Goal: Information Seeking & Learning: Learn about a topic

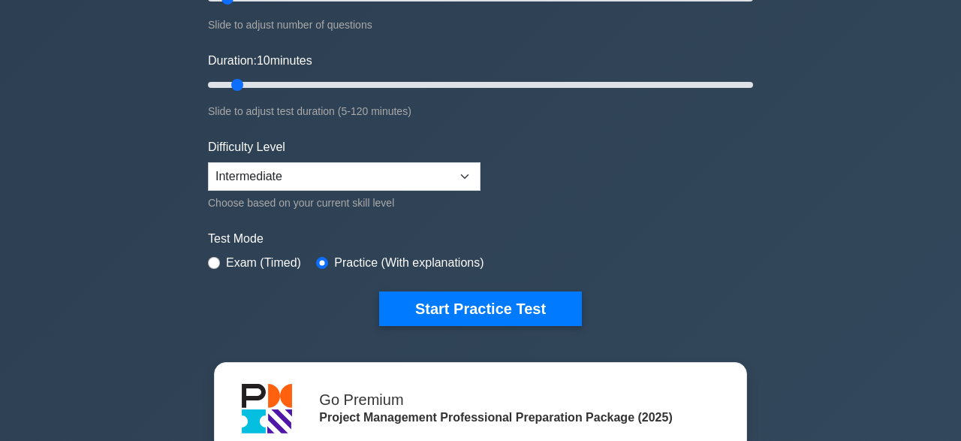
scroll to position [254, 0]
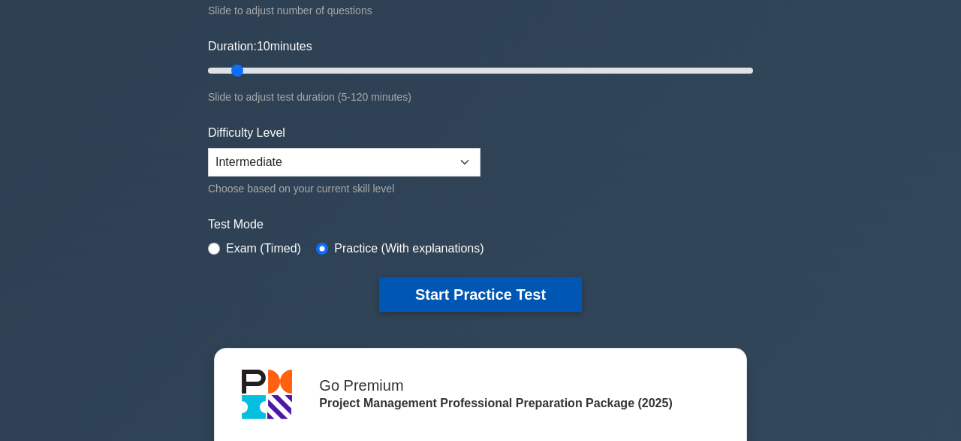
click at [481, 294] on button "Start Practice Test" at bounding box center [480, 294] width 203 height 35
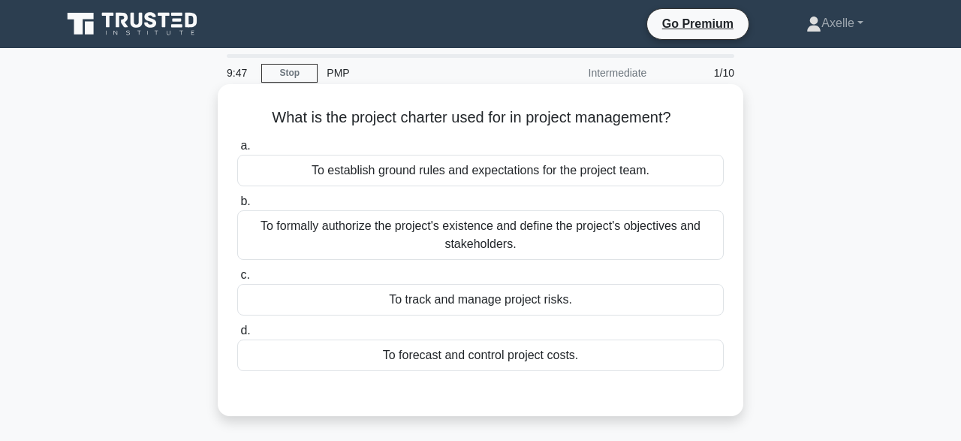
click at [575, 239] on div "To formally authorize the project's existence and define the project's objectiv…" at bounding box center [480, 235] width 486 height 50
click at [237, 206] on input "b. To formally authorize the project's existence and define the project's objec…" at bounding box center [237, 202] width 0 height 10
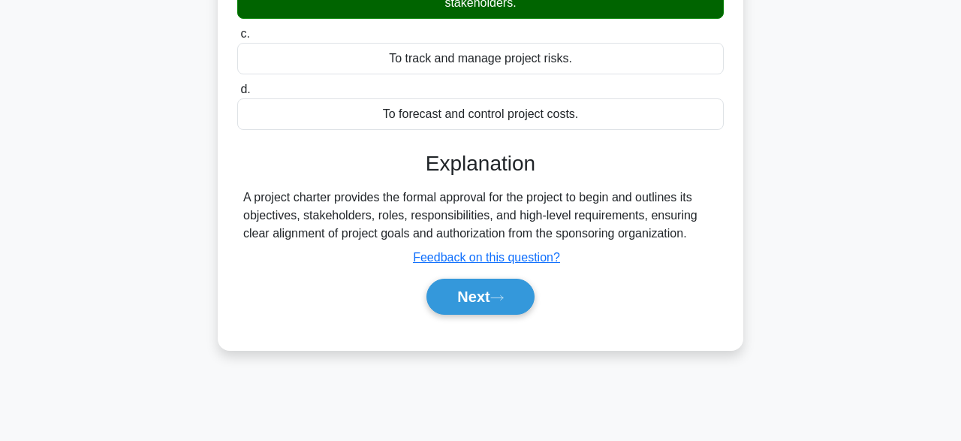
scroll to position [252, 0]
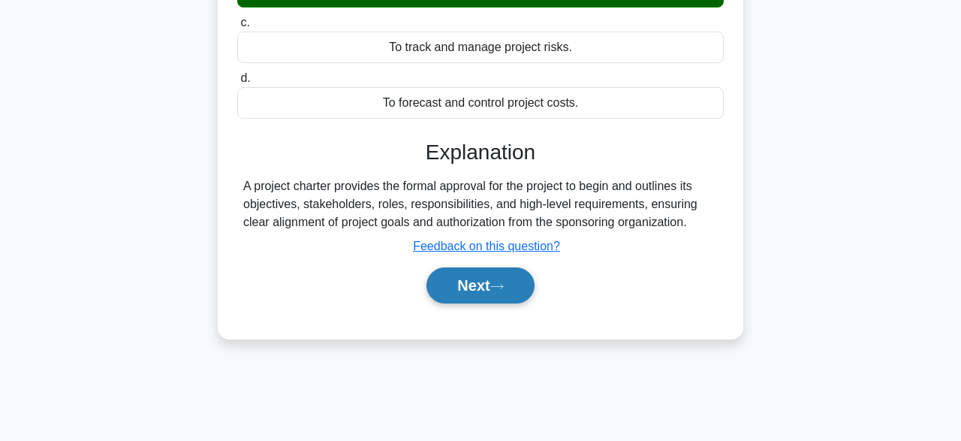
click at [495, 290] on button "Next" at bounding box center [479, 285] width 107 height 36
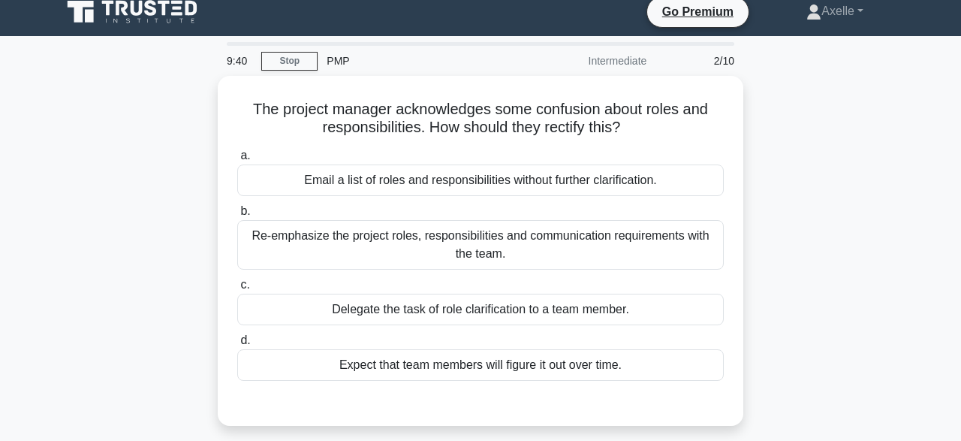
scroll to position [8, 0]
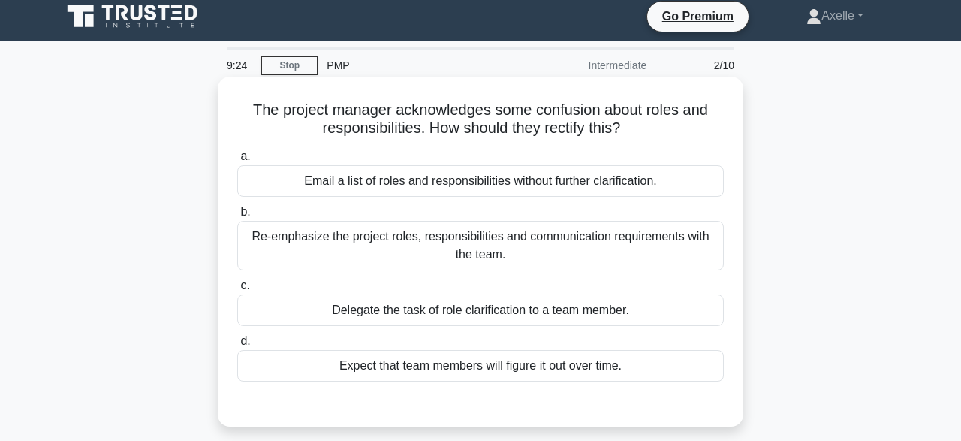
click at [474, 254] on div "Re-emphasize the project roles, responsibilities and communication requirements…" at bounding box center [480, 246] width 486 height 50
click at [237, 217] on input "b. Re-emphasize the project roles, responsibilities and communication requireme…" at bounding box center [237, 212] width 0 height 10
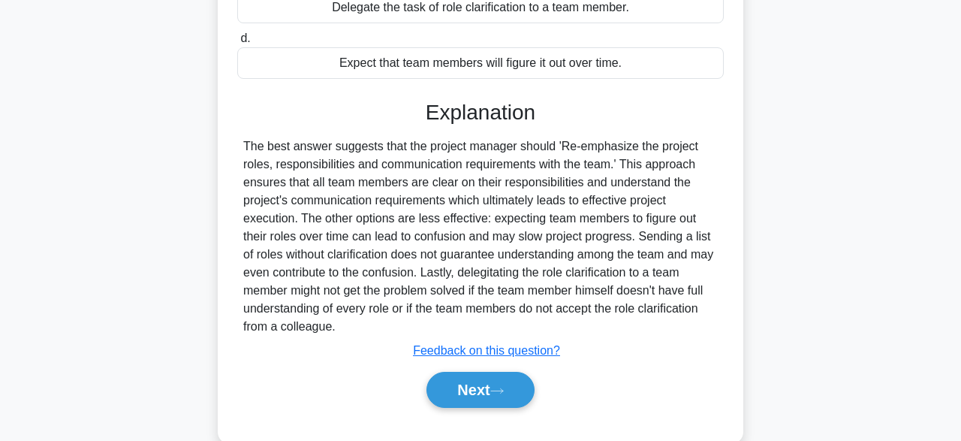
scroll to position [318, 0]
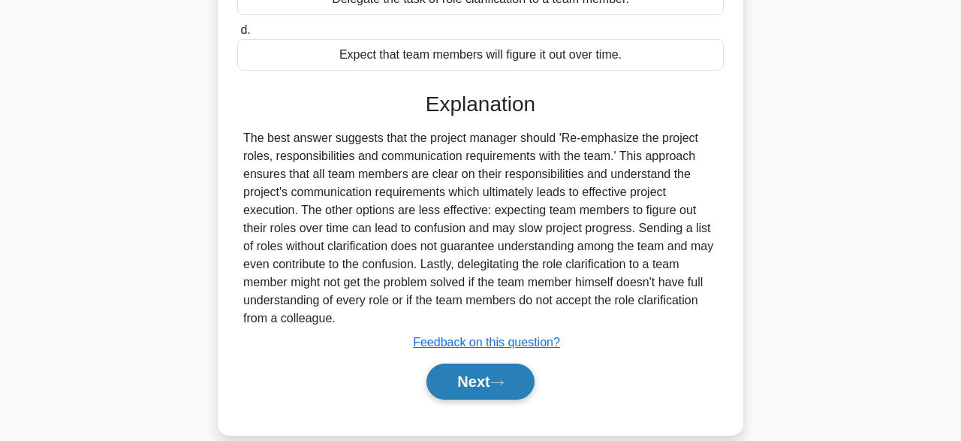
click at [492, 378] on button "Next" at bounding box center [479, 381] width 107 height 36
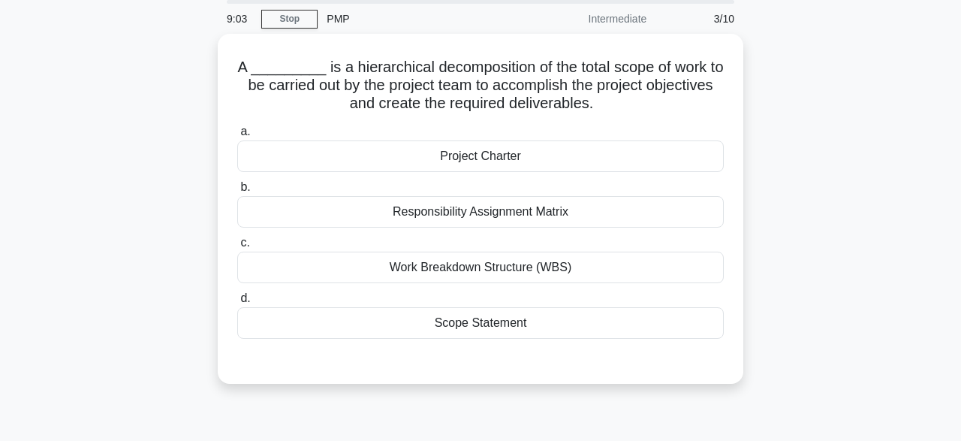
scroll to position [0, 0]
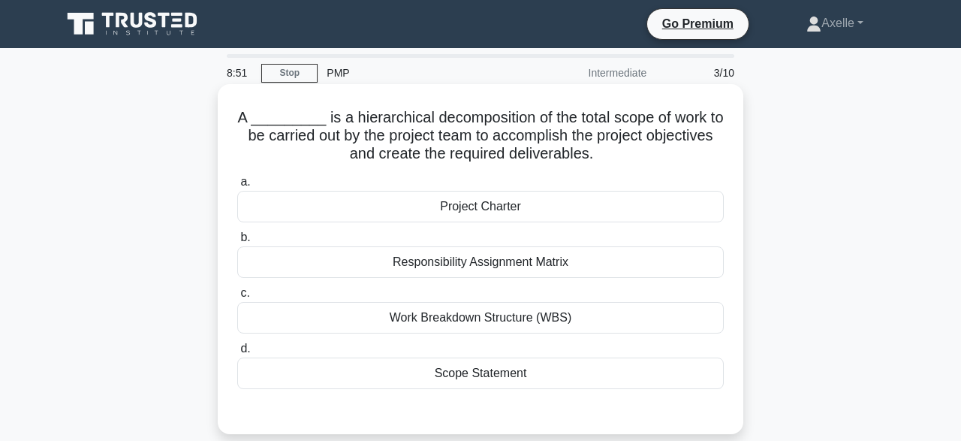
click at [549, 316] on div "Work Breakdown Structure (WBS)" at bounding box center [480, 318] width 486 height 32
click at [237, 298] on input "c. Work Breakdown Structure (WBS)" at bounding box center [237, 293] width 0 height 10
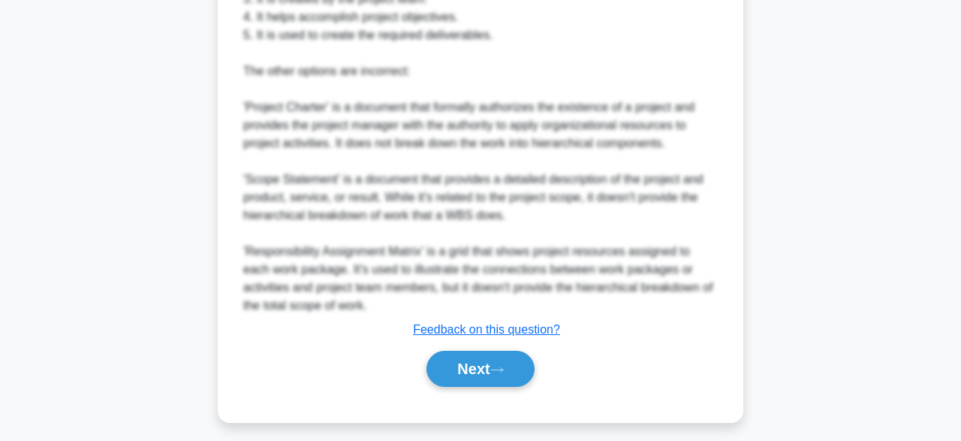
scroll to position [627, 0]
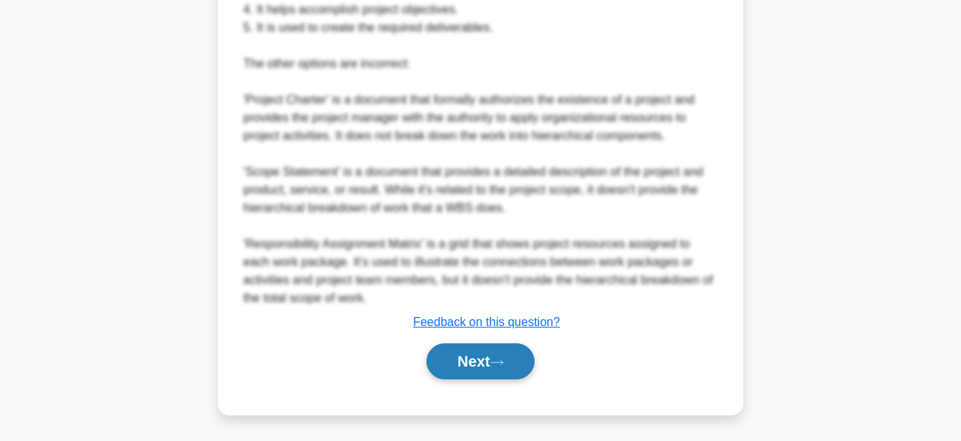
click at [488, 363] on button "Next" at bounding box center [479, 361] width 107 height 36
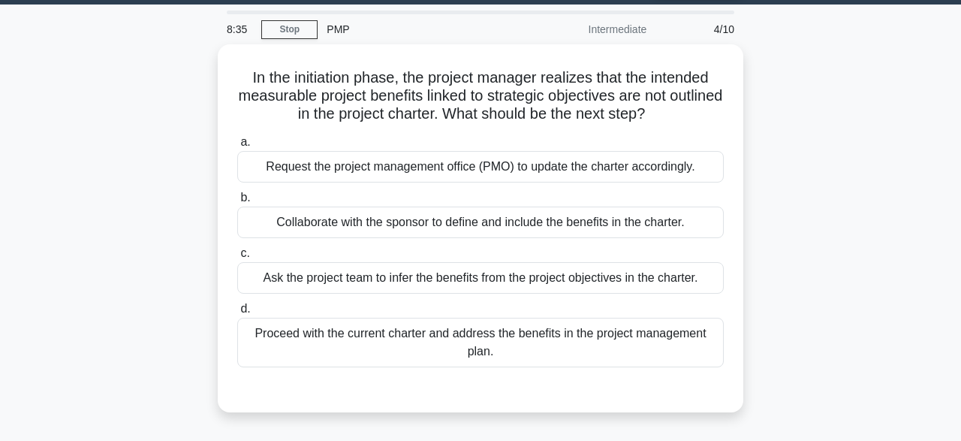
scroll to position [0, 0]
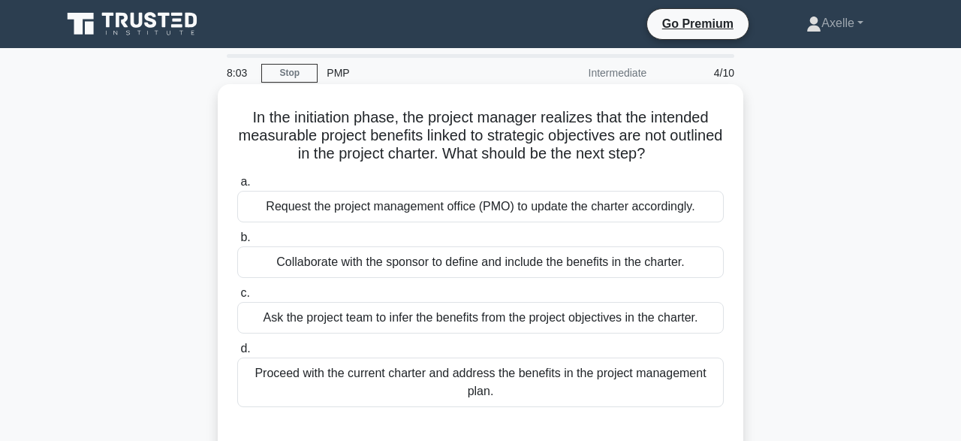
click at [598, 206] on div "Request the project management office (PMO) to update the charter accordingly." at bounding box center [480, 207] width 486 height 32
click at [237, 187] on input "a. Request the project management office (PMO) to update the charter accordingl…" at bounding box center [237, 182] width 0 height 10
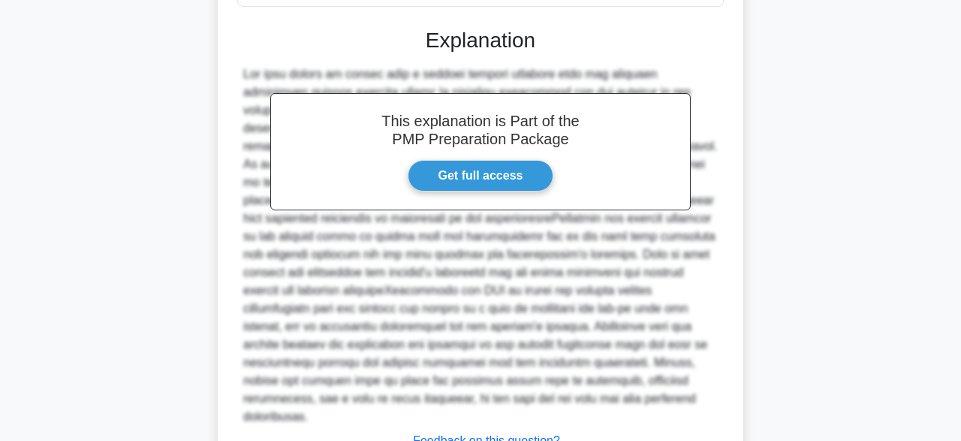
scroll to position [503, 0]
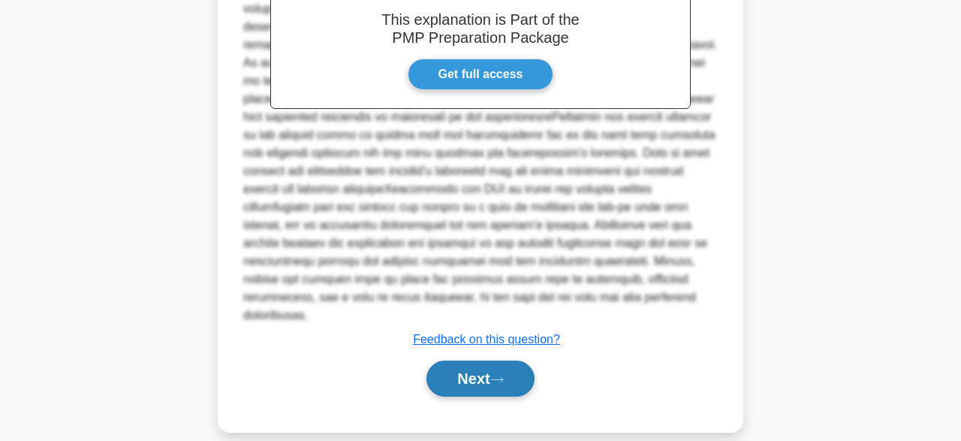
click at [468, 360] on button "Next" at bounding box center [479, 378] width 107 height 36
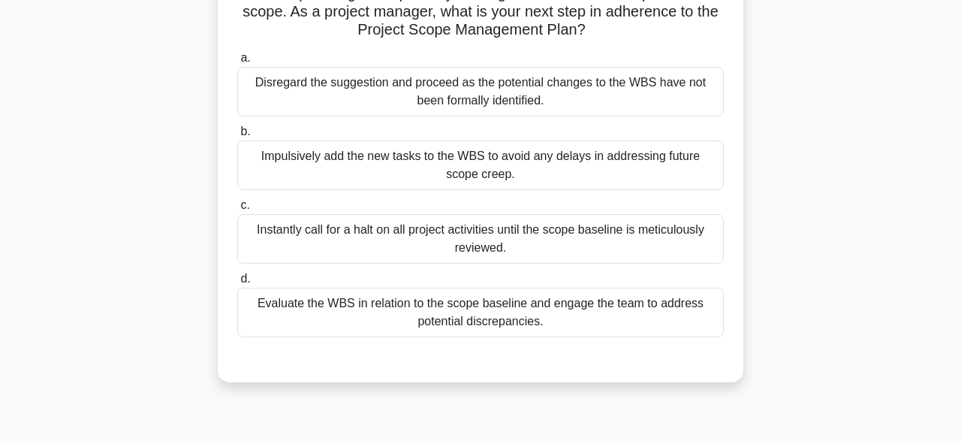
scroll to position [167, 0]
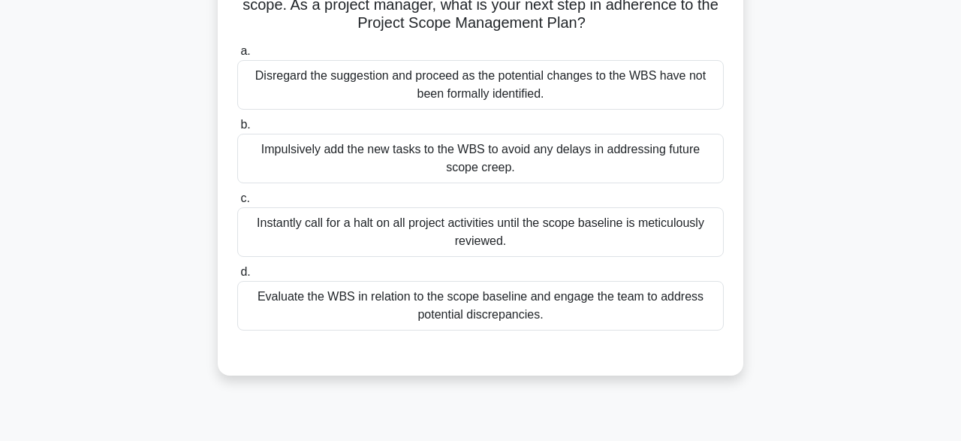
click at [533, 305] on div "Evaluate the WBS in relation to the scope baseline and engage the team to addre…" at bounding box center [480, 306] width 486 height 50
click at [237, 277] on input "d. Evaluate the WBS in relation to the scope baseline and engage the team to ad…" at bounding box center [237, 272] width 0 height 10
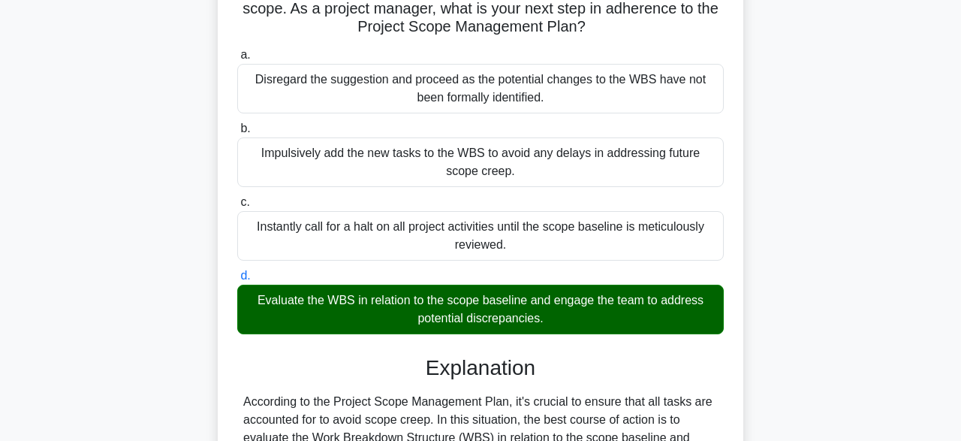
drag, startPoint x: 951, startPoint y: 155, endPoint x: 954, endPoint y: 189, distance: 33.9
click at [954, 189] on html "Go Premium Axelle" at bounding box center [480, 340] width 961 height 1015
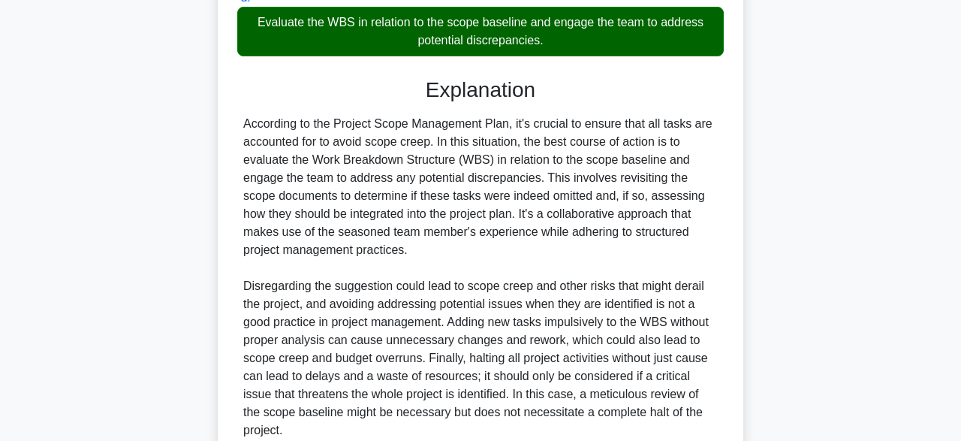
scroll to position [573, 0]
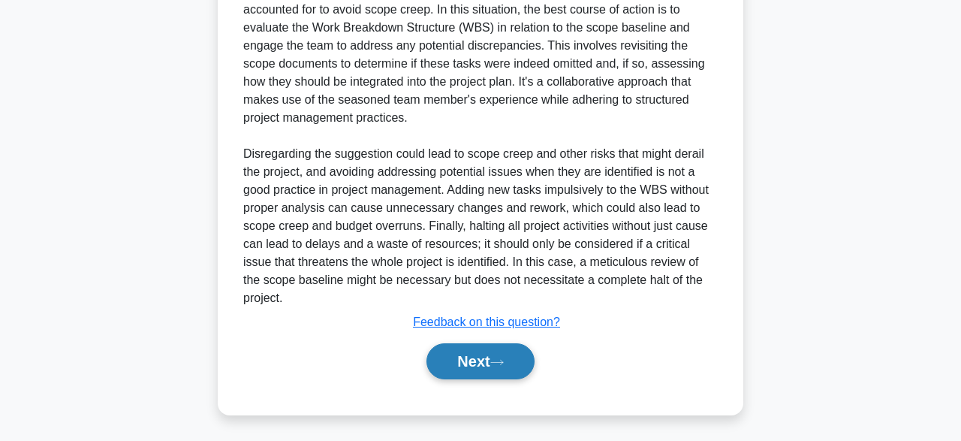
click at [474, 360] on button "Next" at bounding box center [479, 361] width 107 height 36
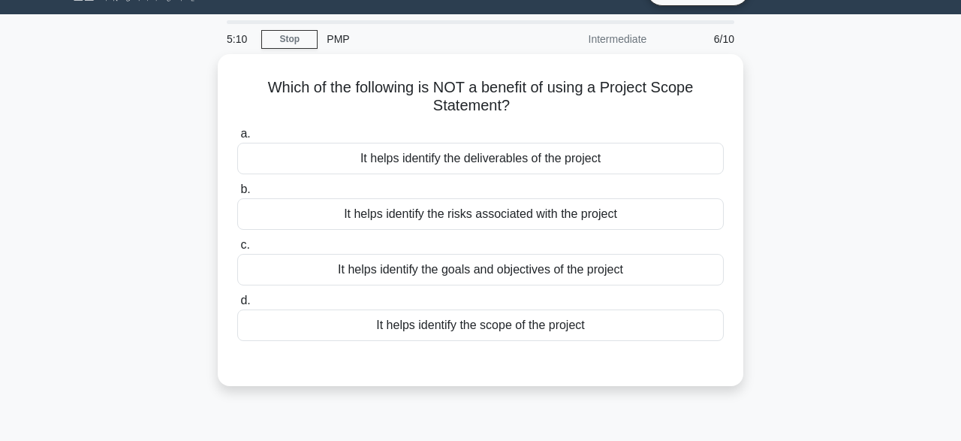
scroll to position [54, 0]
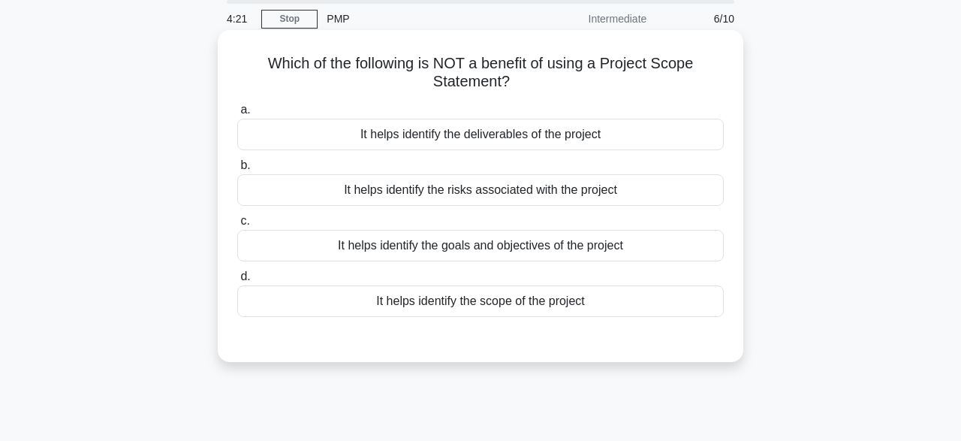
click at [559, 254] on div "It helps identify the goals and objectives of the project" at bounding box center [480, 246] width 486 height 32
click at [237, 226] on input "c. It helps identify the goals and objectives of the project" at bounding box center [237, 221] width 0 height 10
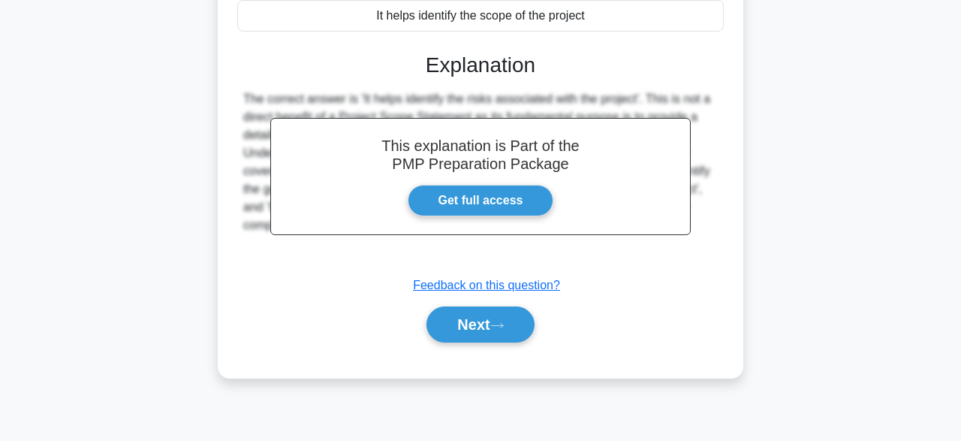
scroll to position [370, 0]
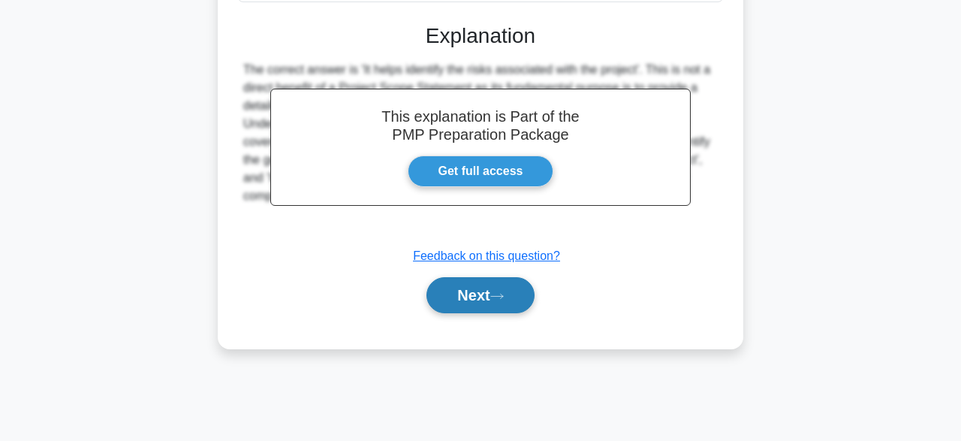
click at [480, 293] on button "Next" at bounding box center [479, 295] width 107 height 36
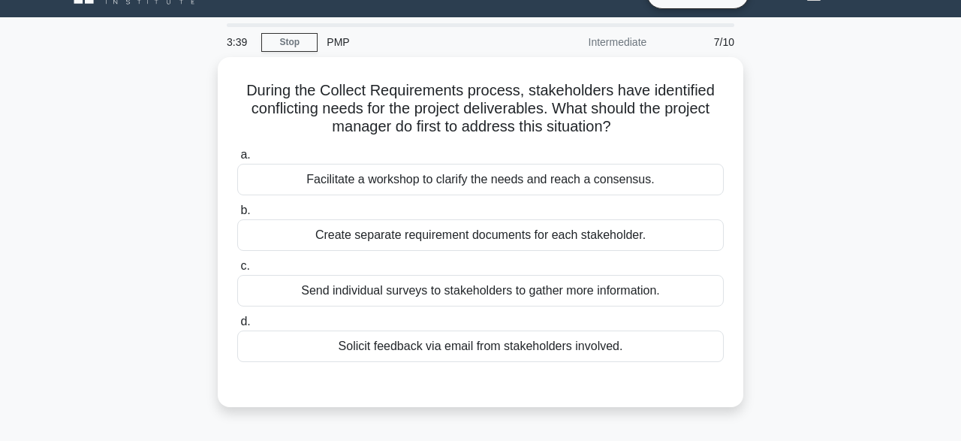
scroll to position [26, 0]
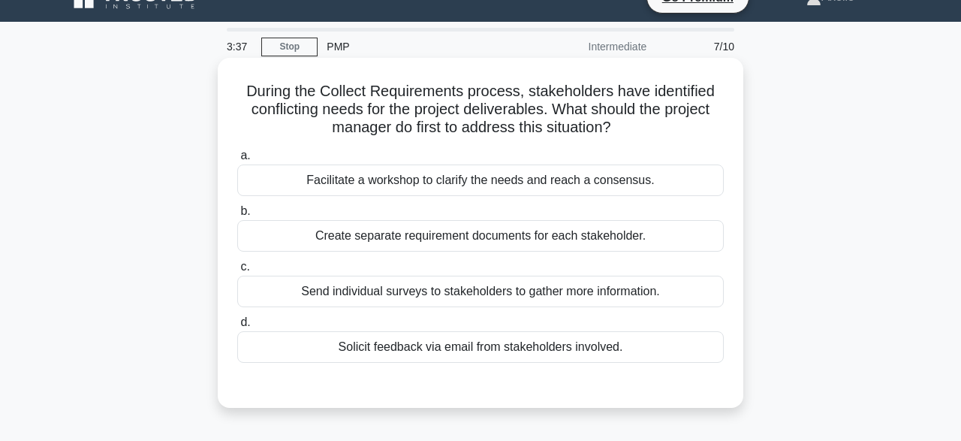
click at [580, 197] on div "a. Facilitate a workshop to clarify the needs and reach a consensus. b. Create …" at bounding box center [480, 254] width 504 height 222
click at [594, 173] on div "Facilitate a workshop to clarify the needs and reach a consensus." at bounding box center [480, 180] width 486 height 32
click at [237, 161] on input "a. Facilitate a workshop to clarify the needs and reach a consensus." at bounding box center [237, 156] width 0 height 10
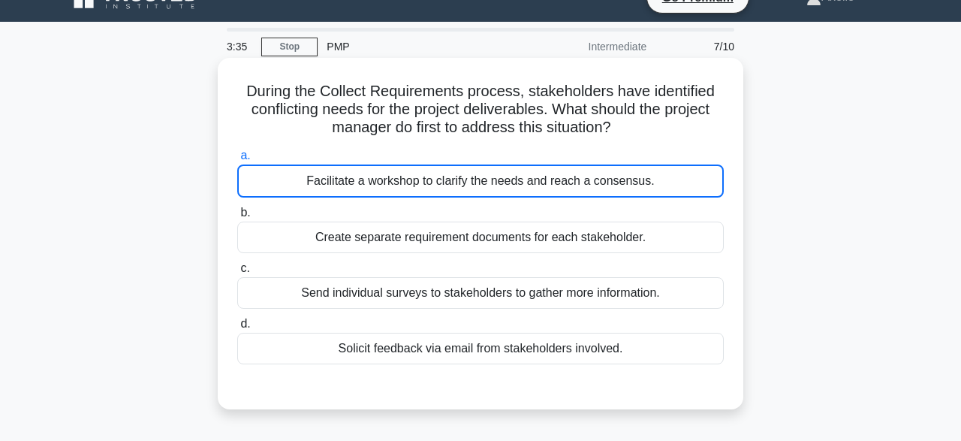
click at [594, 173] on div "Facilitate a workshop to clarify the needs and reach a consensus." at bounding box center [480, 180] width 486 height 33
click at [237, 161] on input "a. Facilitate a workshop to clarify the needs and reach a consensus." at bounding box center [237, 156] width 0 height 10
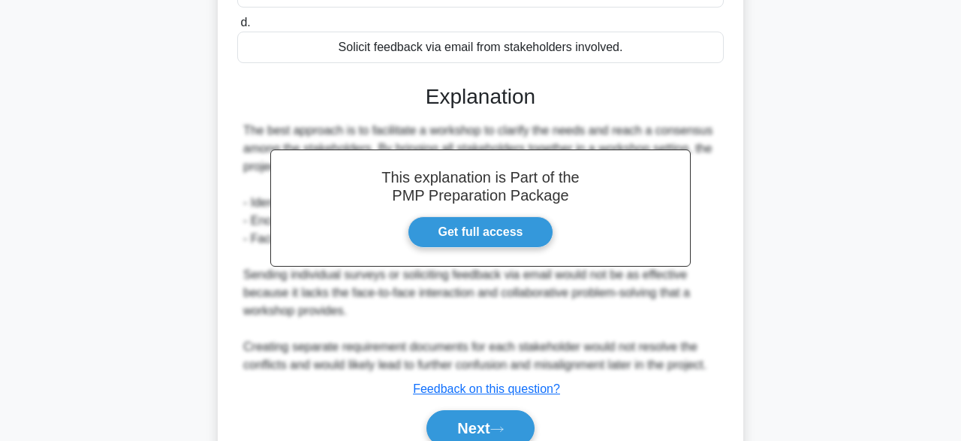
scroll to position [347, 0]
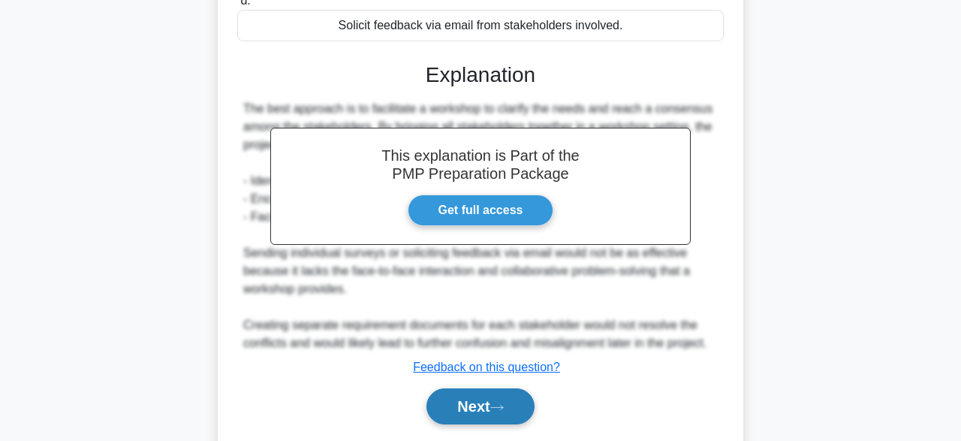
click at [472, 397] on button "Next" at bounding box center [479, 406] width 107 height 36
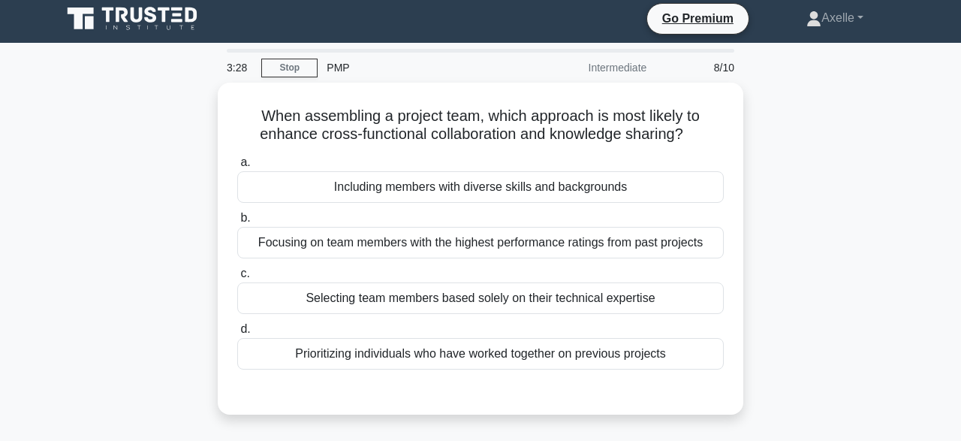
scroll to position [0, 0]
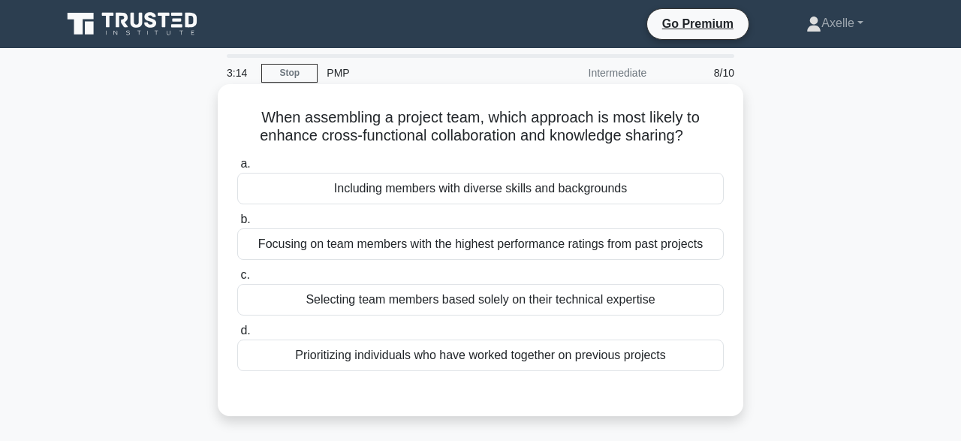
click at [456, 191] on div "Including members with diverse skills and backgrounds" at bounding box center [480, 189] width 486 height 32
click at [237, 169] on input "a. Including members with diverse skills and backgrounds" at bounding box center [237, 164] width 0 height 10
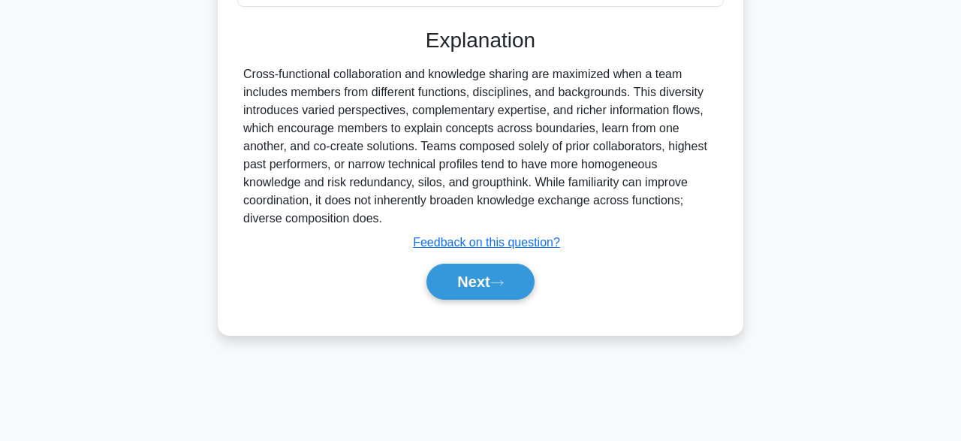
scroll to position [370, 0]
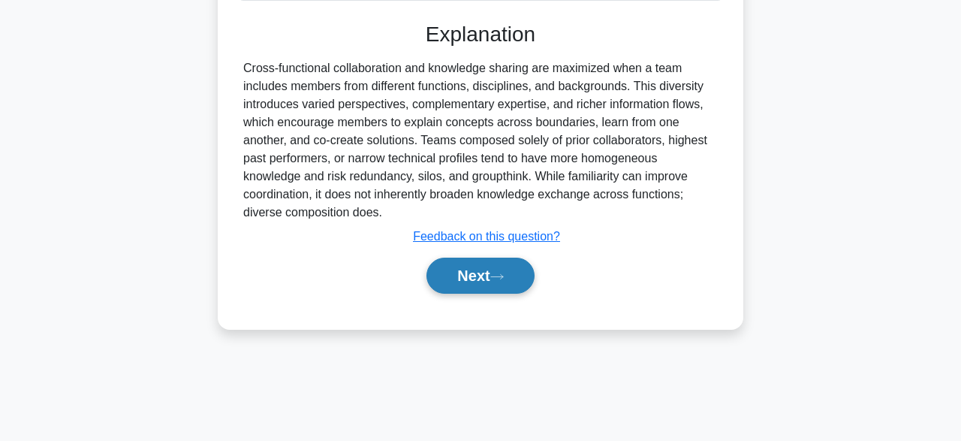
click at [487, 279] on button "Next" at bounding box center [479, 275] width 107 height 36
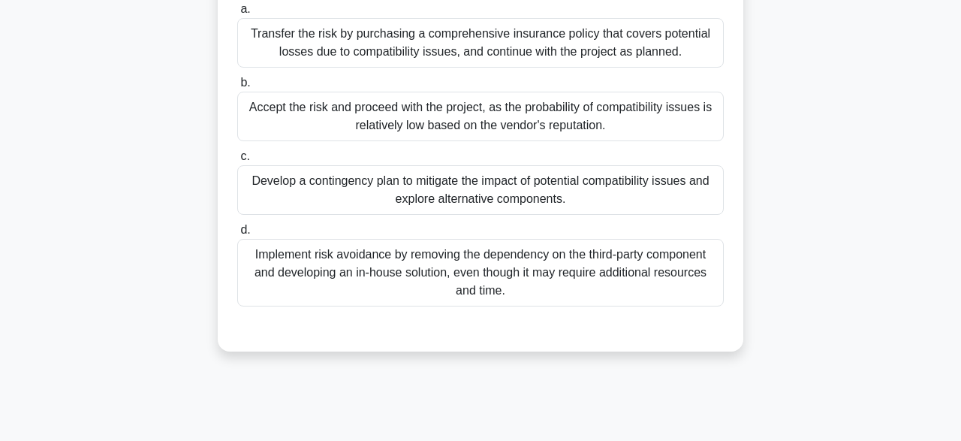
scroll to position [202, 0]
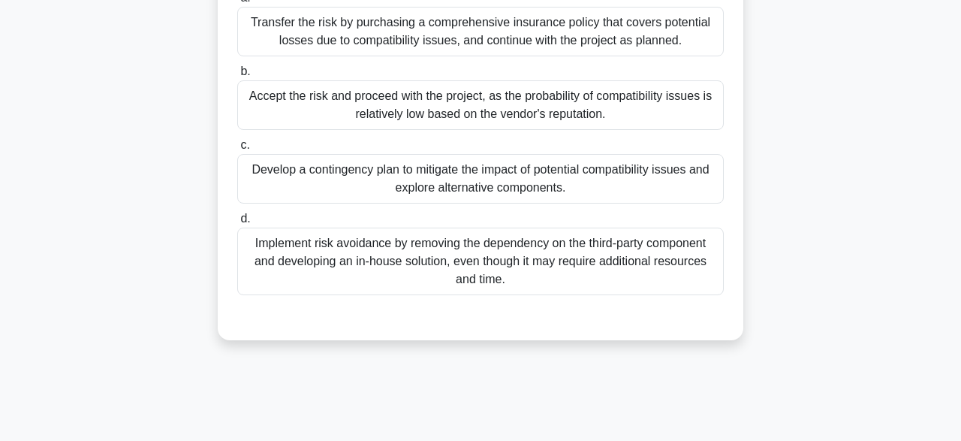
click at [510, 184] on div "Develop a contingency plan to mitigate the impact of potential compatibility is…" at bounding box center [480, 179] width 486 height 50
click at [237, 150] on input "c. Develop a contingency plan to mitigate the impact of potential compatibility…" at bounding box center [237, 145] width 0 height 10
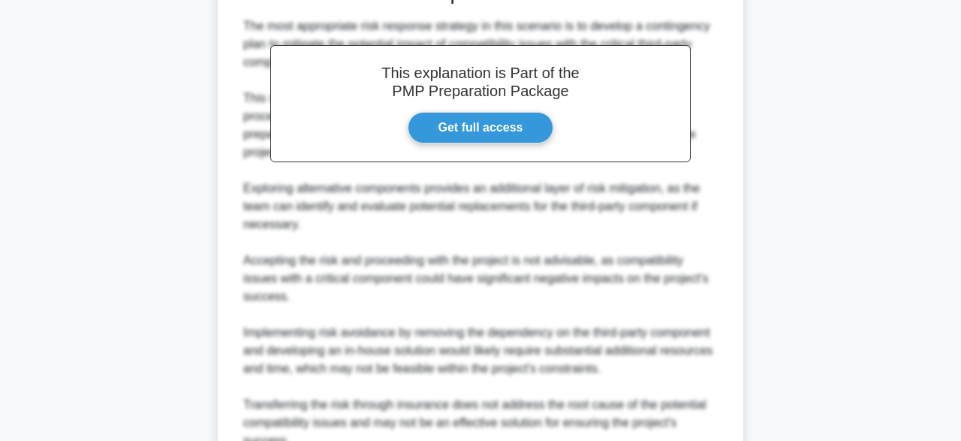
scroll to position [681, 0]
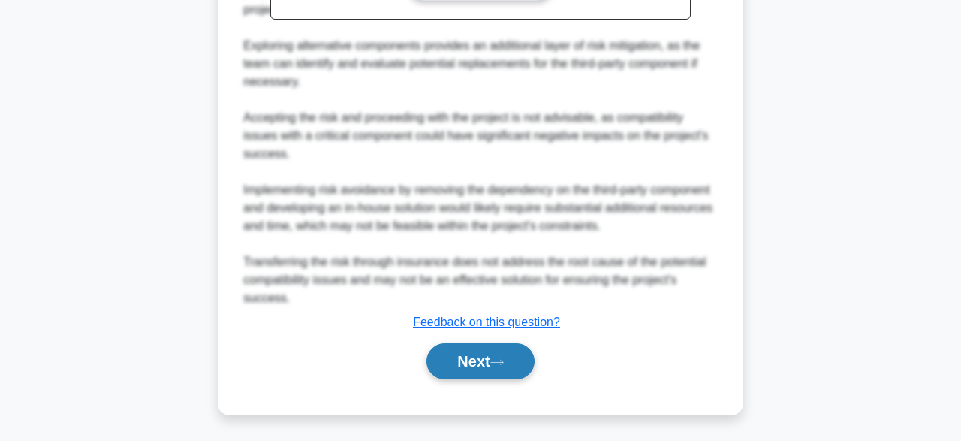
click at [480, 359] on button "Next" at bounding box center [479, 361] width 107 height 36
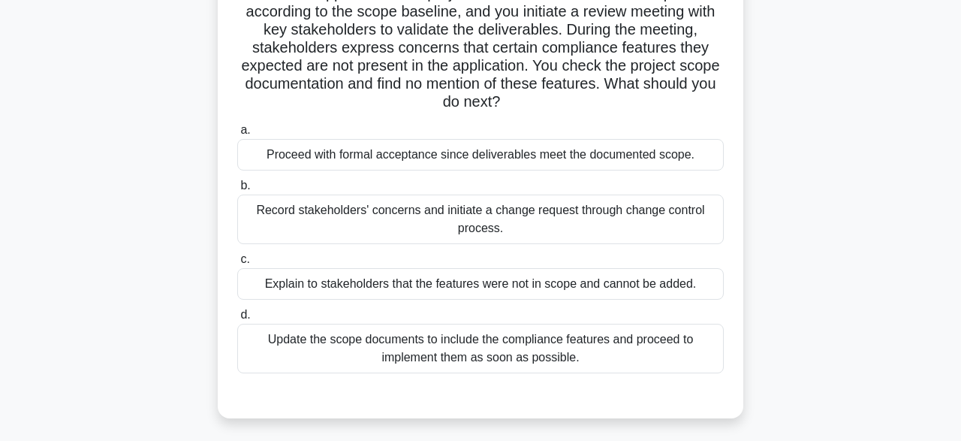
scroll to position [148, 0]
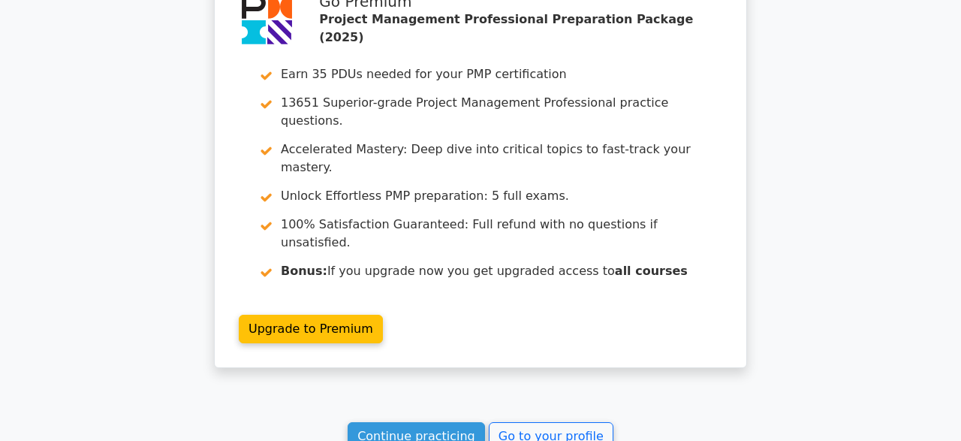
scroll to position [2307, 0]
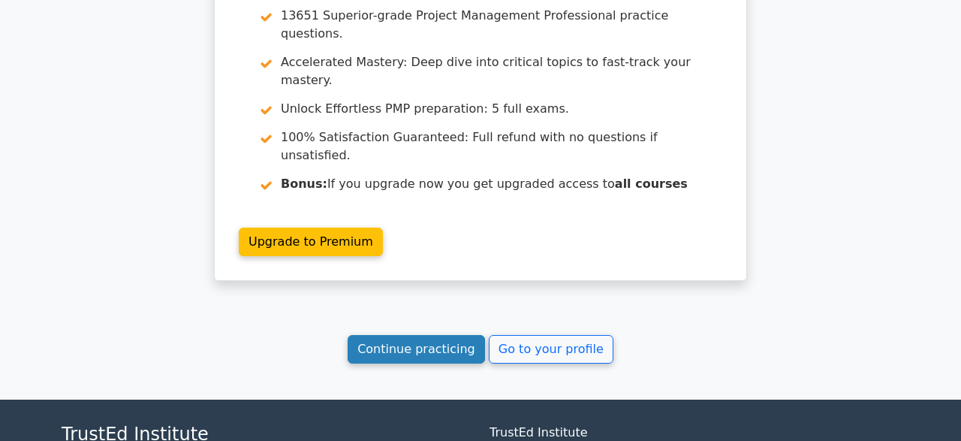
click at [445, 335] on link "Continue practicing" at bounding box center [415, 349] width 137 height 29
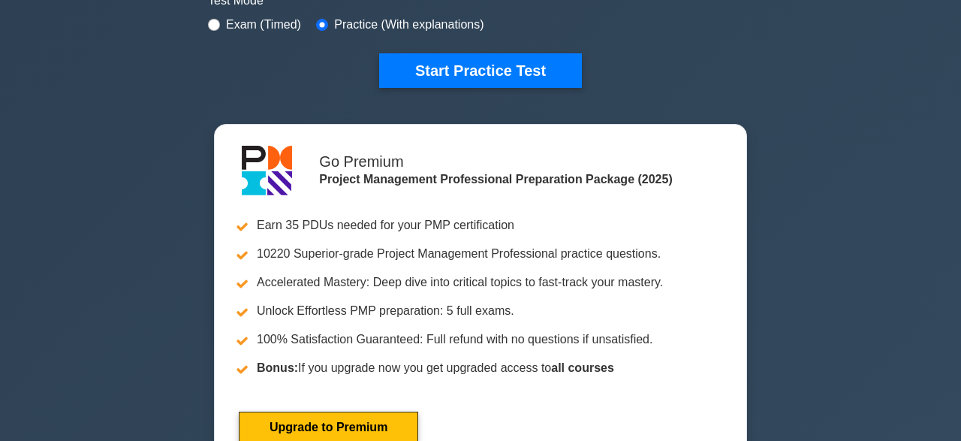
scroll to position [500, 0]
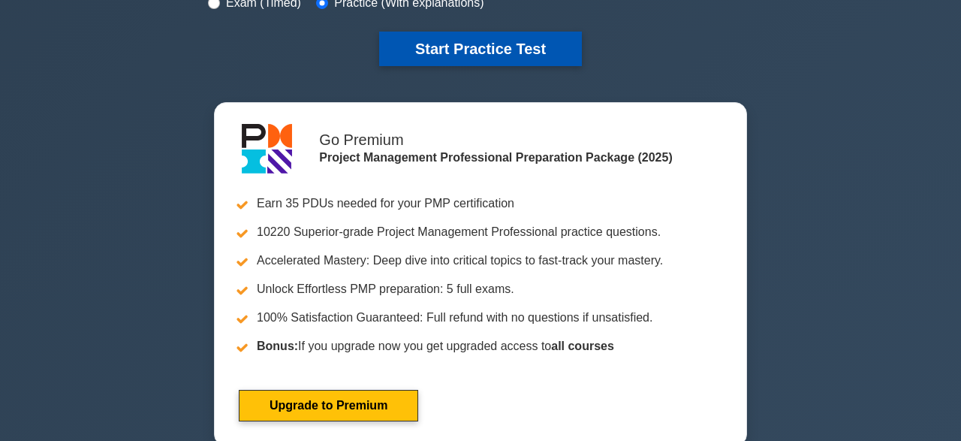
click at [500, 55] on button "Start Practice Test" at bounding box center [480, 49] width 203 height 35
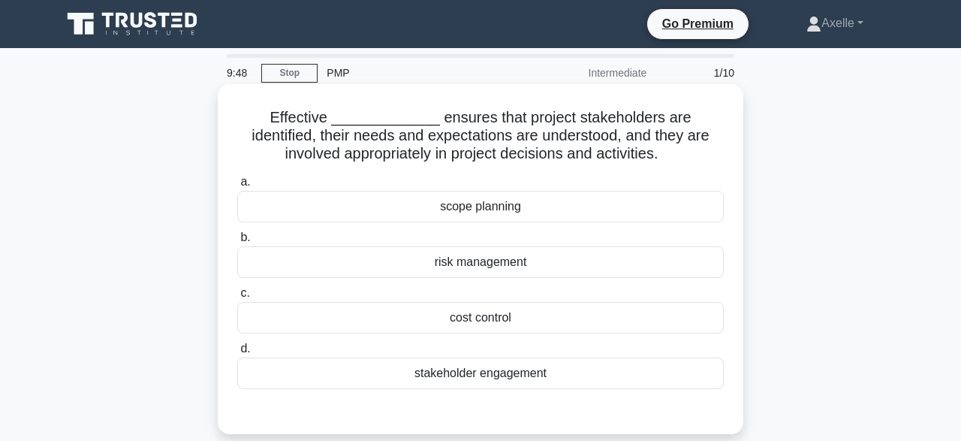
click at [528, 374] on div "stakeholder engagement" at bounding box center [480, 373] width 486 height 32
click at [237, 353] on input "d. stakeholder engagement" at bounding box center [237, 349] width 0 height 10
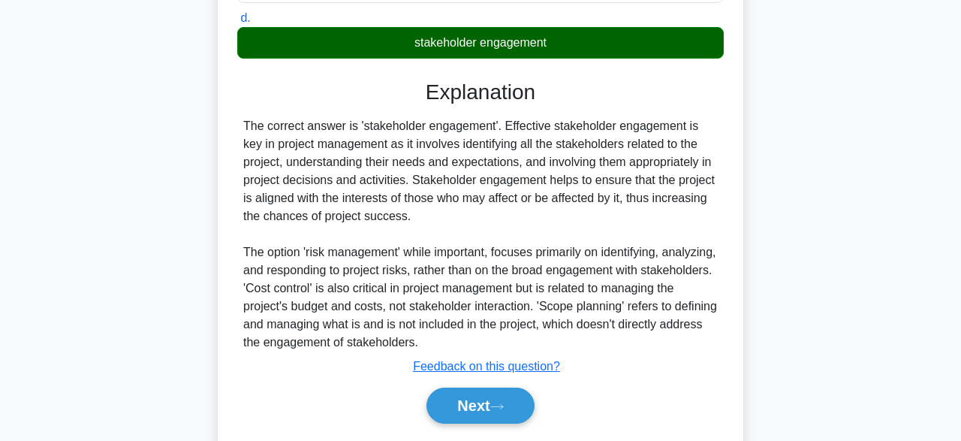
scroll to position [375, 0]
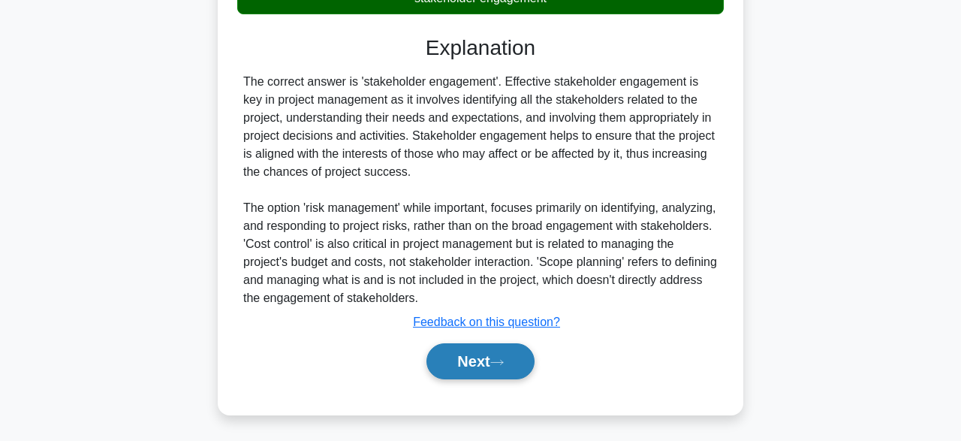
click at [472, 360] on button "Next" at bounding box center [479, 361] width 107 height 36
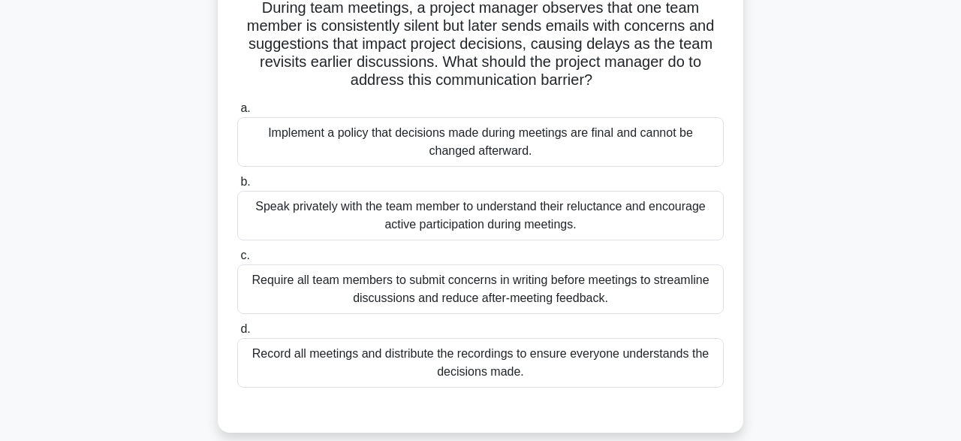
scroll to position [127, 0]
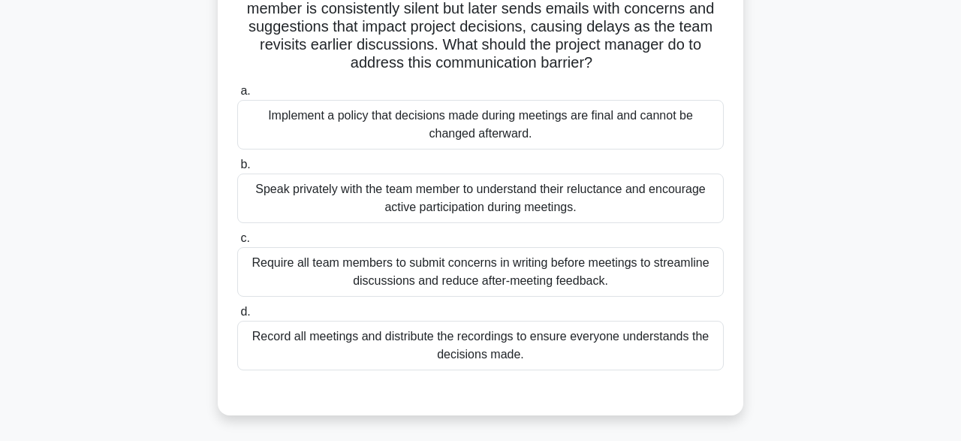
click at [472, 181] on div "Speak privately with the team member to understand their reluctance and encoura…" at bounding box center [480, 198] width 486 height 50
click at [237, 170] on input "b. Speak privately with the team member to understand their reluctance and enco…" at bounding box center [237, 165] width 0 height 10
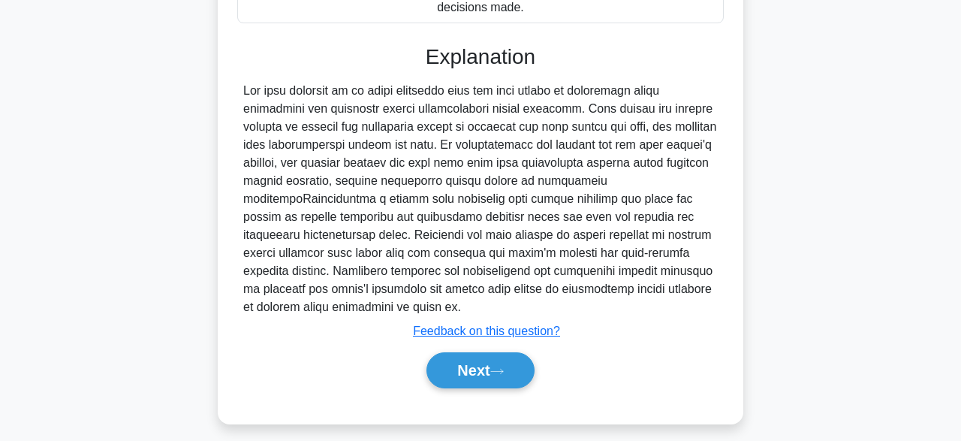
scroll to position [483, 0]
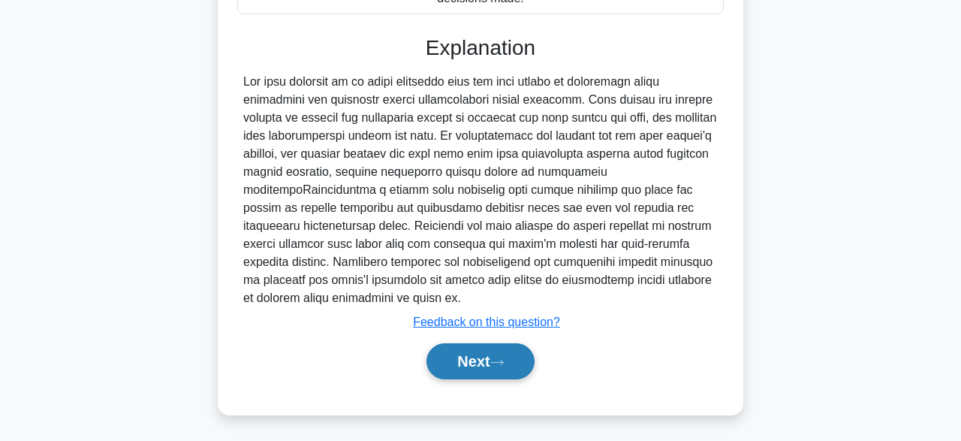
click at [495, 363] on button "Next" at bounding box center [479, 361] width 107 height 36
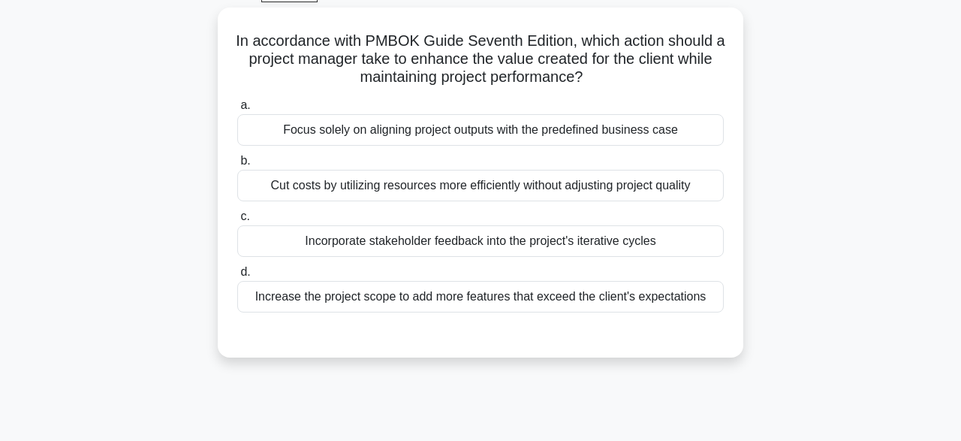
scroll to position [82, 0]
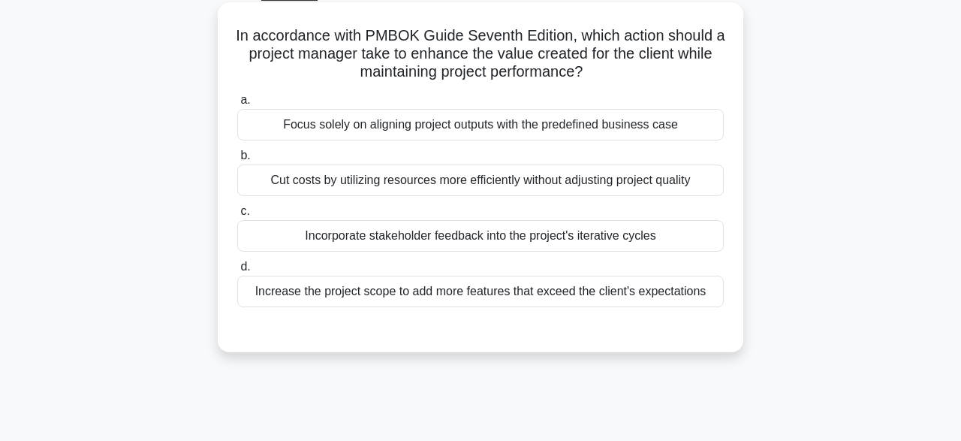
click at [595, 233] on div "Incorporate stakeholder feedback into the project's iterative cycles" at bounding box center [480, 236] width 486 height 32
click at [237, 216] on input "c. Incorporate stakeholder feedback into the project's iterative cycles" at bounding box center [237, 211] width 0 height 10
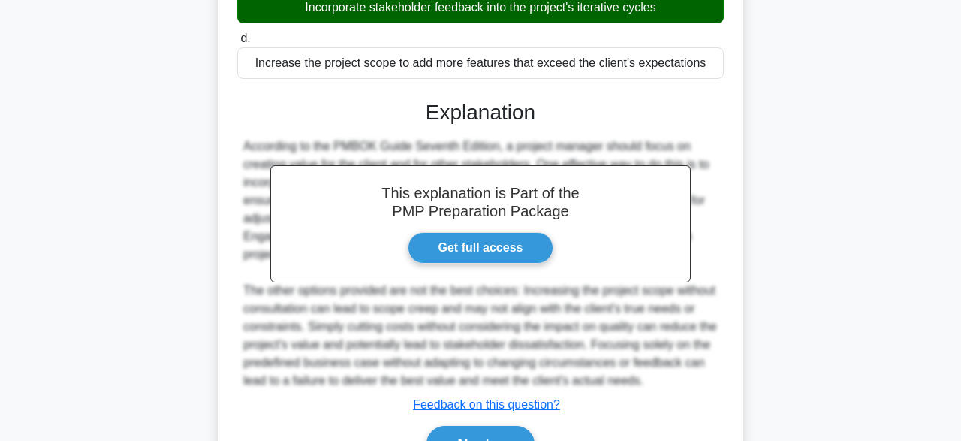
scroll to position [359, 0]
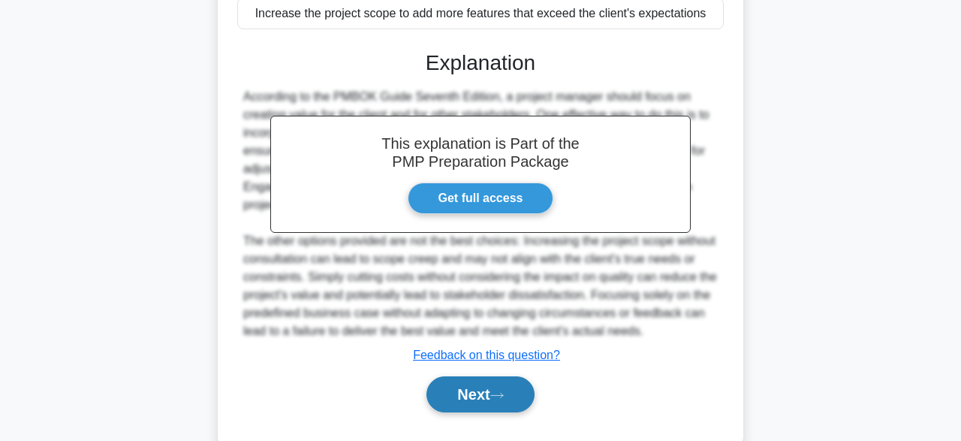
click at [486, 394] on button "Next" at bounding box center [479, 394] width 107 height 36
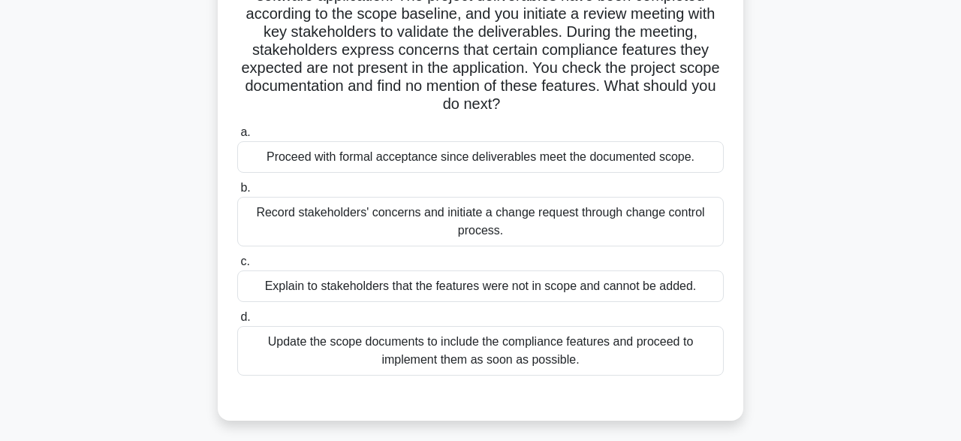
scroll to position [144, 0]
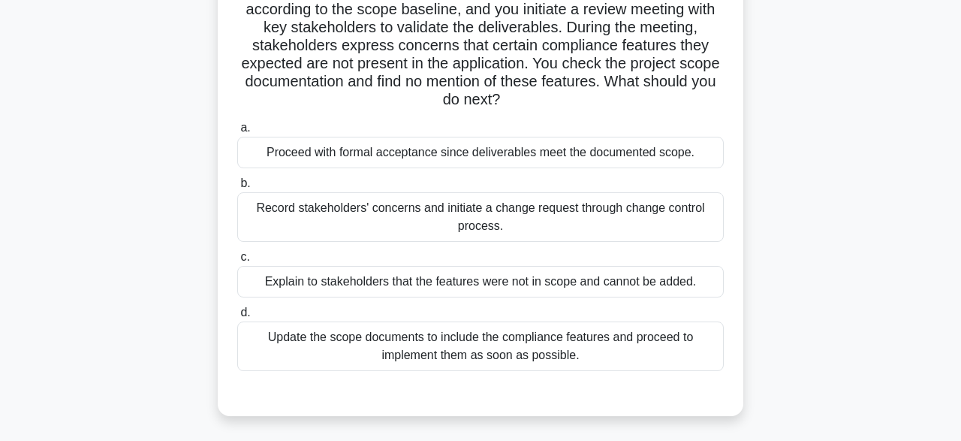
click at [633, 221] on div "Record stakeholders' concerns and initiate a change request through change cont…" at bounding box center [480, 217] width 486 height 50
click at [237, 188] on input "b. Record stakeholders' concerns and initiate a change request through change c…" at bounding box center [237, 184] width 0 height 10
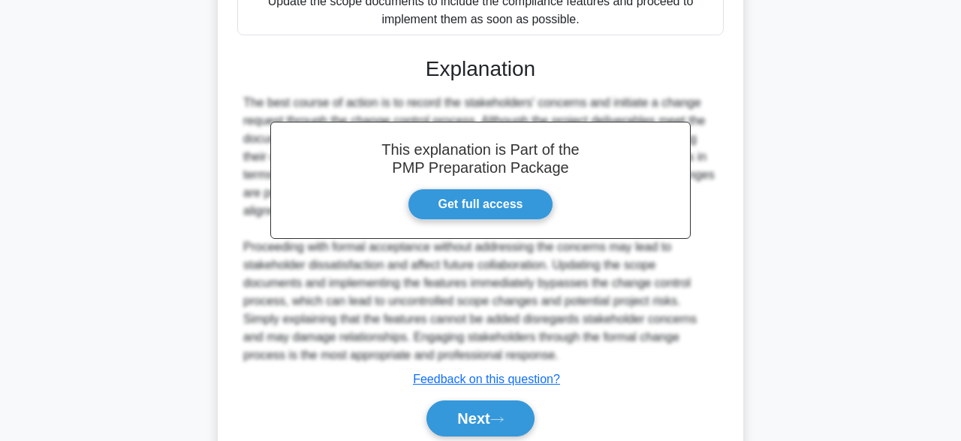
scroll to position [486, 0]
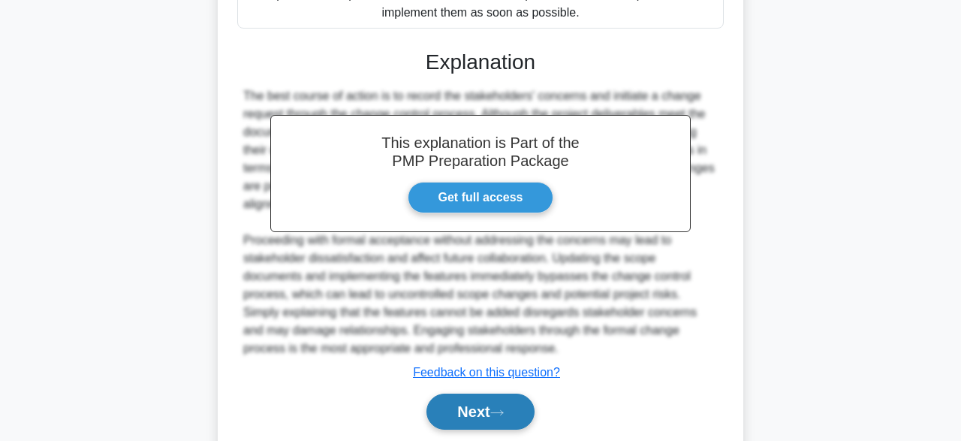
click at [469, 400] on button "Next" at bounding box center [479, 411] width 107 height 36
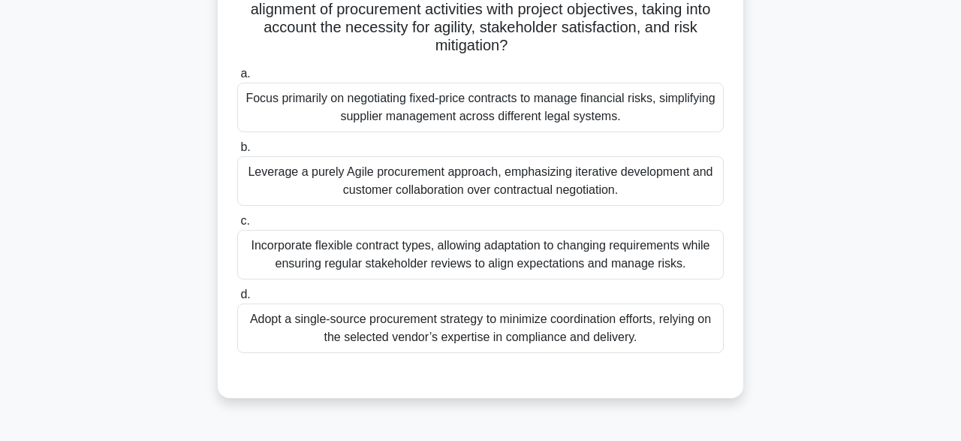
scroll to position [323, 0]
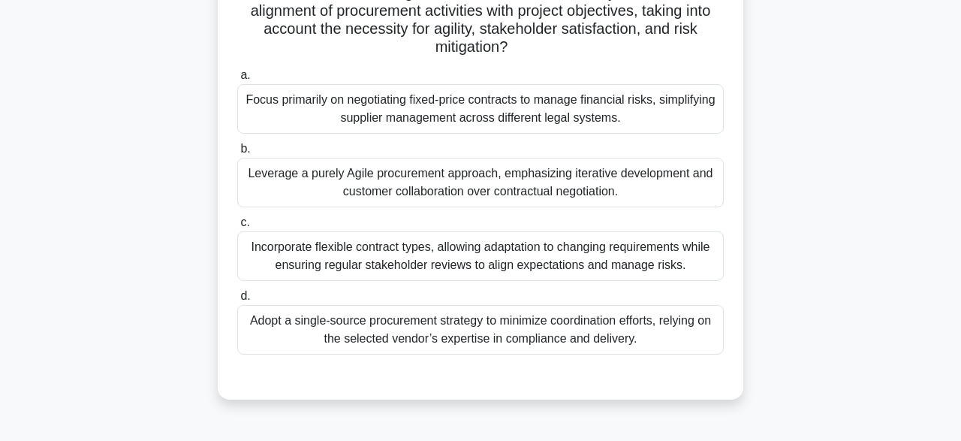
click at [643, 254] on div "Incorporate flexible contract types, allowing adaptation to changing requiremen…" at bounding box center [480, 256] width 486 height 50
click at [237, 227] on input "c. Incorporate flexible contract types, allowing adaptation to changing require…" at bounding box center [237, 223] width 0 height 10
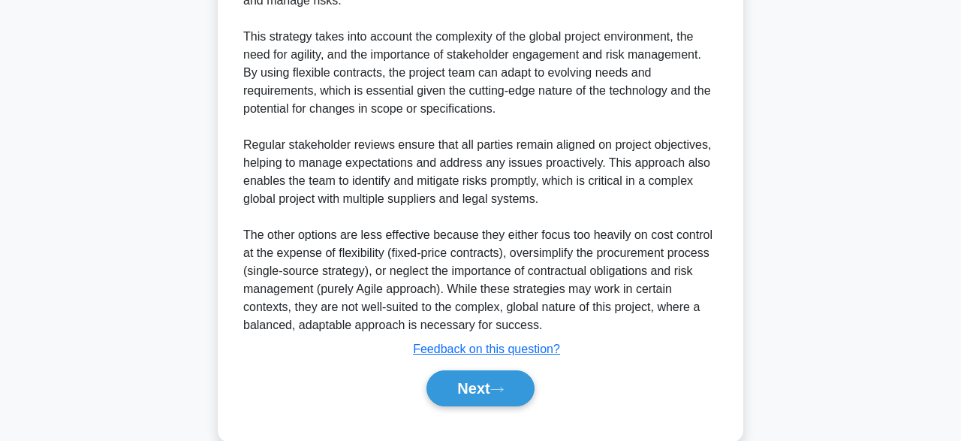
scroll to position [770, 0]
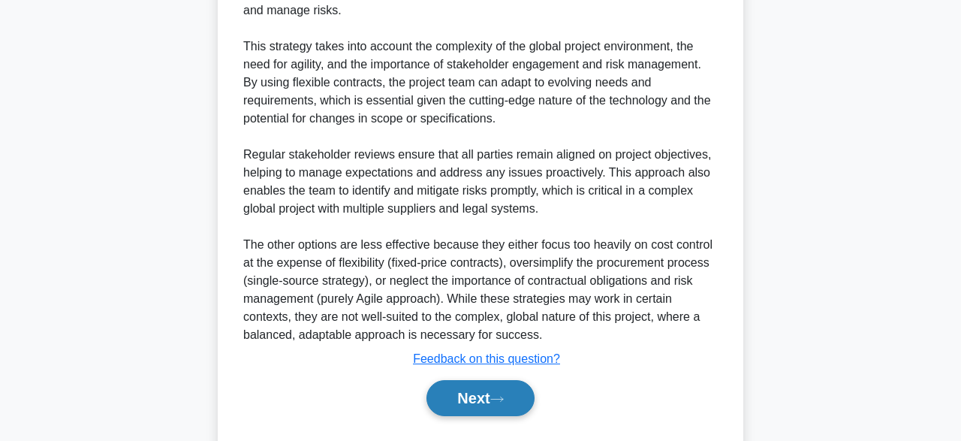
click at [480, 393] on button "Next" at bounding box center [479, 398] width 107 height 36
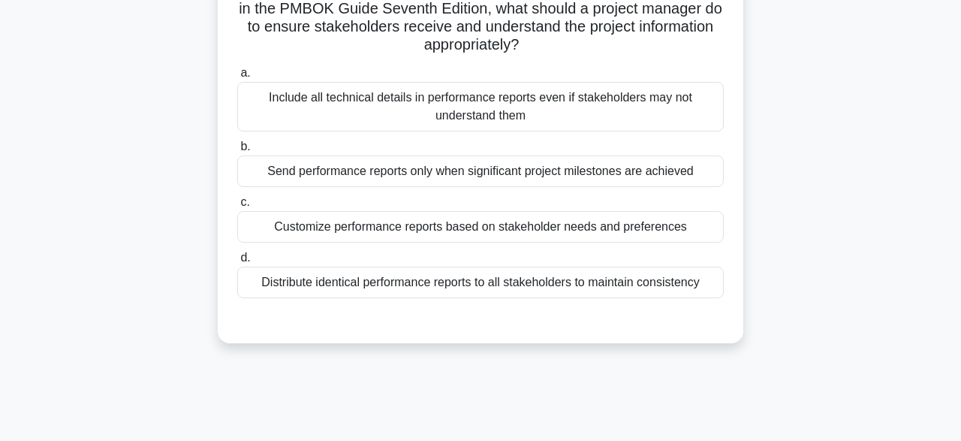
scroll to position [131, 0]
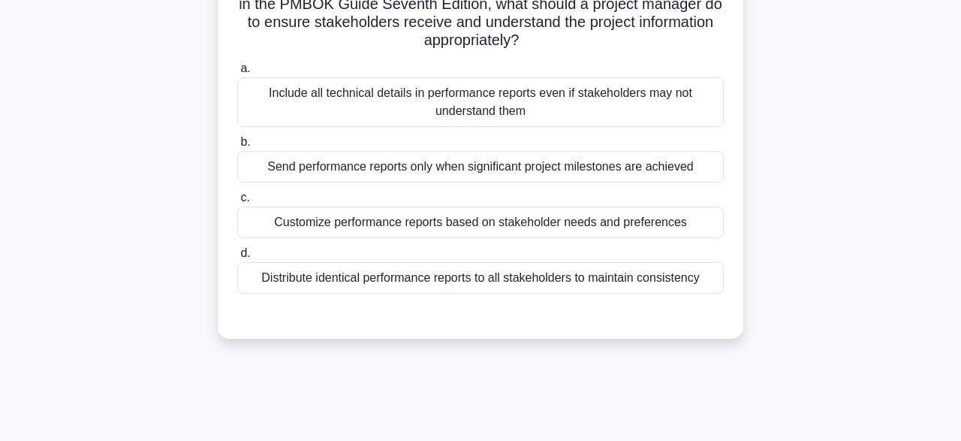
click at [673, 223] on div "Customize performance reports based on stakeholder needs and preferences" at bounding box center [480, 222] width 486 height 32
click at [237, 203] on input "c. Customize performance reports based on stakeholder needs and preferences" at bounding box center [237, 198] width 0 height 10
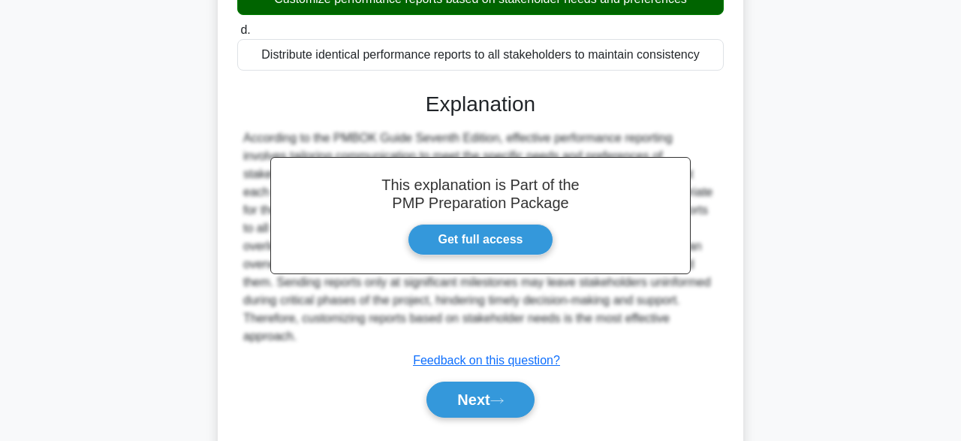
scroll to position [375, 0]
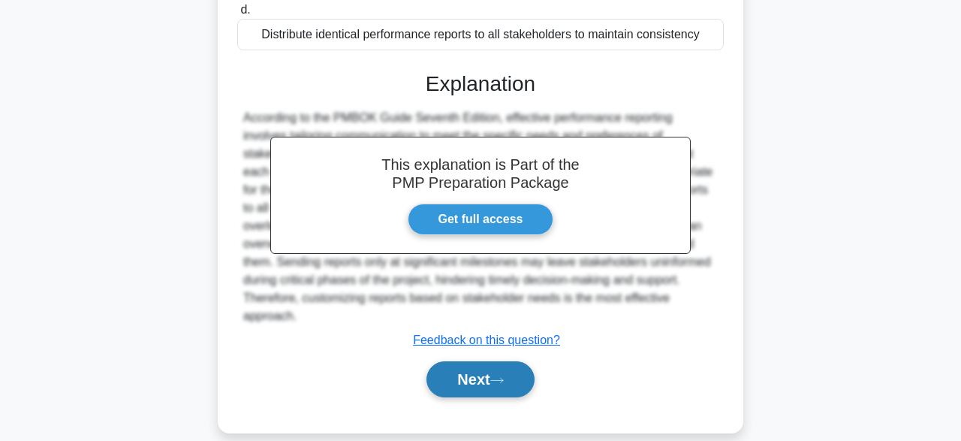
click at [477, 361] on button "Next" at bounding box center [479, 379] width 107 height 36
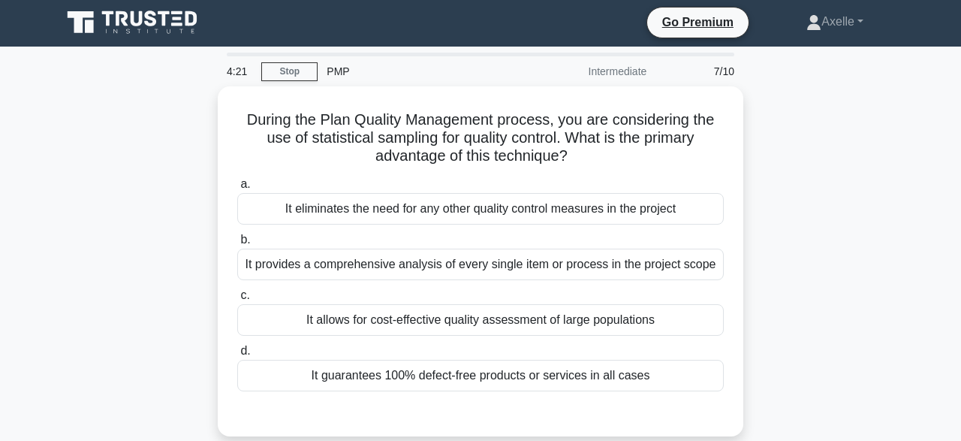
scroll to position [1, 0]
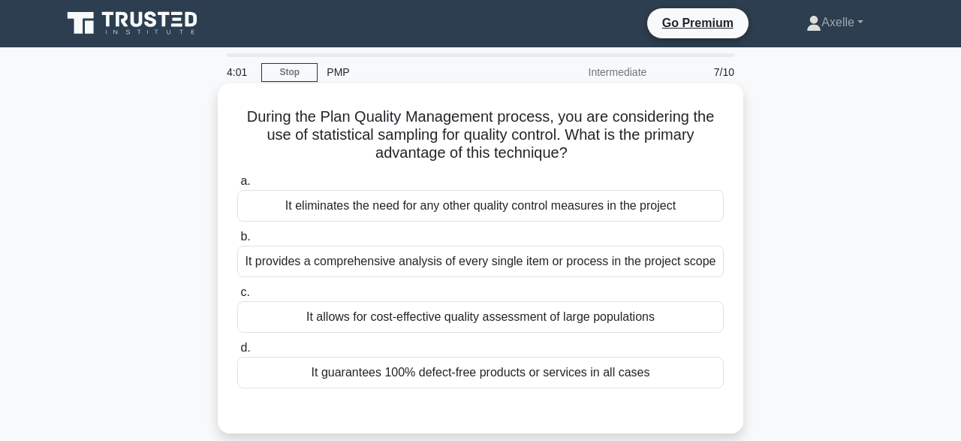
click at [580, 271] on div "It provides a comprehensive analysis of every single item or process in the pro…" at bounding box center [480, 261] width 486 height 32
click at [237, 242] on input "b. It provides a comprehensive analysis of every single item or process in the …" at bounding box center [237, 237] width 0 height 10
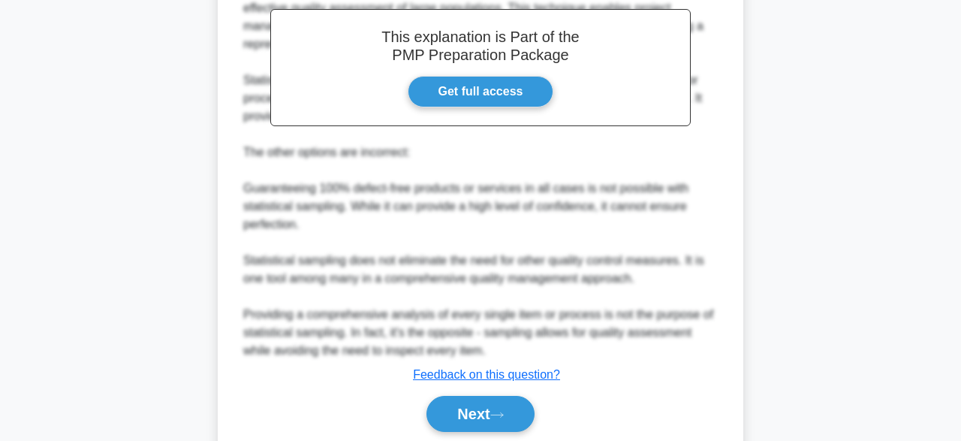
scroll to position [521, 0]
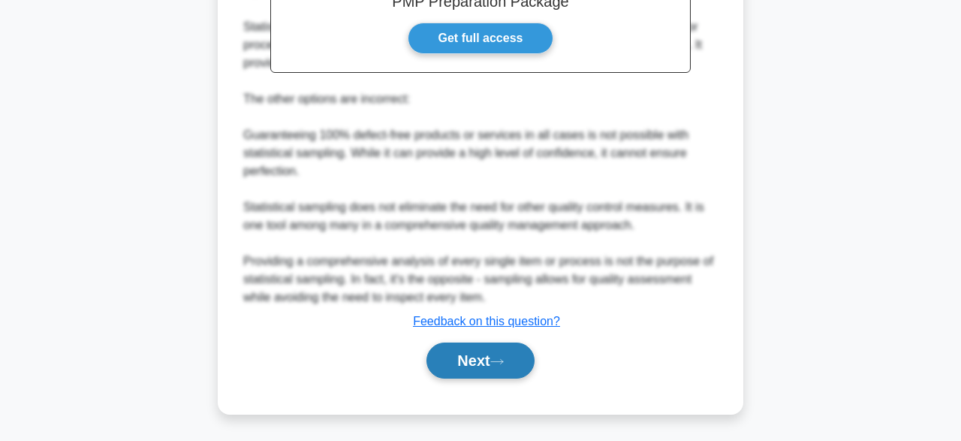
click at [498, 361] on icon at bounding box center [497, 361] width 12 height 5
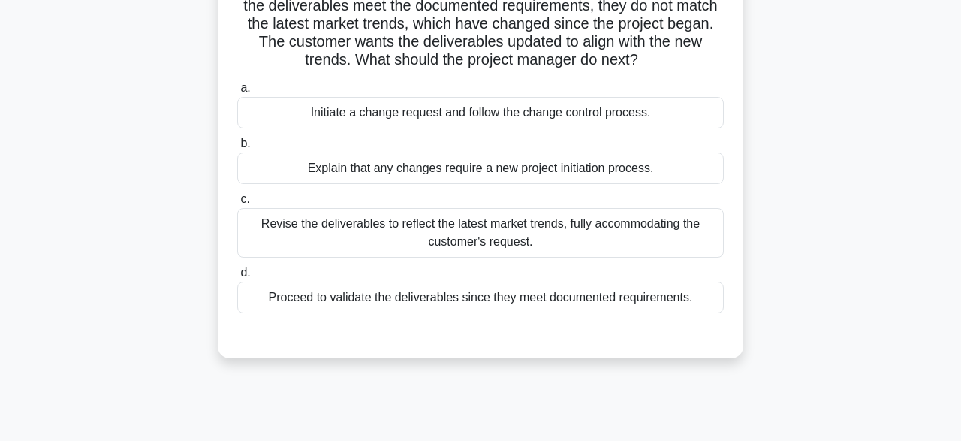
scroll to position [155, 0]
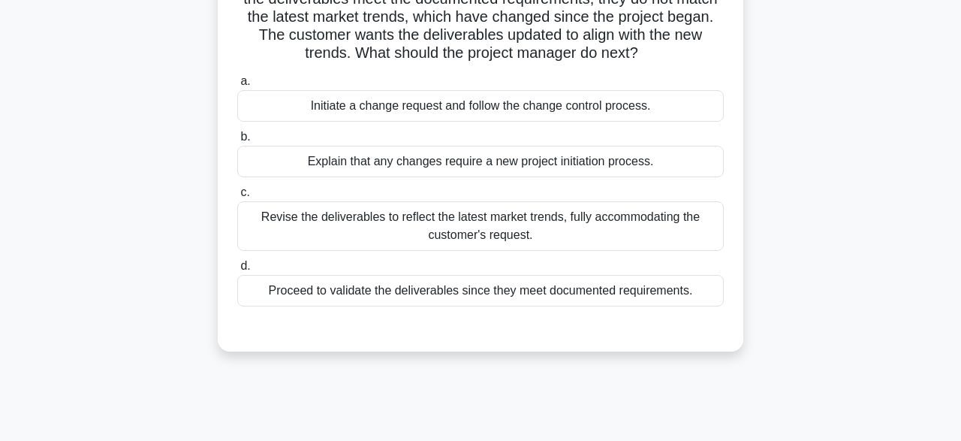
click at [648, 107] on div "Initiate a change request and follow the change control process." at bounding box center [480, 106] width 486 height 32
click at [237, 86] on input "a. Initiate a change request and follow the change control process." at bounding box center [237, 82] width 0 height 10
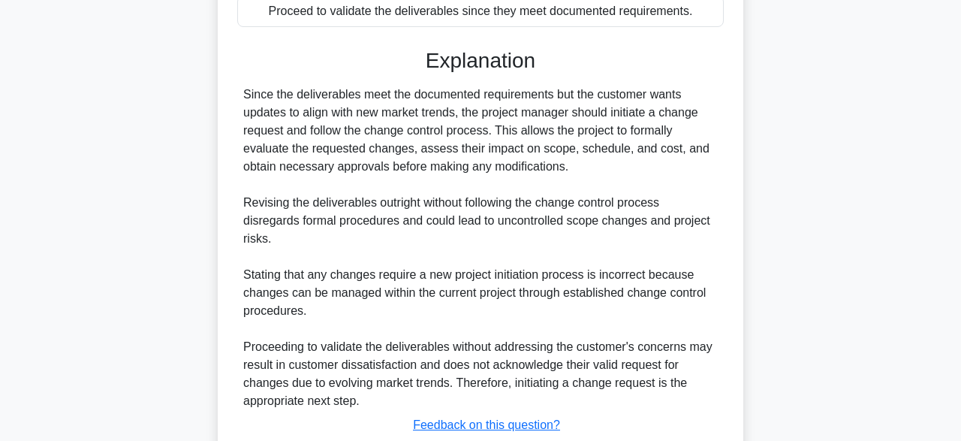
scroll to position [537, 0]
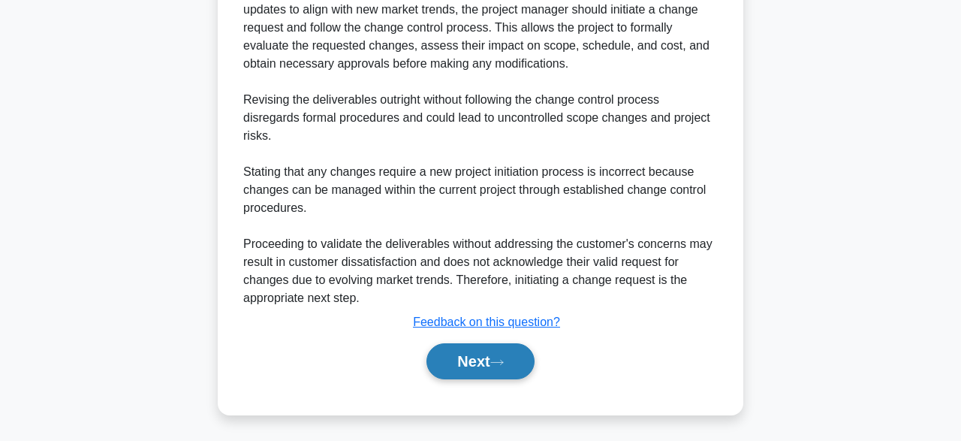
click at [484, 367] on button "Next" at bounding box center [479, 361] width 107 height 36
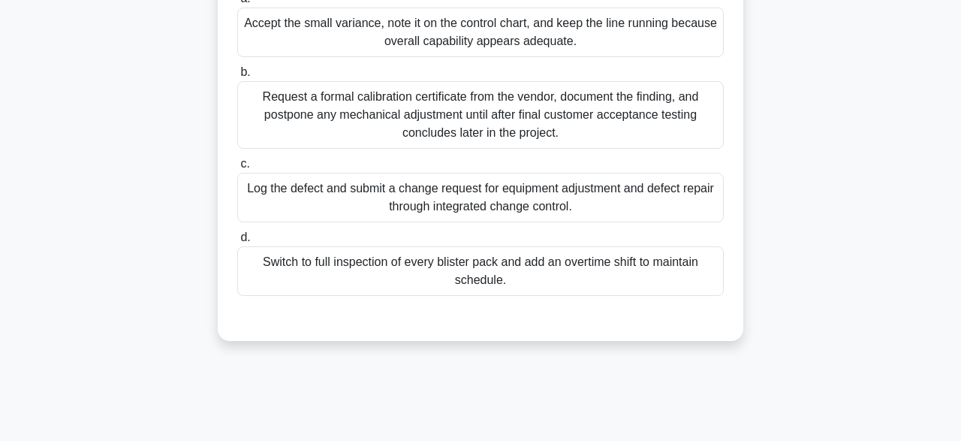
scroll to position [243, 0]
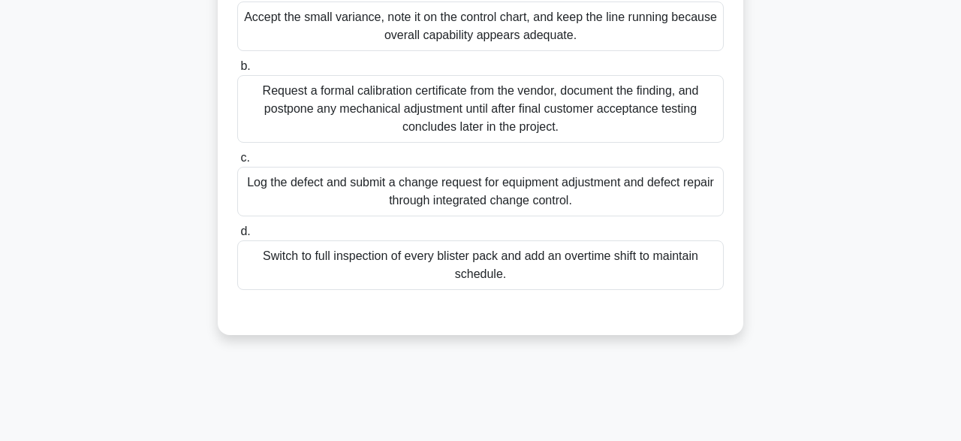
click at [579, 196] on div "Log the defect and submit a change request for equipment adjustment and defect …" at bounding box center [480, 192] width 486 height 50
click at [237, 163] on input "c. Log the defect and submit a change request for equipment adjustment and defe…" at bounding box center [237, 158] width 0 height 10
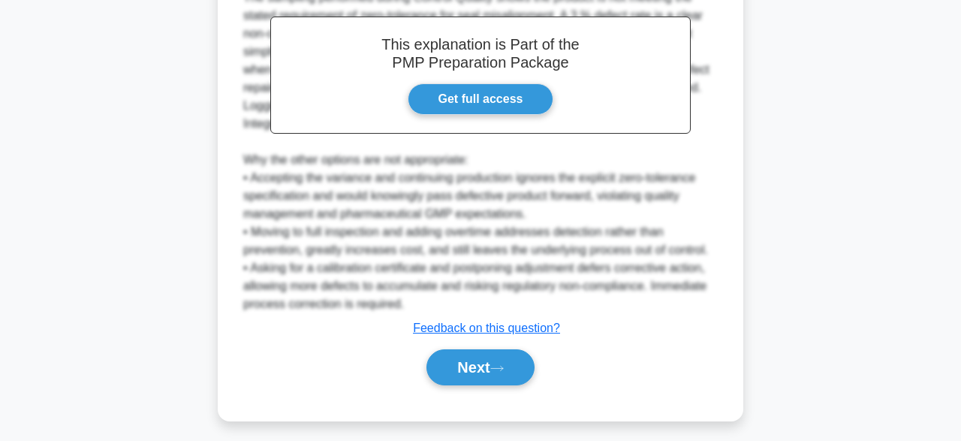
scroll to position [609, 0]
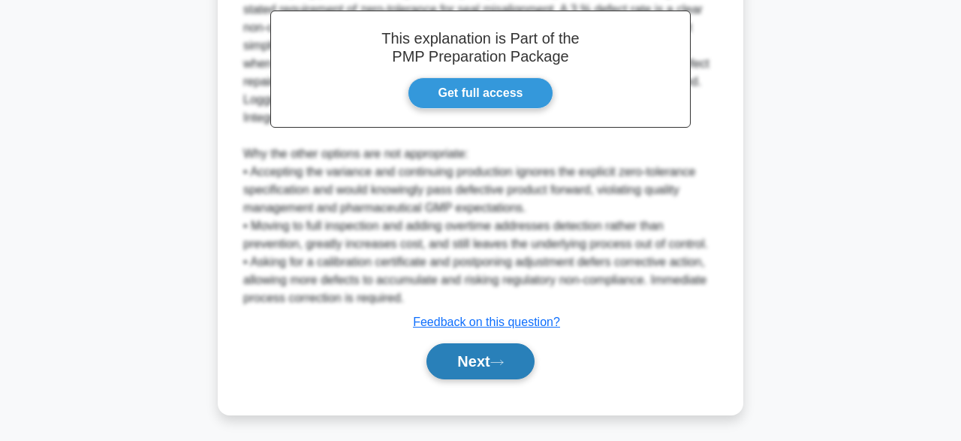
click at [472, 355] on button "Next" at bounding box center [479, 361] width 107 height 36
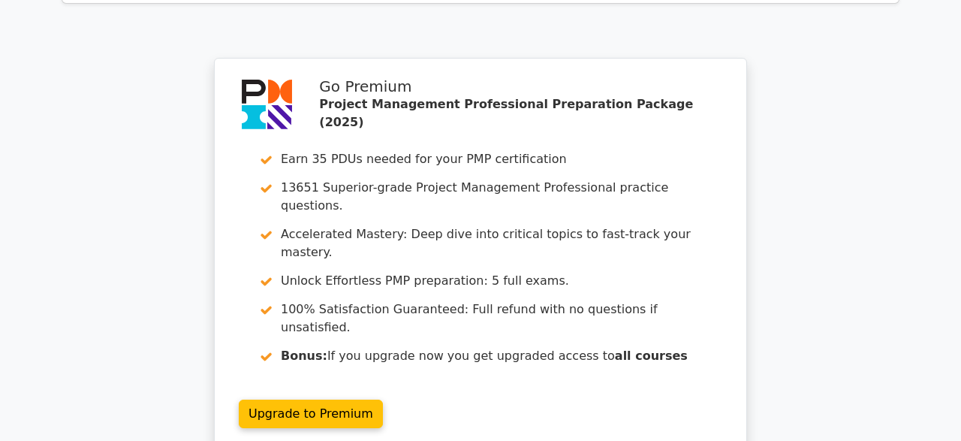
scroll to position [2447, 0]
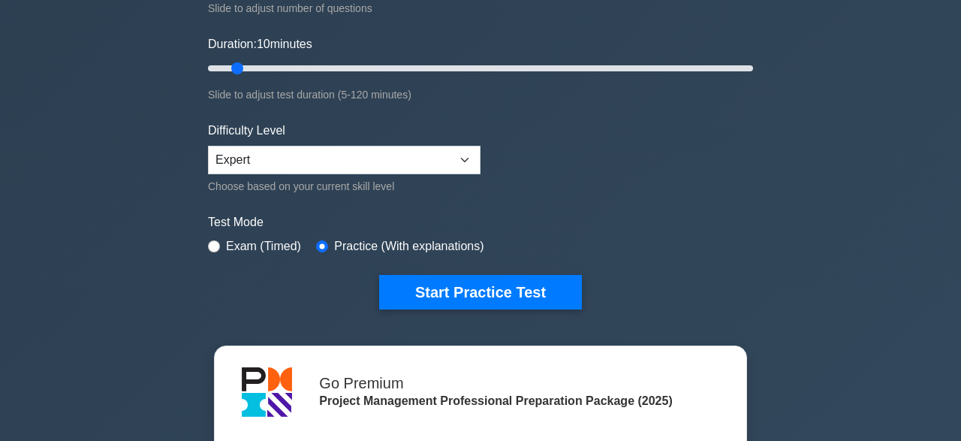
scroll to position [294, 0]
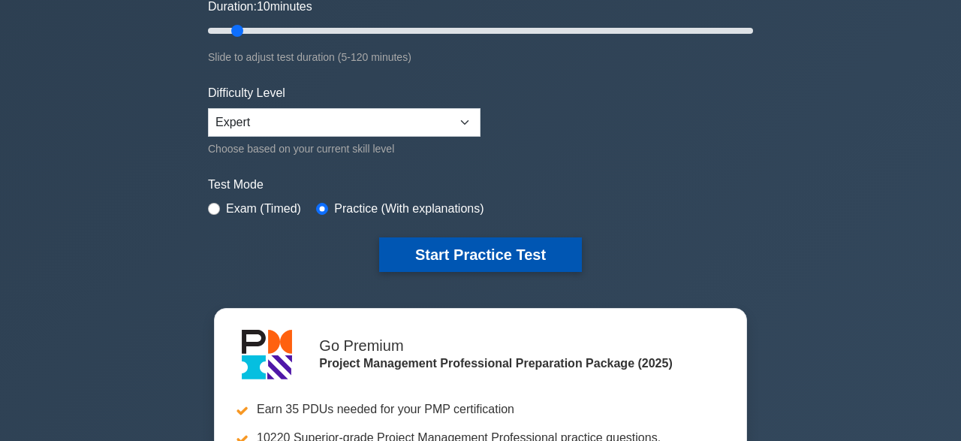
click at [490, 254] on button "Start Practice Test" at bounding box center [480, 254] width 203 height 35
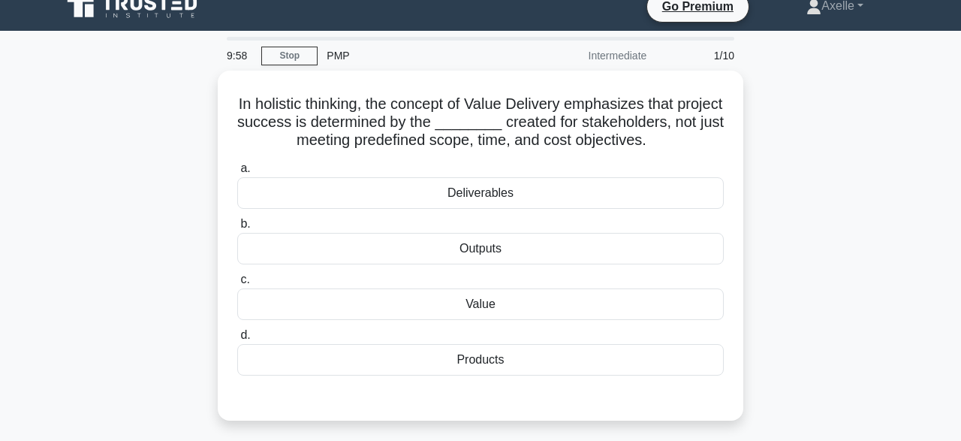
scroll to position [20, 0]
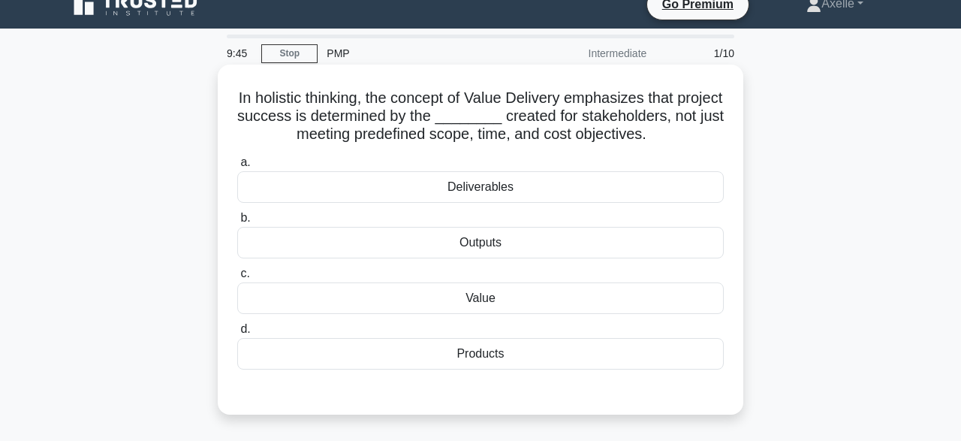
click at [512, 291] on div "Value" at bounding box center [480, 298] width 486 height 32
click at [237, 278] on input "c. Value" at bounding box center [237, 274] width 0 height 10
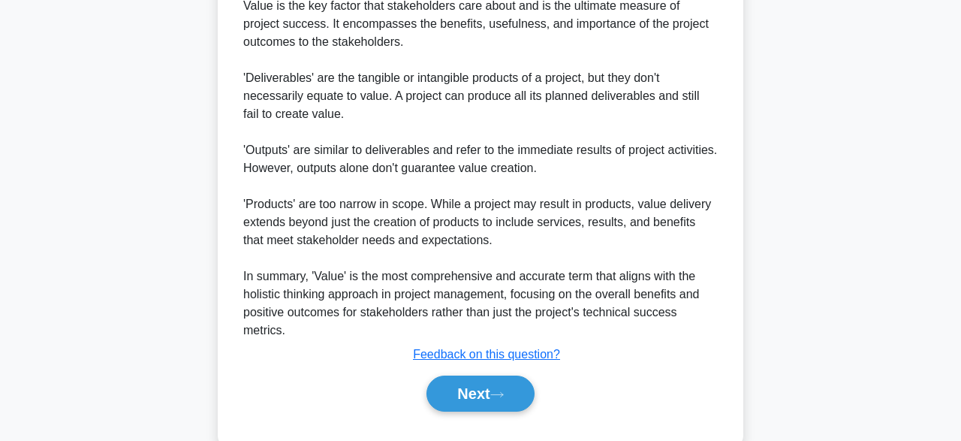
scroll to position [555, 0]
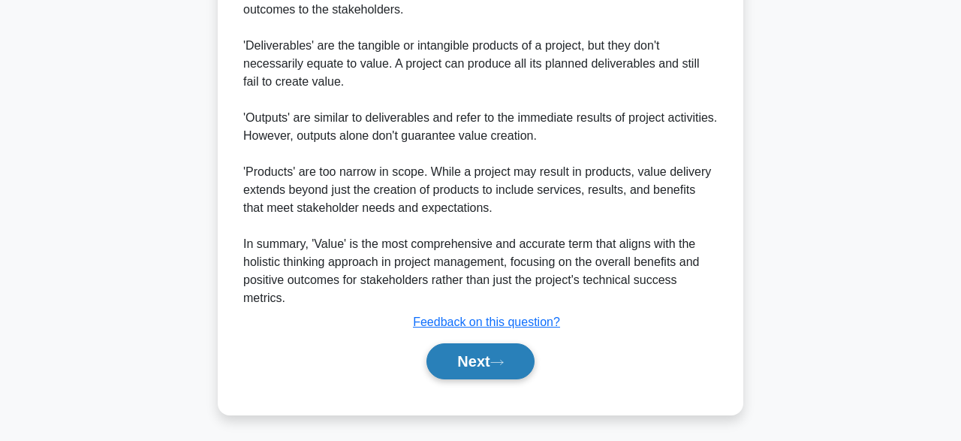
click at [477, 363] on button "Next" at bounding box center [479, 361] width 107 height 36
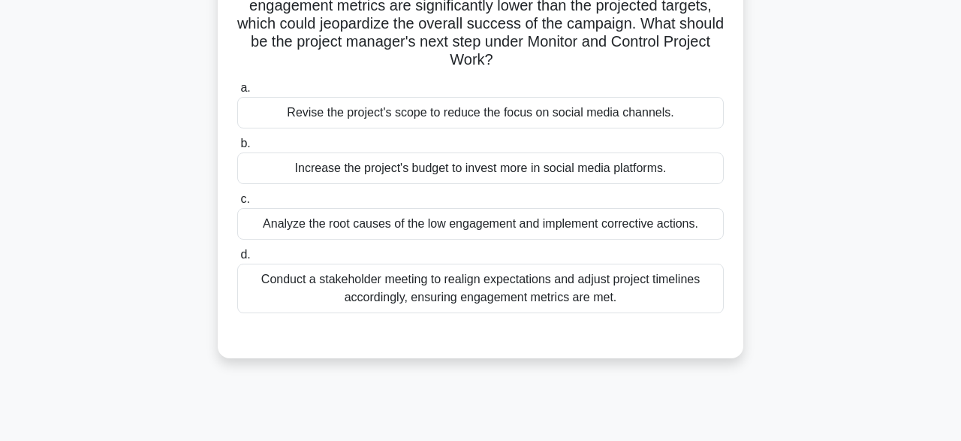
scroll to position [152, 0]
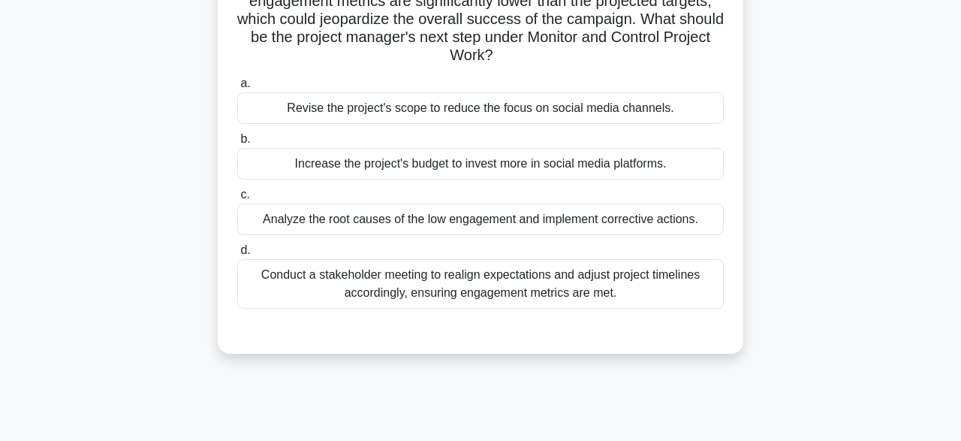
click at [630, 223] on div "Analyze the root causes of the low engagement and implement corrective actions." at bounding box center [480, 219] width 486 height 32
click at [237, 200] on input "c. Analyze the root causes of the low engagement and implement corrective actio…" at bounding box center [237, 195] width 0 height 10
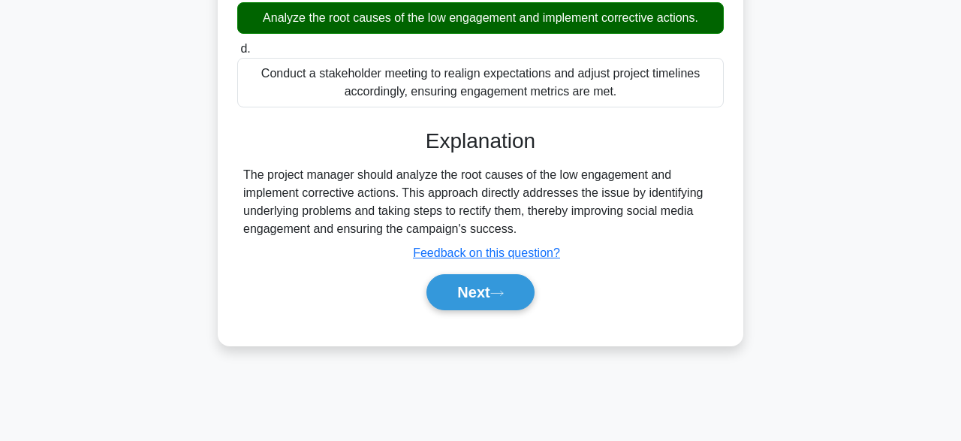
scroll to position [368, 0]
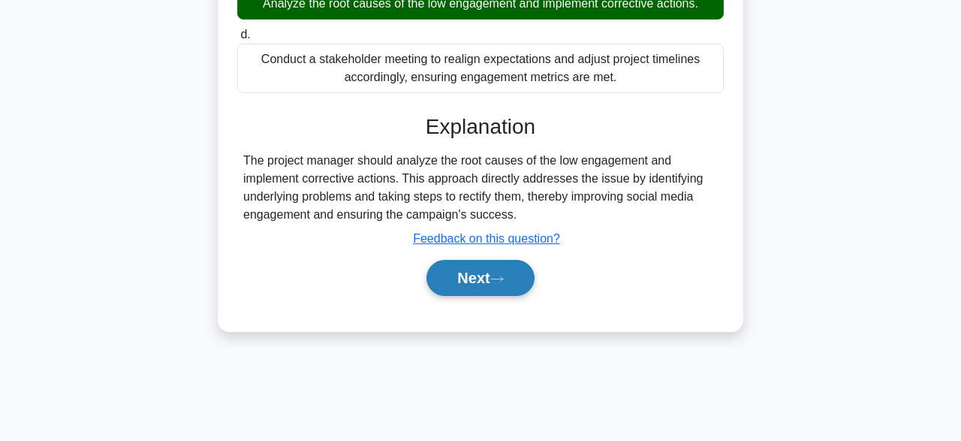
click at [493, 279] on button "Next" at bounding box center [479, 278] width 107 height 36
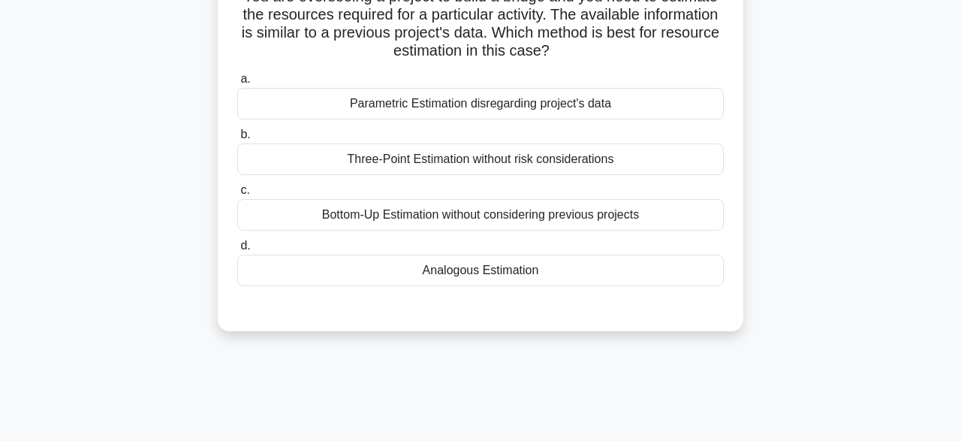
scroll to position [129, 0]
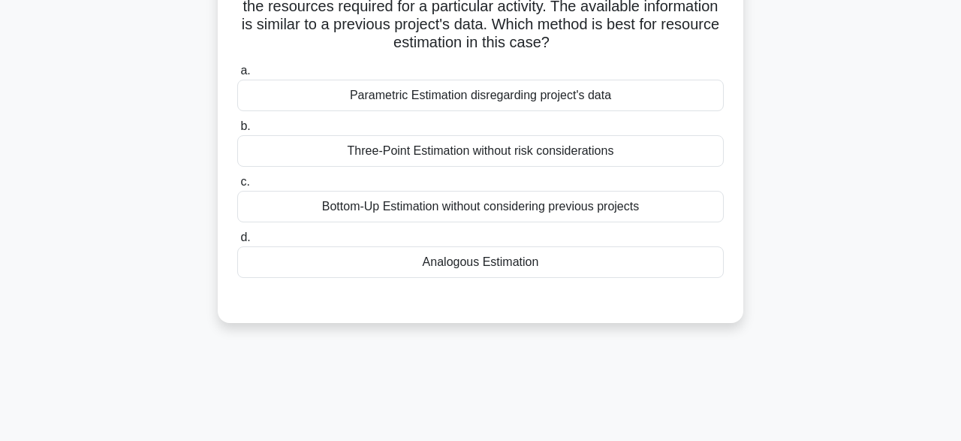
click at [618, 207] on div "Bottom-Up Estimation without considering previous projects" at bounding box center [480, 207] width 486 height 32
click at [237, 187] on input "c. Bottom-Up Estimation without considering previous projects" at bounding box center [237, 182] width 0 height 10
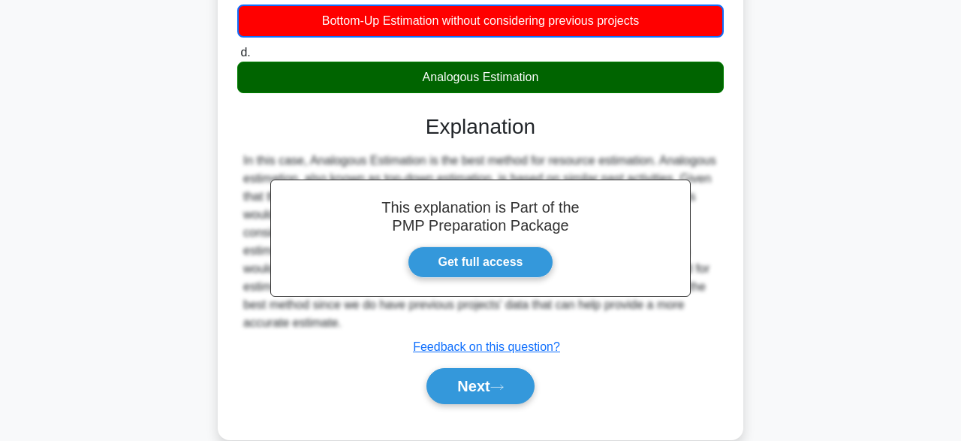
scroll to position [370, 0]
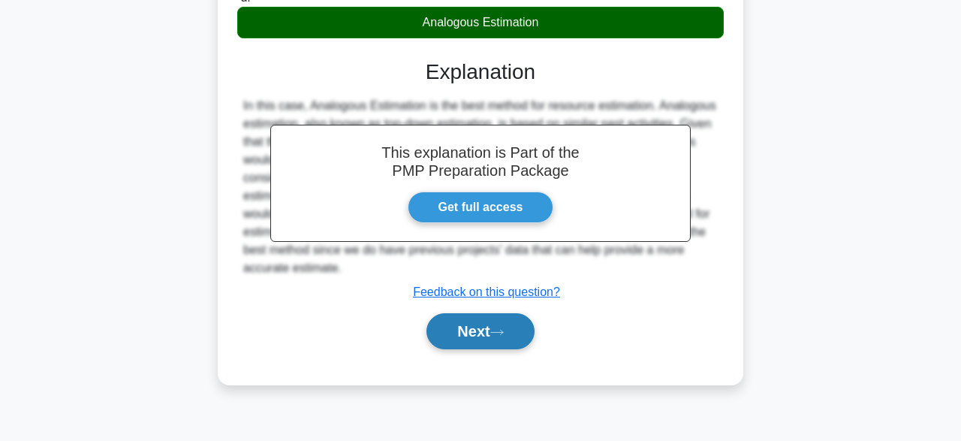
click at [449, 335] on button "Next" at bounding box center [479, 331] width 107 height 36
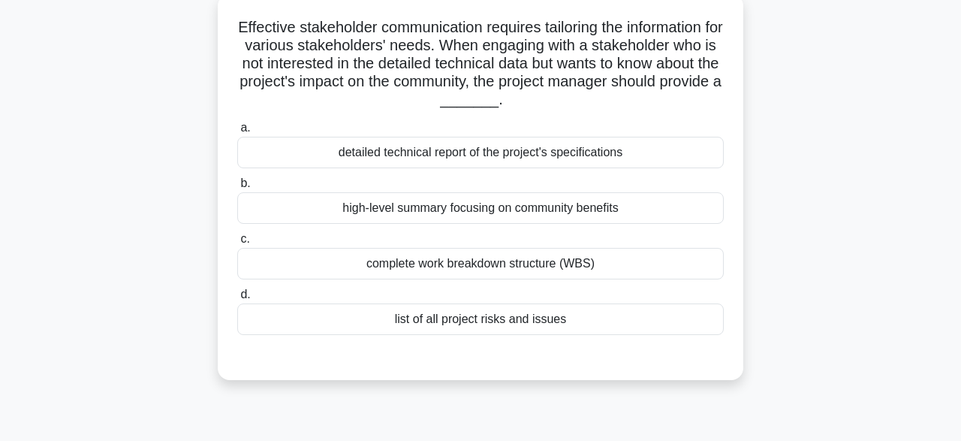
scroll to position [98, 0]
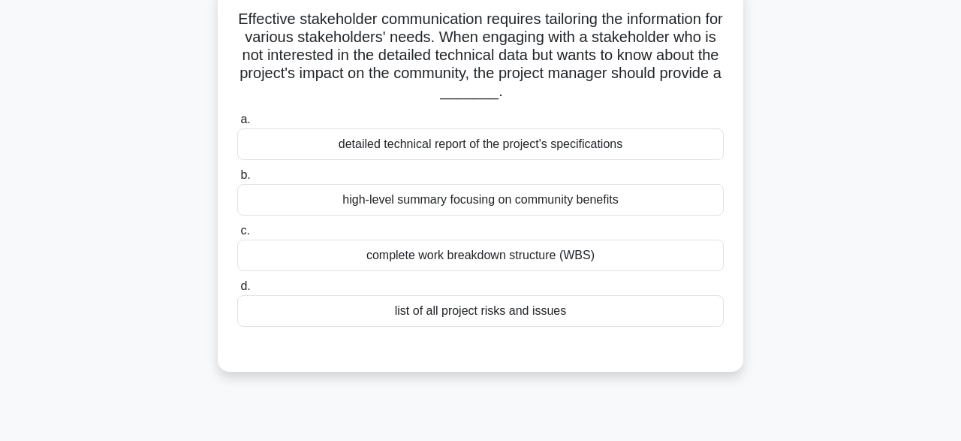
click at [567, 212] on div "high-level summary focusing on community benefits" at bounding box center [480, 200] width 486 height 32
click at [237, 180] on input "b. high-level summary focusing on community benefits" at bounding box center [237, 175] width 0 height 10
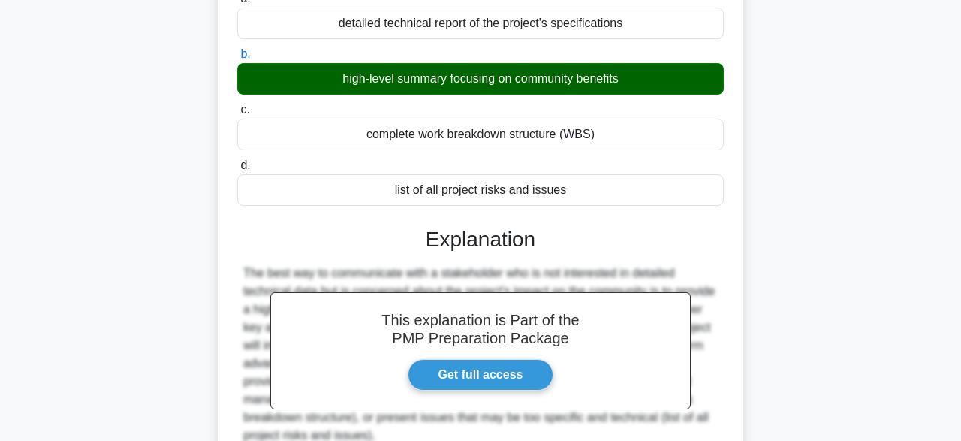
scroll to position [370, 0]
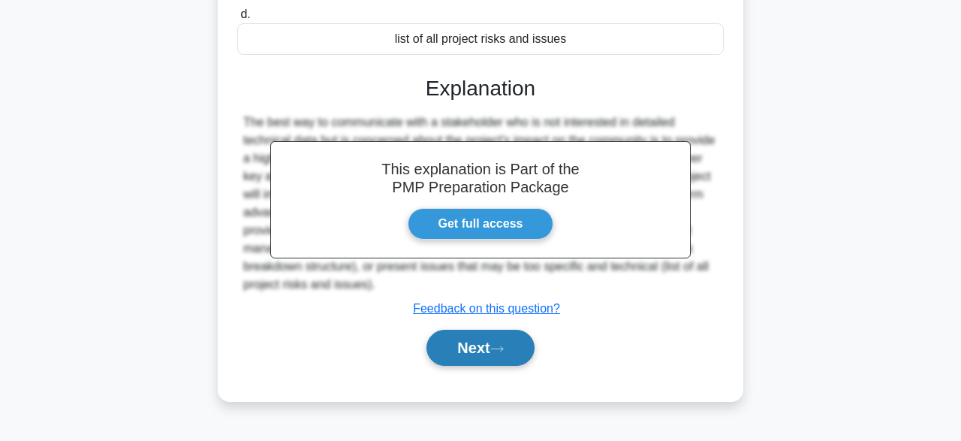
click at [469, 359] on button "Next" at bounding box center [479, 347] width 107 height 36
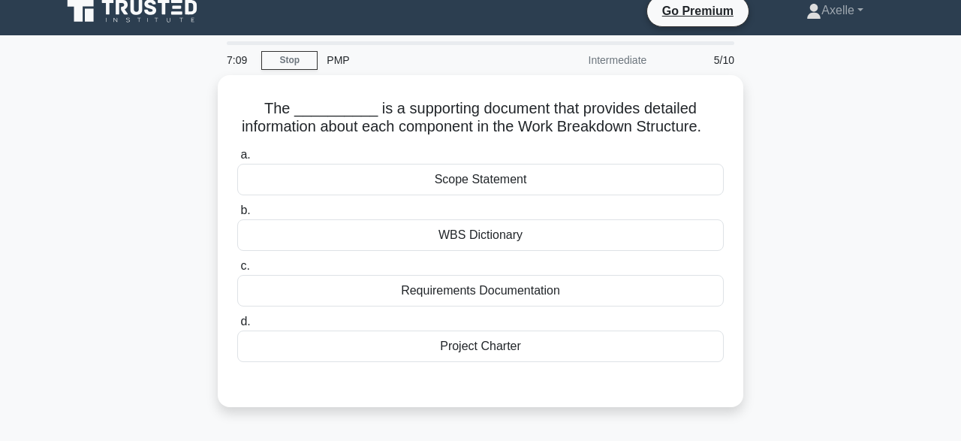
scroll to position [0, 0]
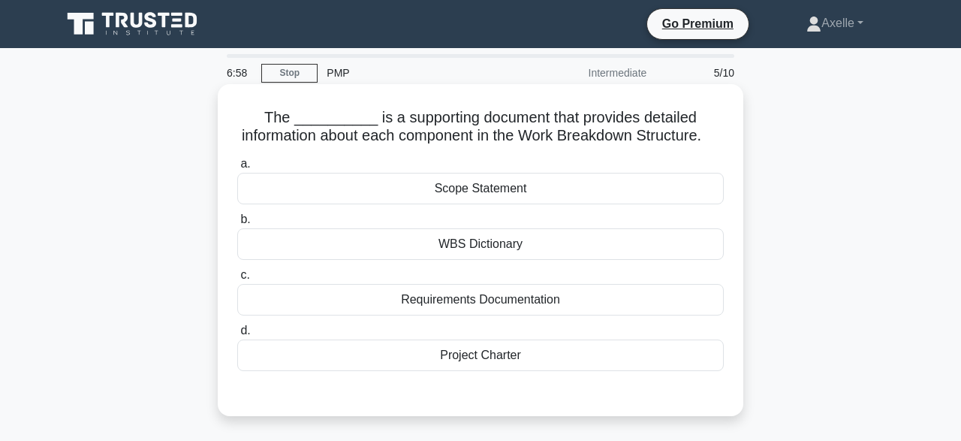
click at [570, 239] on div "WBS Dictionary" at bounding box center [480, 244] width 486 height 32
click at [237, 224] on input "b. WBS Dictionary" at bounding box center [237, 220] width 0 height 10
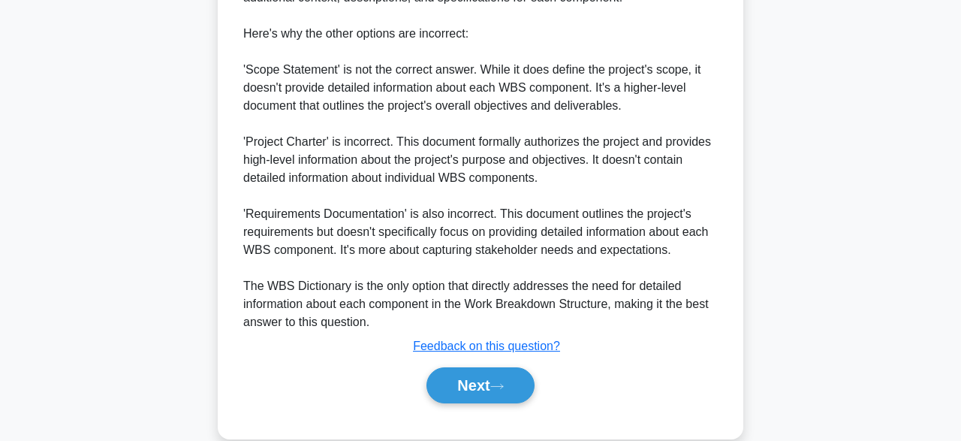
scroll to position [555, 0]
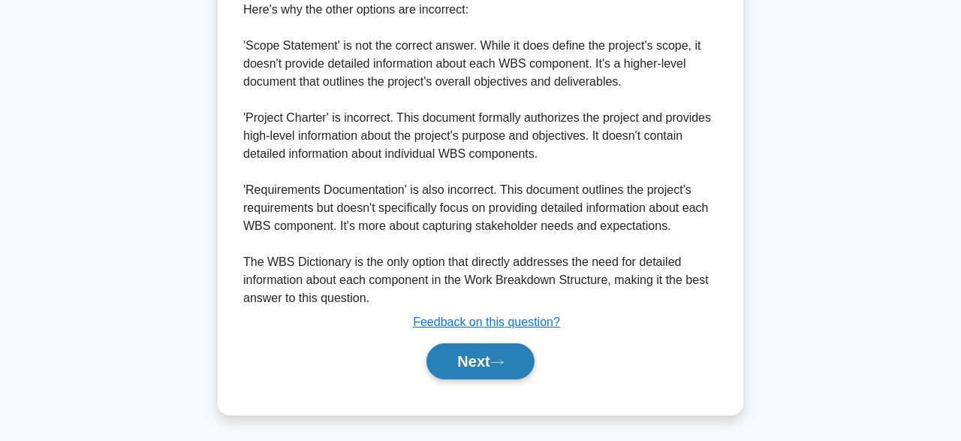
click at [487, 356] on button "Next" at bounding box center [479, 361] width 107 height 36
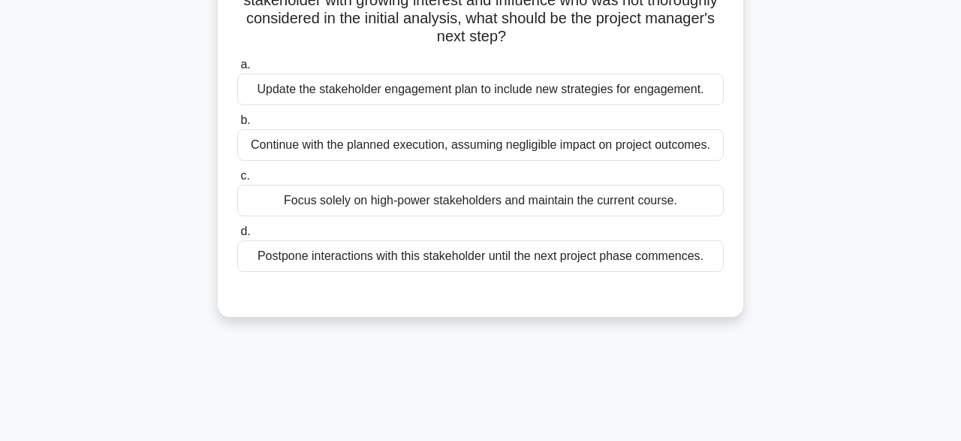
scroll to position [138, 0]
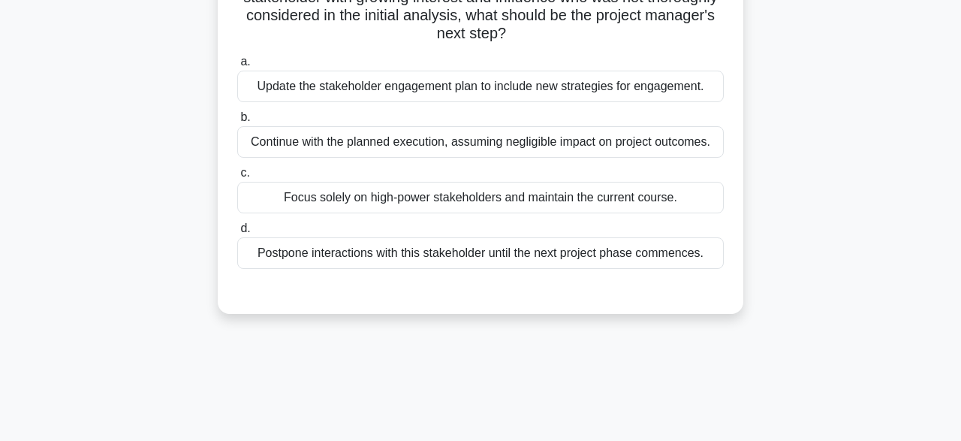
click at [697, 88] on div "Update the stakeholder engagement plan to include new strategies for engagement." at bounding box center [480, 87] width 486 height 32
click at [237, 67] on input "a. Update the stakeholder engagement plan to include new strategies for engagem…" at bounding box center [237, 62] width 0 height 10
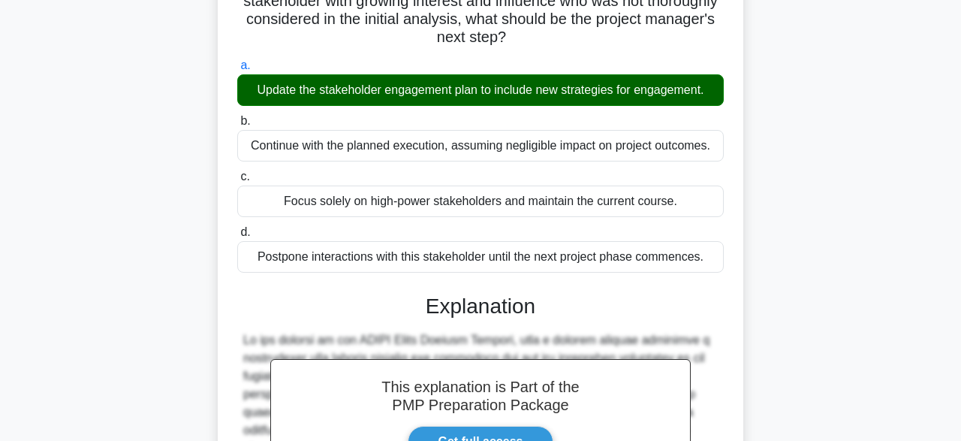
scroll to position [429, 0]
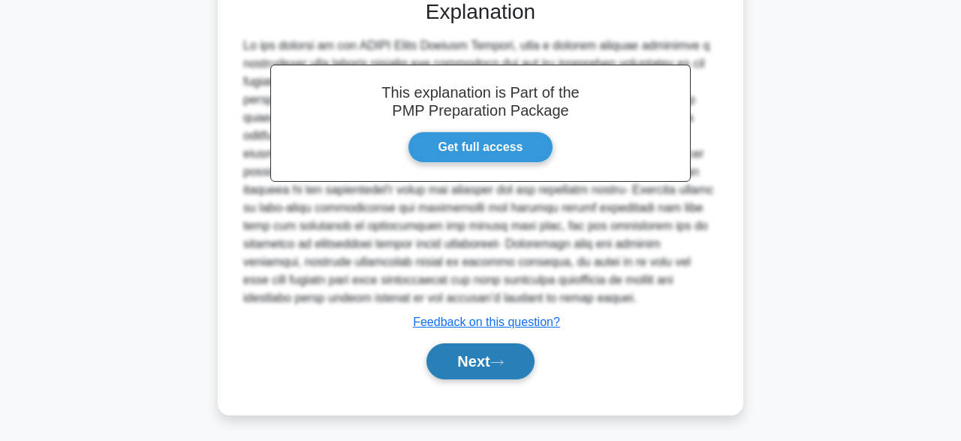
click at [494, 356] on button "Next" at bounding box center [479, 361] width 107 height 36
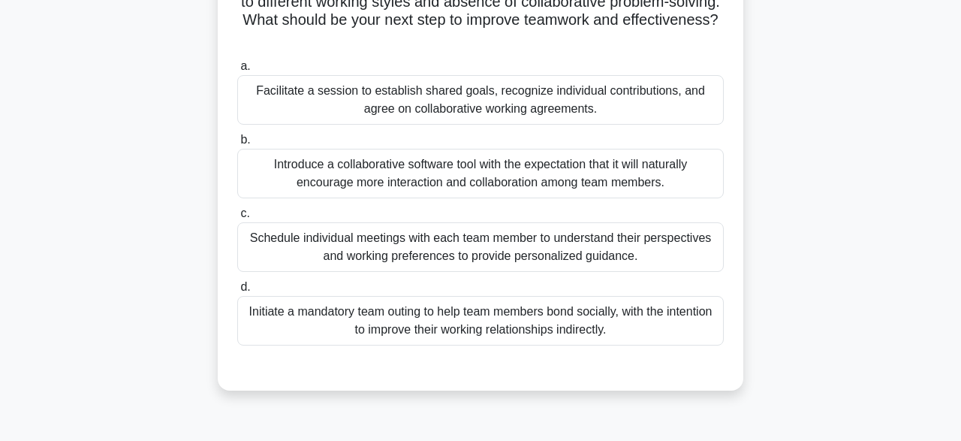
scroll to position [156, 0]
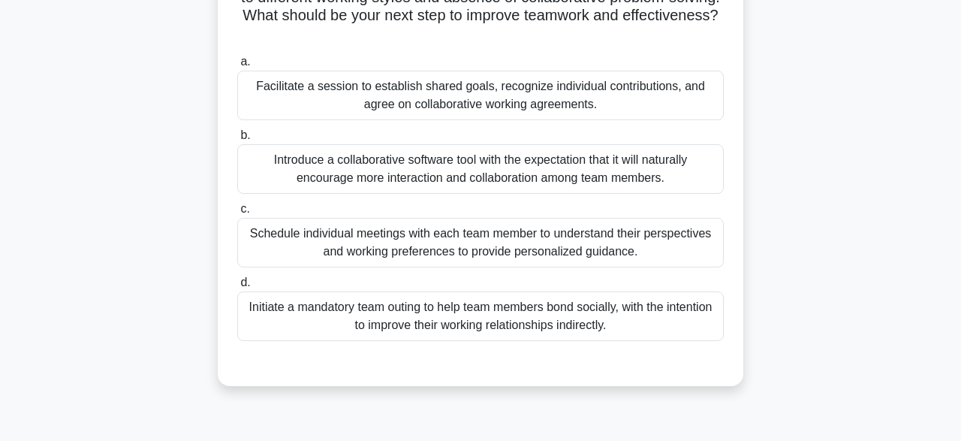
click at [614, 247] on div "Schedule individual meetings with each team member to understand their perspect…" at bounding box center [480, 243] width 486 height 50
click at [237, 214] on input "c. Schedule individual meetings with each team member to understand their persp…" at bounding box center [237, 209] width 0 height 10
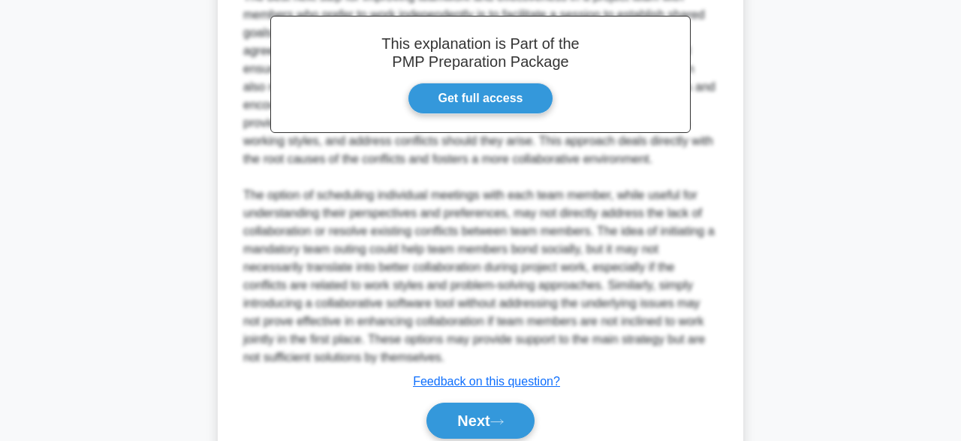
scroll to position [575, 0]
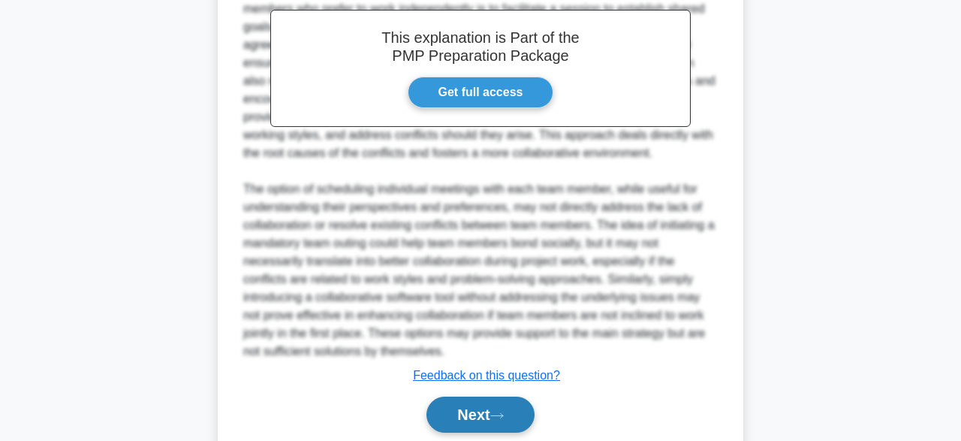
click at [474, 406] on button "Next" at bounding box center [479, 414] width 107 height 36
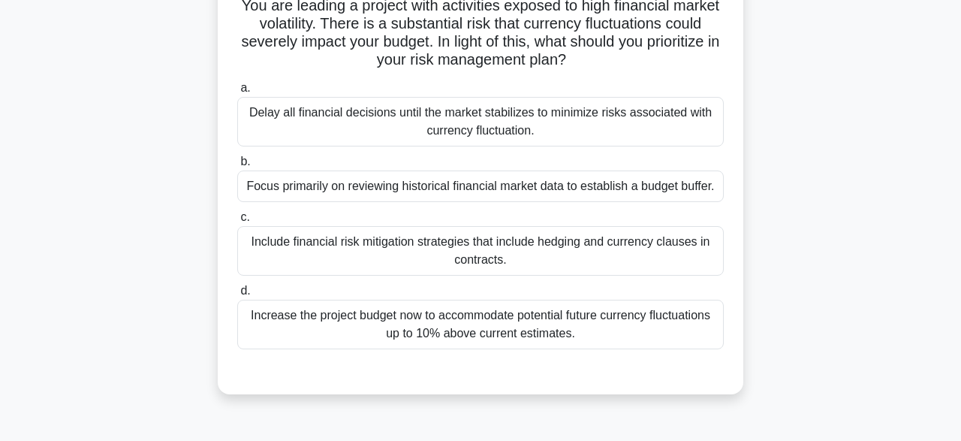
scroll to position [117, 0]
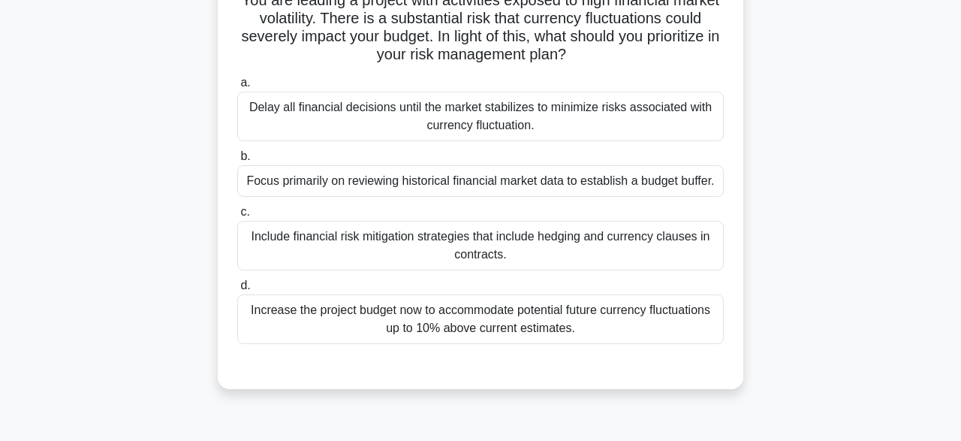
click at [637, 257] on div "Include financial risk mitigation strategies that include hedging and currency …" at bounding box center [480, 246] width 486 height 50
click at [237, 217] on input "c. Include financial risk mitigation strategies that include hedging and curren…" at bounding box center [237, 212] width 0 height 10
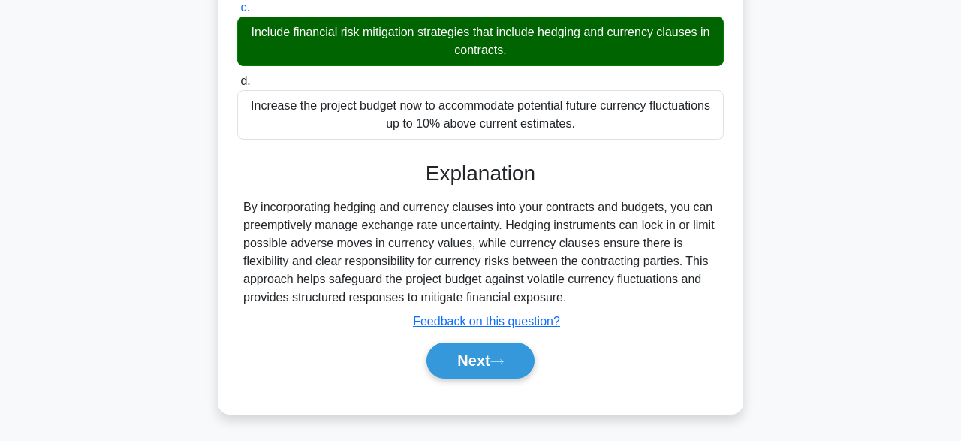
scroll to position [332, 0]
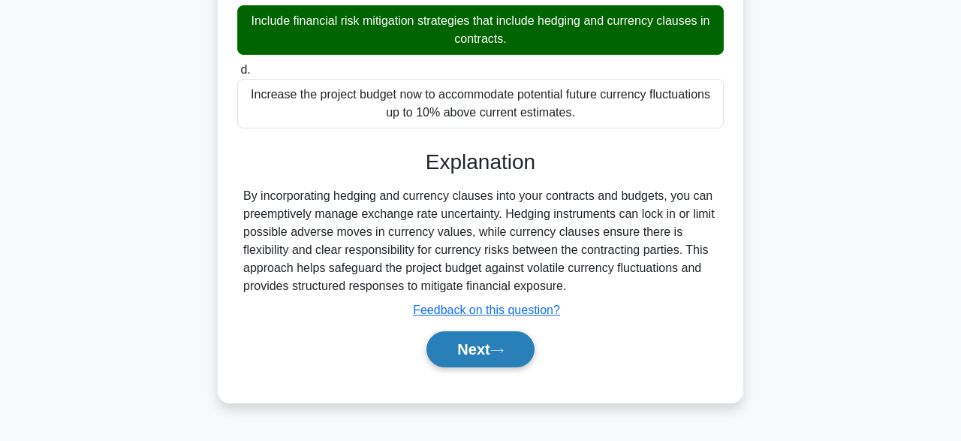
click at [457, 343] on button "Next" at bounding box center [479, 349] width 107 height 36
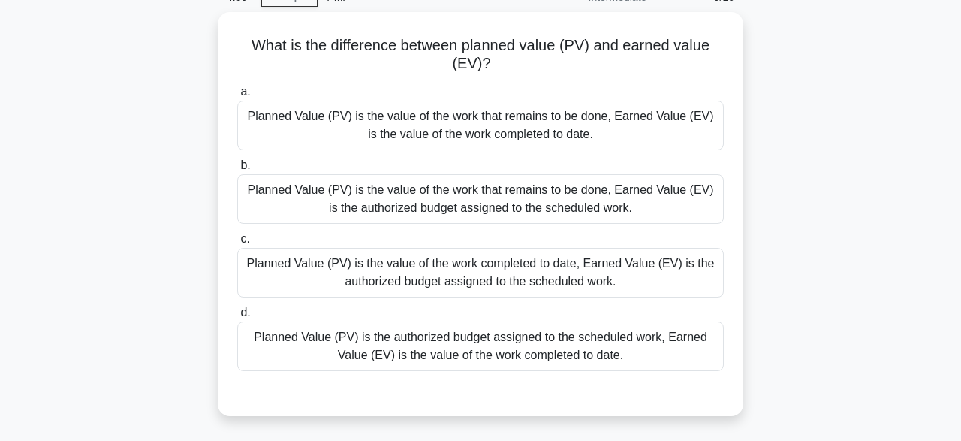
scroll to position [114, 0]
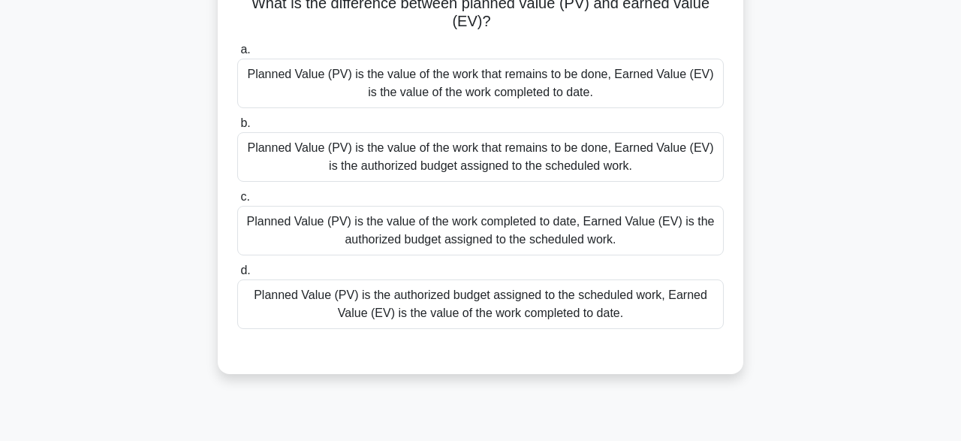
click at [622, 309] on div "Planned Value (PV) is the authorized budget assigned to the scheduled work, Ear…" at bounding box center [480, 304] width 486 height 50
click at [237, 275] on input "d. Planned Value (PV) is the authorized budget assigned to the scheduled work, …" at bounding box center [237, 271] width 0 height 10
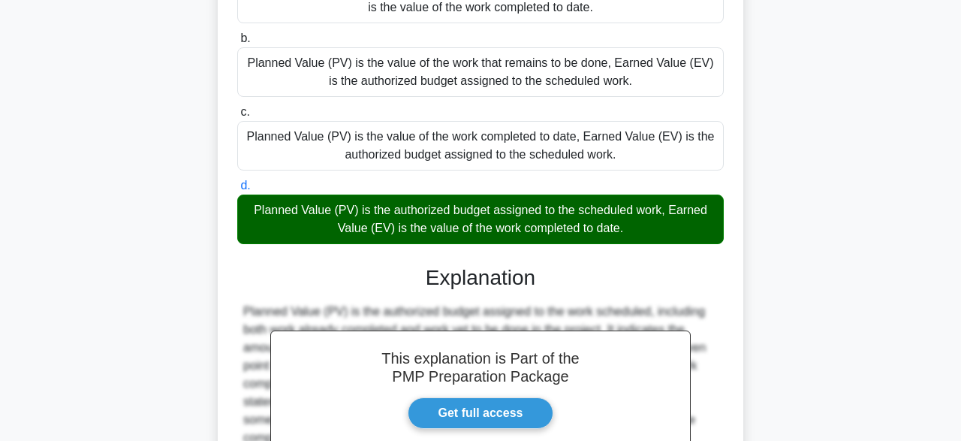
scroll to position [204, 0]
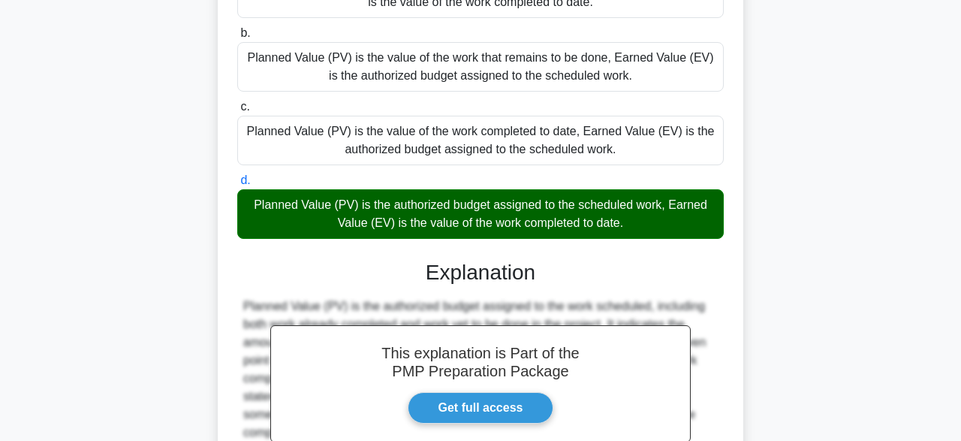
drag, startPoint x: 253, startPoint y: 207, endPoint x: 672, endPoint y: 223, distance: 419.1
click at [672, 223] on div "Planned Value (PV) is the authorized budget assigned to the scheduled work, Ear…" at bounding box center [480, 214] width 486 height 50
copy div "Planned Value (PV) is the authorized budget assigned to the scheduled work, Ear…"
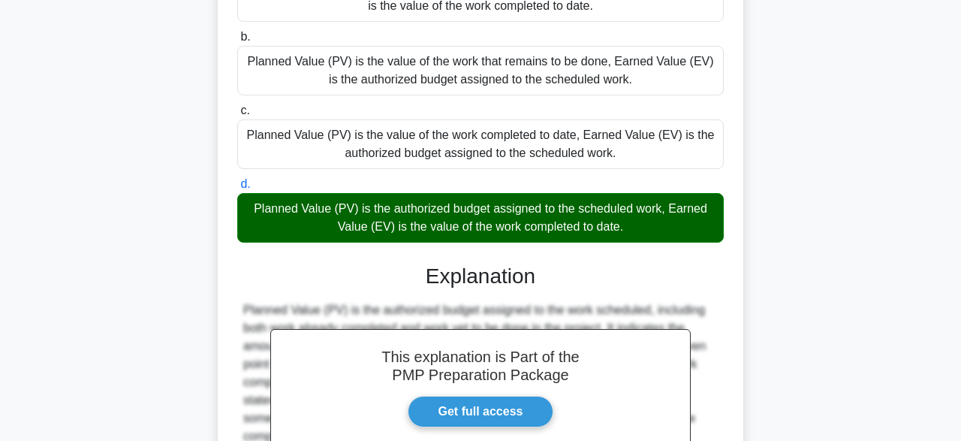
click at [916, 306] on main "2:40 Stop PMP Intermediate 9/10 What is the difference between planned value (P…" at bounding box center [480, 228] width 961 height 769
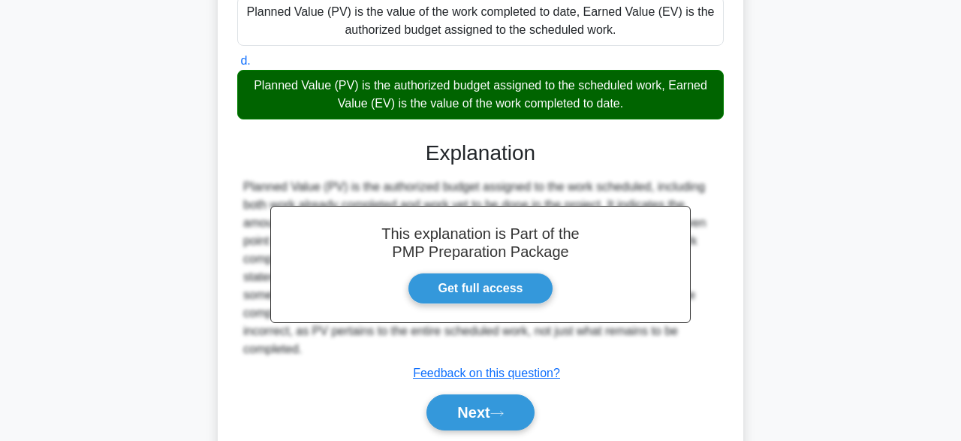
scroll to position [375, 0]
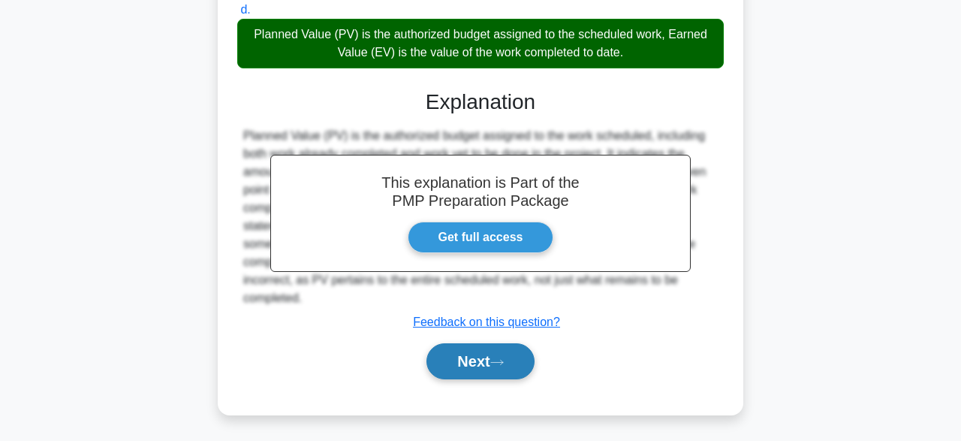
click at [485, 372] on button "Next" at bounding box center [479, 361] width 107 height 36
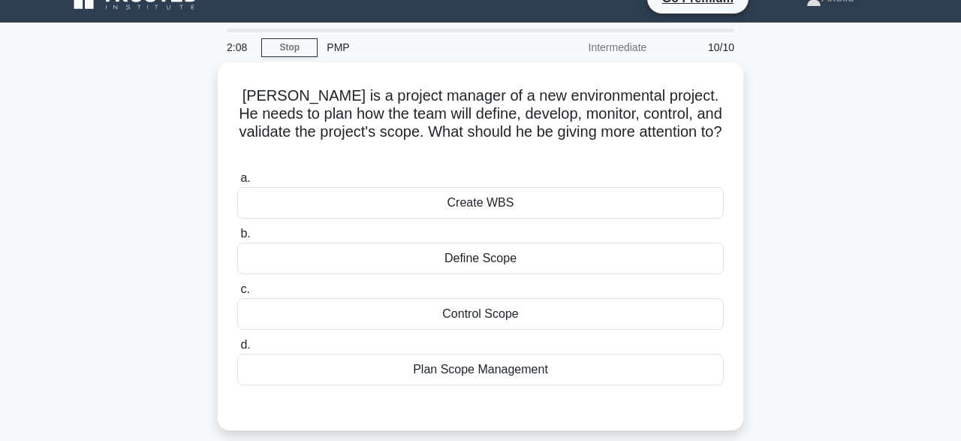
scroll to position [26, 0]
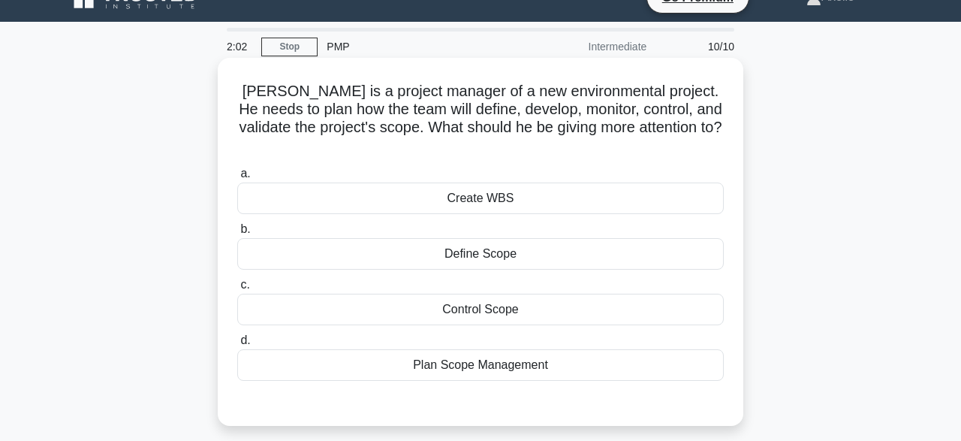
click at [504, 351] on div "Plan Scope Management" at bounding box center [480, 365] width 486 height 32
click at [237, 345] on input "d. Plan Scope Management" at bounding box center [237, 340] width 0 height 10
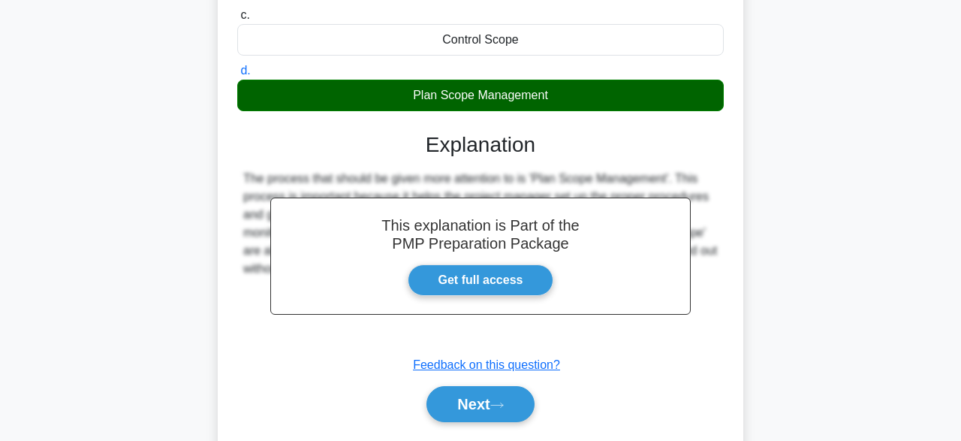
scroll to position [316, 0]
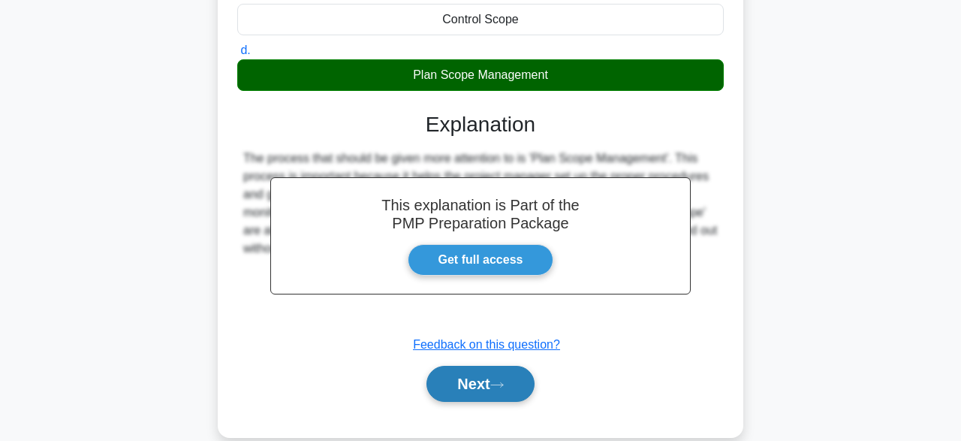
click at [468, 366] on button "Next" at bounding box center [479, 384] width 107 height 36
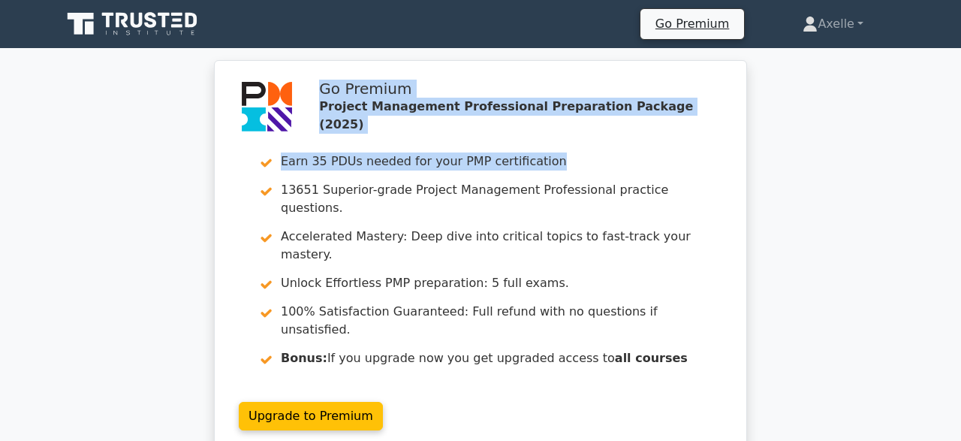
drag, startPoint x: 951, startPoint y: 38, endPoint x: 917, endPoint y: 159, distance: 125.5
click at [917, 159] on div "Go Premium Project Management Professional Preparation Package (2025) Earn 35 P…" at bounding box center [480, 266] width 961 height 413
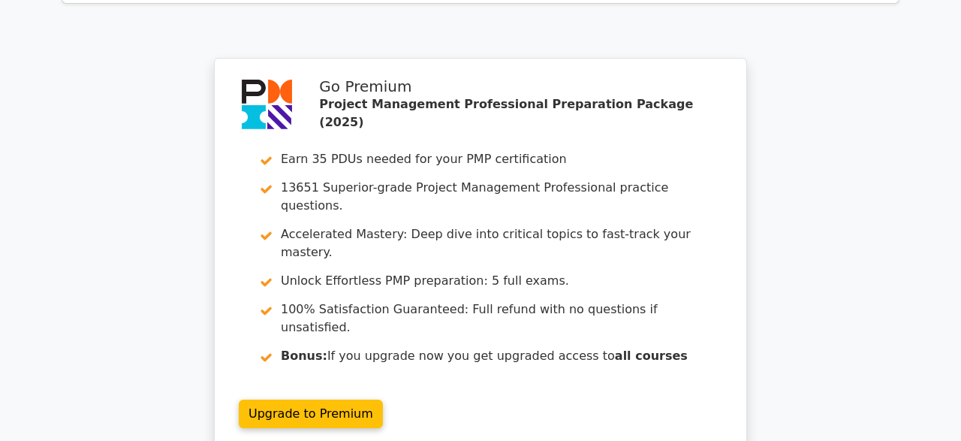
scroll to position [2810, 0]
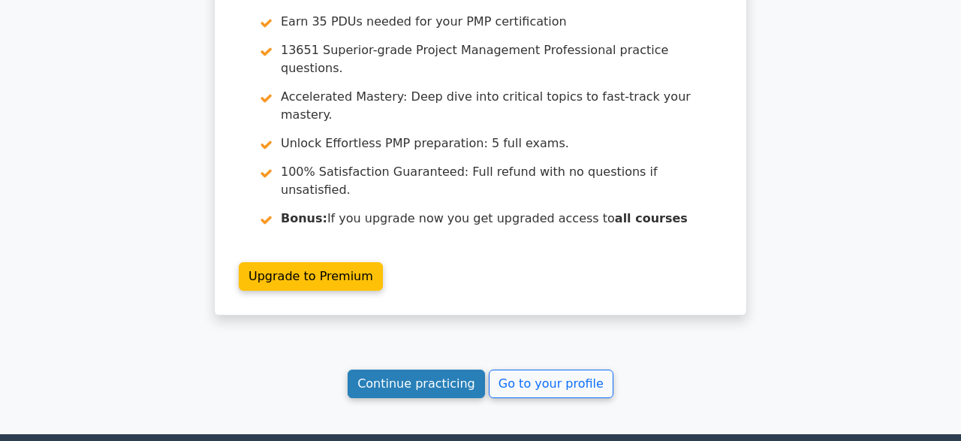
click at [438, 369] on link "Continue practicing" at bounding box center [415, 383] width 137 height 29
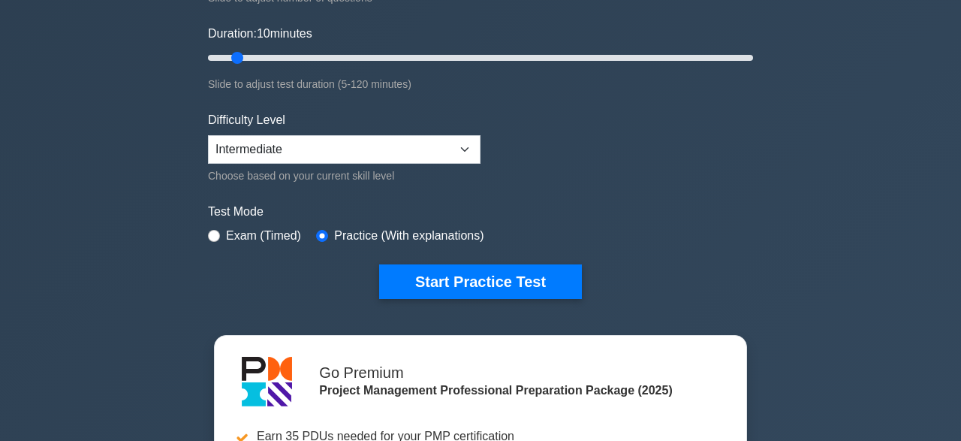
scroll to position [275, 0]
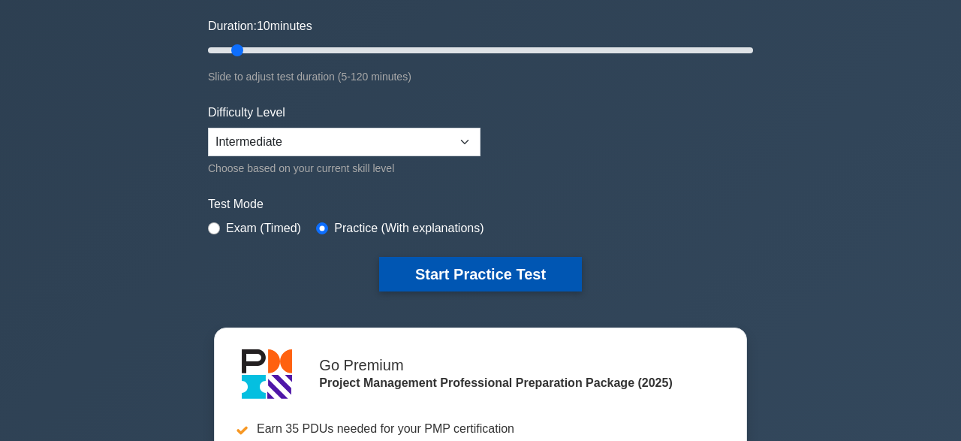
click at [507, 277] on button "Start Practice Test" at bounding box center [480, 274] width 203 height 35
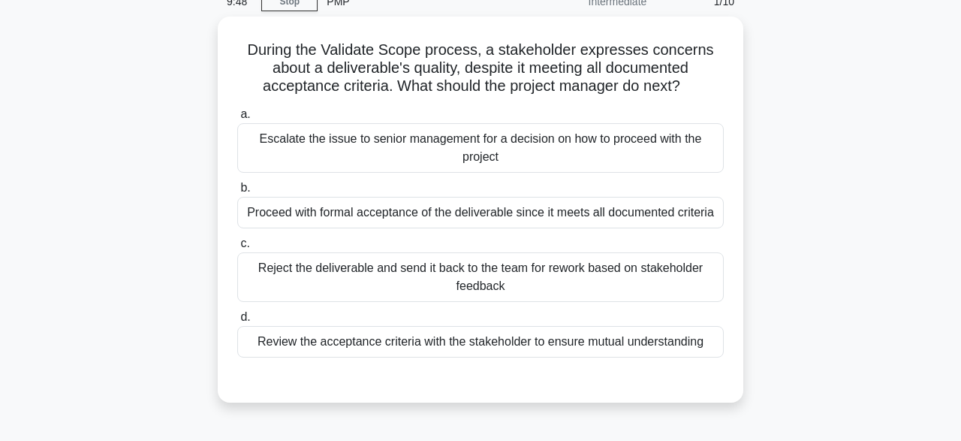
scroll to position [73, 0]
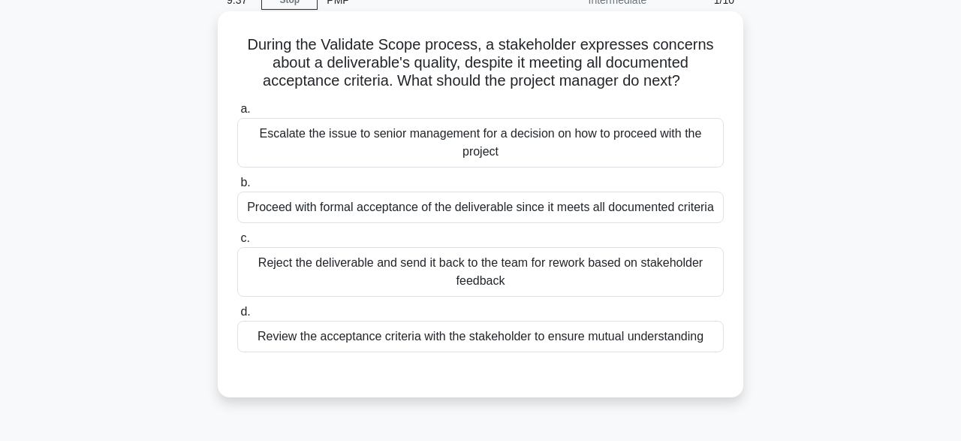
click at [504, 328] on div "Review the acceptance criteria with the stakeholder to ensure mutual understand…" at bounding box center [480, 336] width 486 height 32
click at [237, 317] on input "d. Review the acceptance criteria with the stakeholder to ensure mutual underst…" at bounding box center [237, 312] width 0 height 10
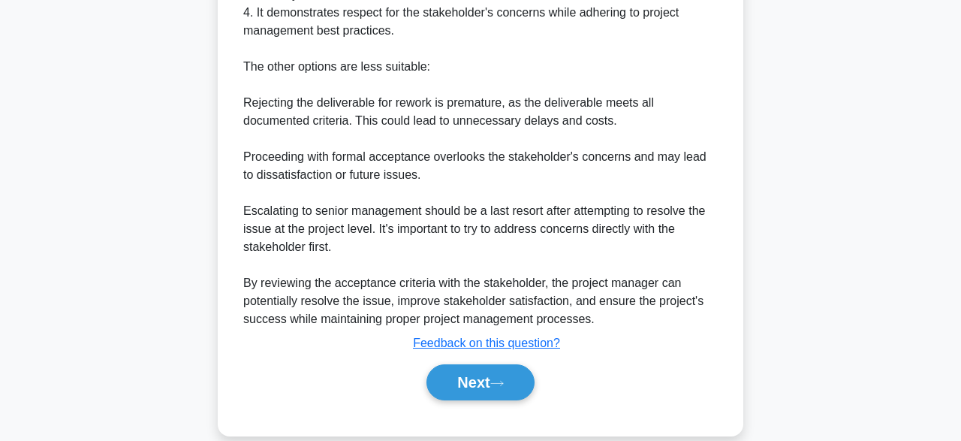
scroll to position [699, 0]
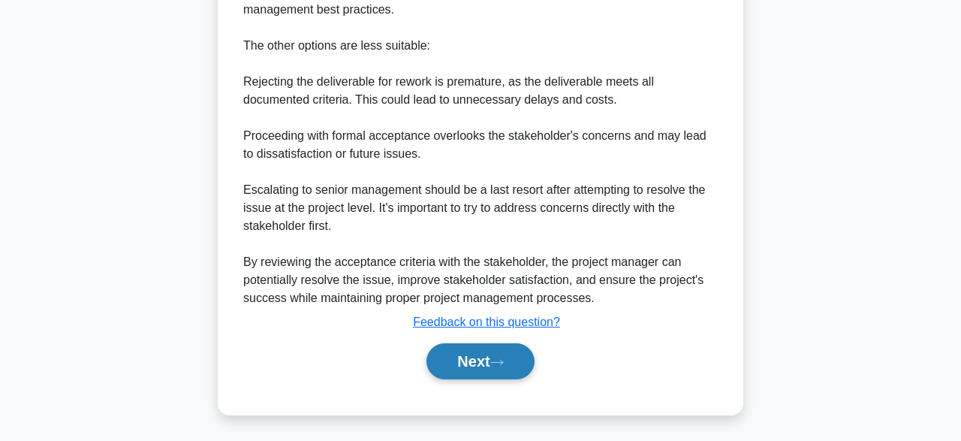
click at [522, 351] on button "Next" at bounding box center [479, 361] width 107 height 36
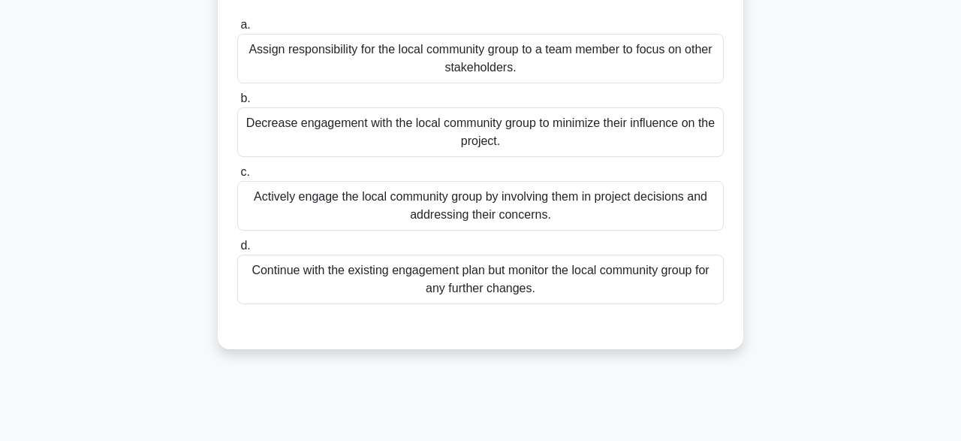
scroll to position [215, 0]
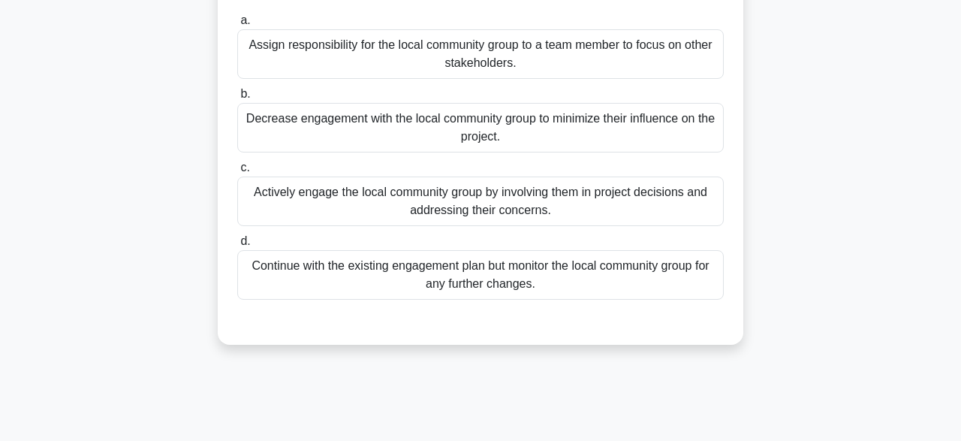
click at [582, 209] on div "Actively engage the local community group by involving them in project decision…" at bounding box center [480, 201] width 486 height 50
click at [237, 173] on input "c. Actively engage the local community group by involving them in project decis…" at bounding box center [237, 168] width 0 height 10
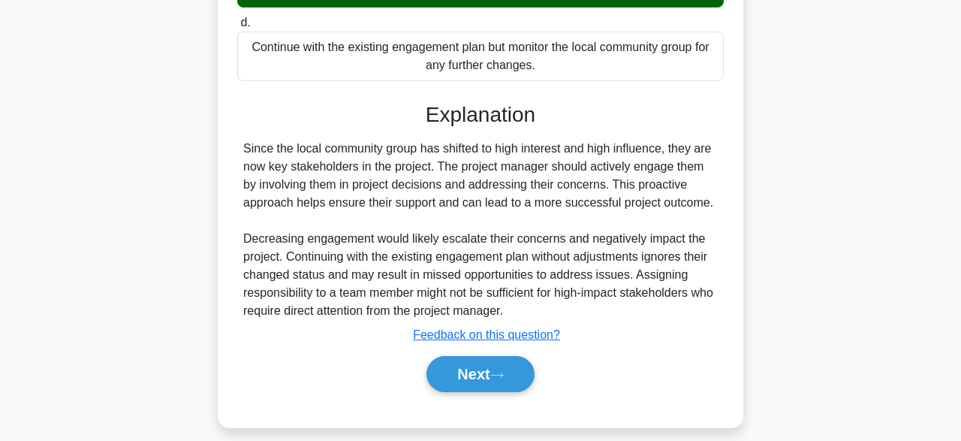
scroll to position [447, 0]
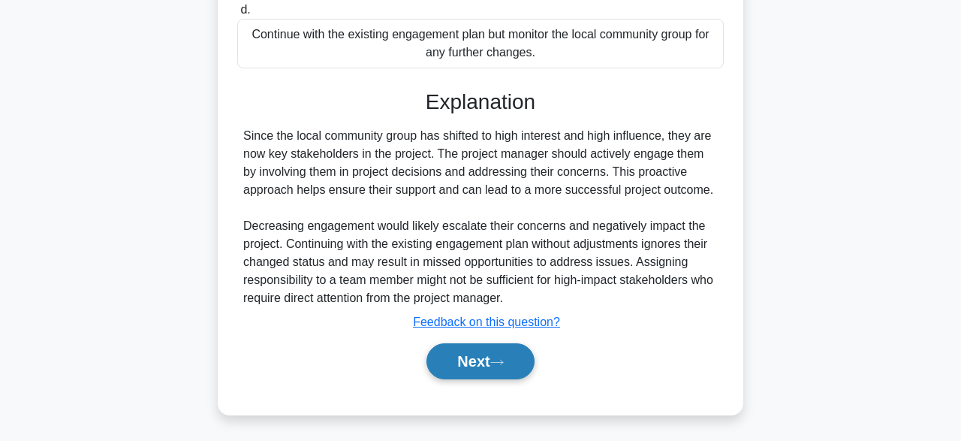
click at [469, 353] on button "Next" at bounding box center [479, 361] width 107 height 36
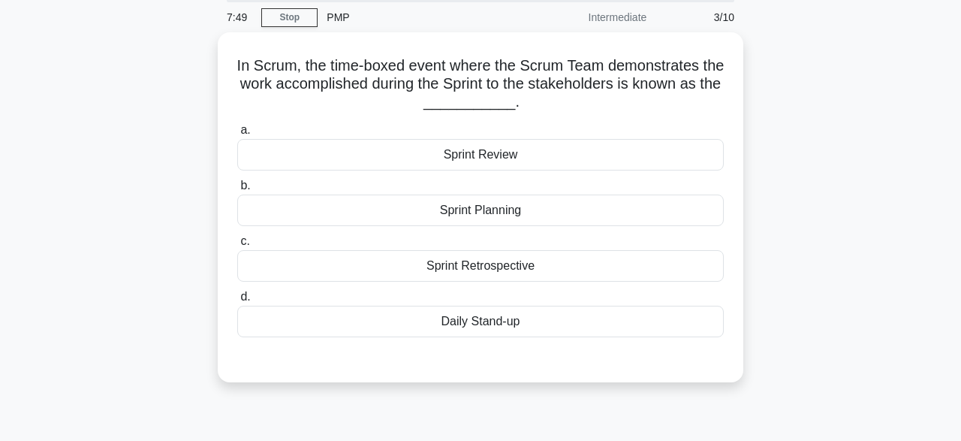
scroll to position [56, 0]
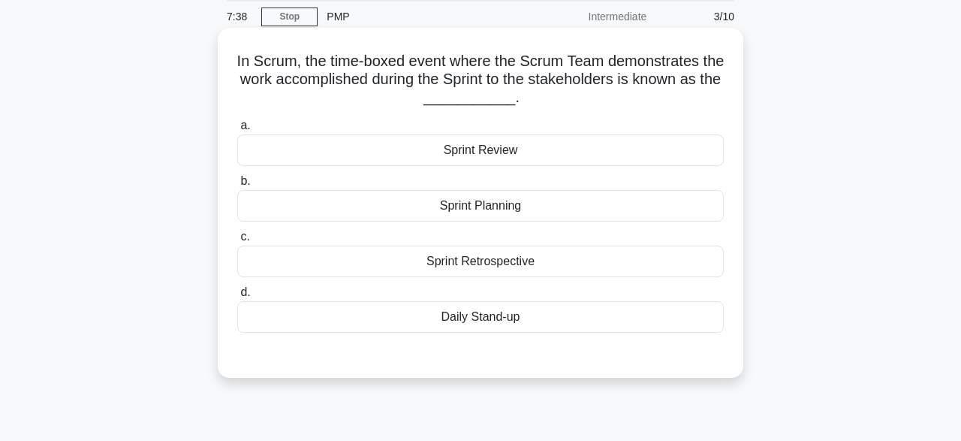
click at [507, 159] on div "Sprint Review" at bounding box center [480, 150] width 486 height 32
click at [237, 131] on input "a. Sprint Review" at bounding box center [237, 126] width 0 height 10
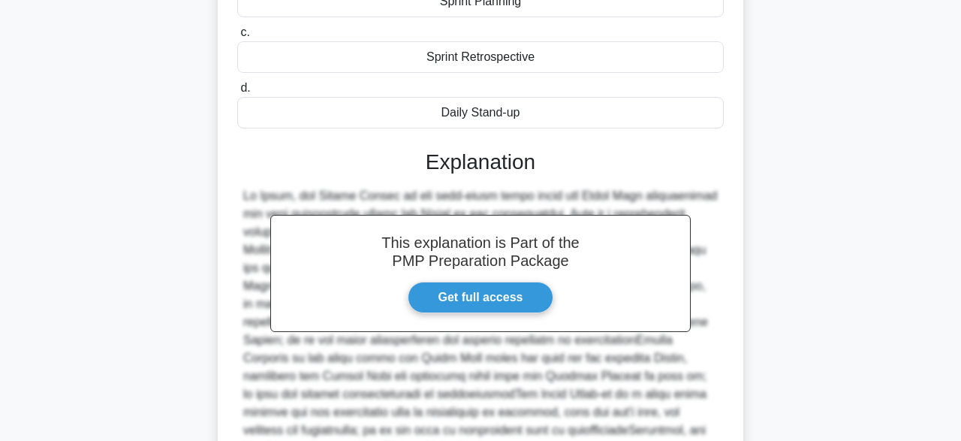
scroll to position [411, 0]
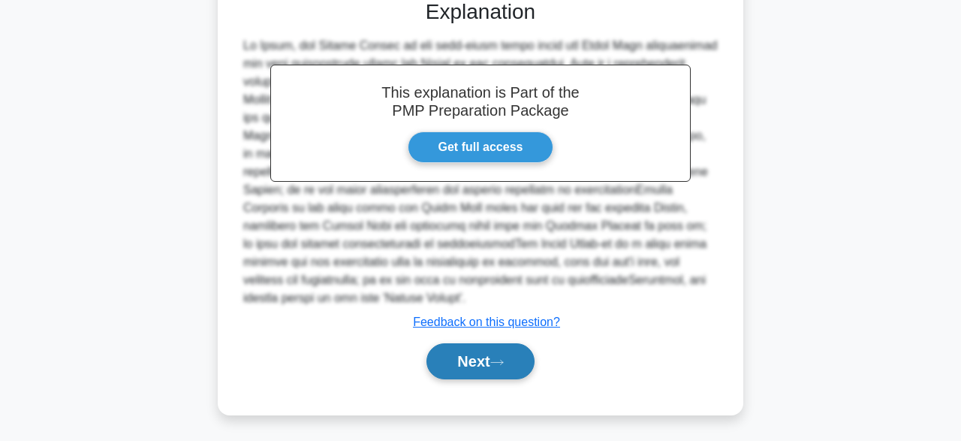
click at [480, 367] on button "Next" at bounding box center [479, 361] width 107 height 36
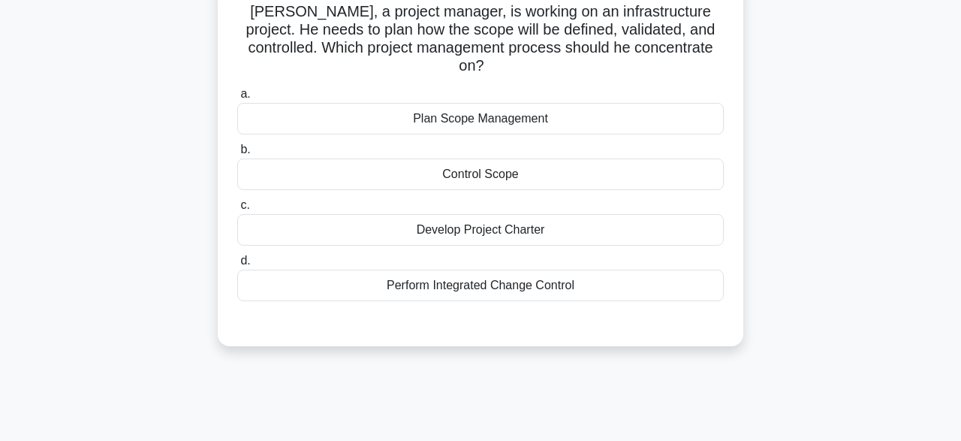
scroll to position [5, 0]
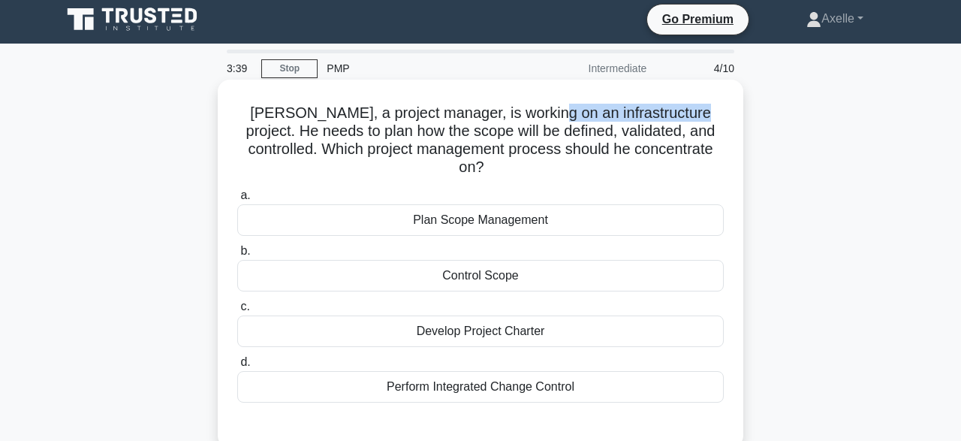
drag, startPoint x: 540, startPoint y: 116, endPoint x: 679, endPoint y: 112, distance: 138.9
click at [679, 112] on h5 "Peter, a project manager, is working on an infrastructure project. He needs to …" at bounding box center [480, 141] width 489 height 74
copy h5 "infrastructure project"
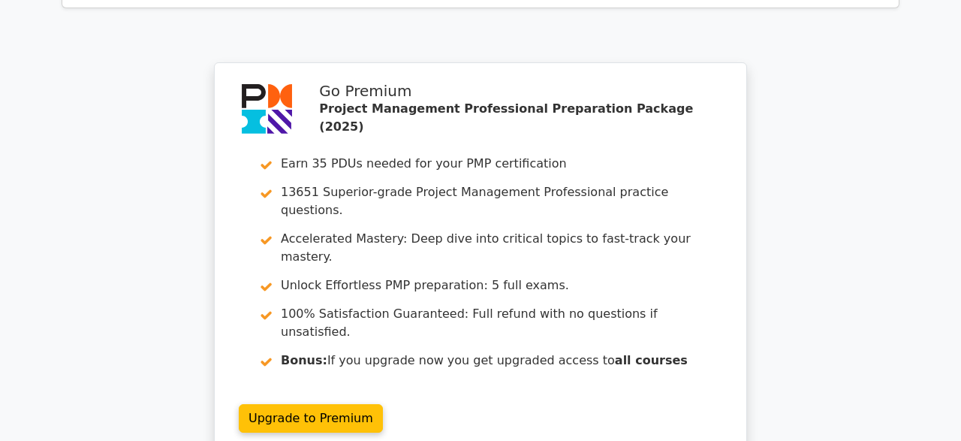
scroll to position [2480, 0]
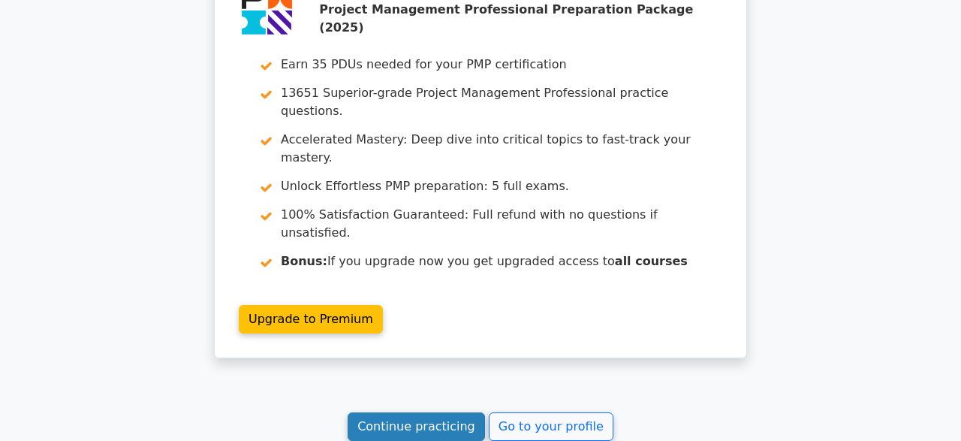
click at [428, 412] on link "Continue practicing" at bounding box center [415, 426] width 137 height 29
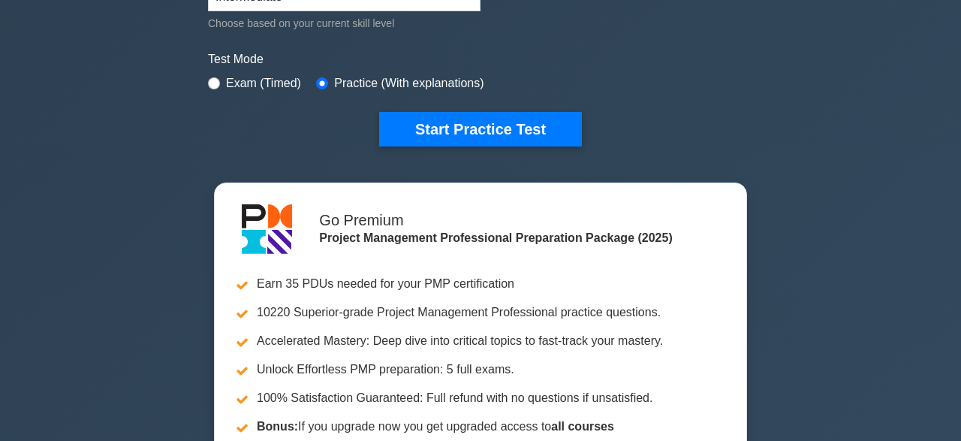
scroll to position [435, 0]
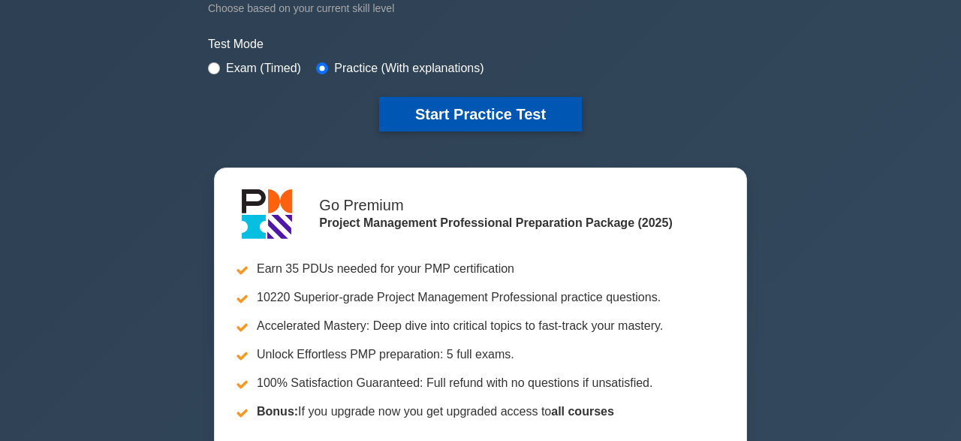
click at [549, 110] on button "Start Practice Test" at bounding box center [480, 114] width 203 height 35
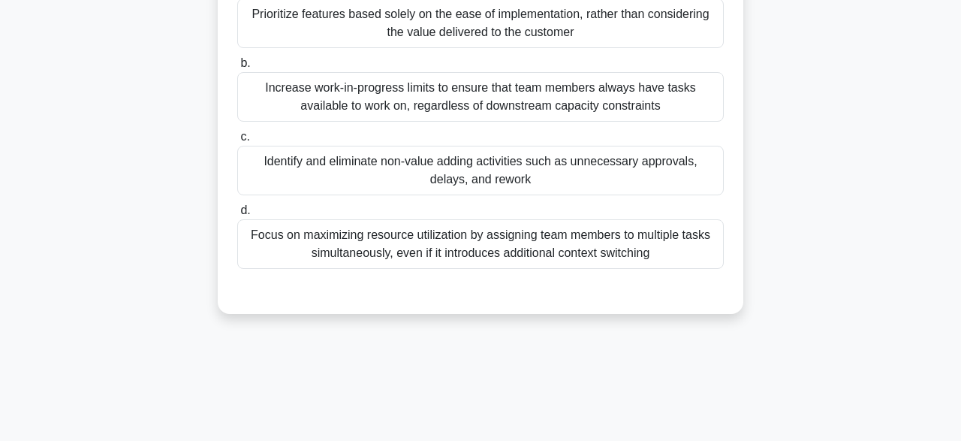
scroll to position [216, 0]
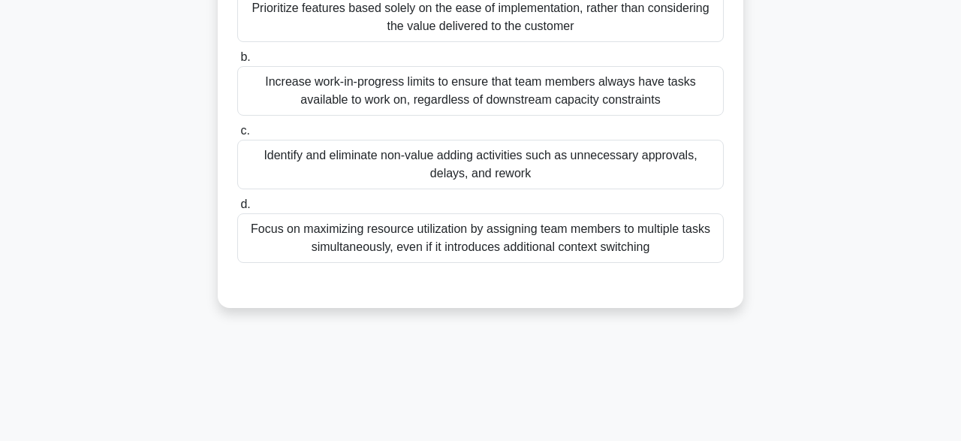
click at [535, 170] on div "Identify and eliminate non-value adding activities such as unnecessary approval…" at bounding box center [480, 165] width 486 height 50
click at [237, 136] on input "c. Identify and eliminate non-value adding activities such as unnecessary appro…" at bounding box center [237, 131] width 0 height 10
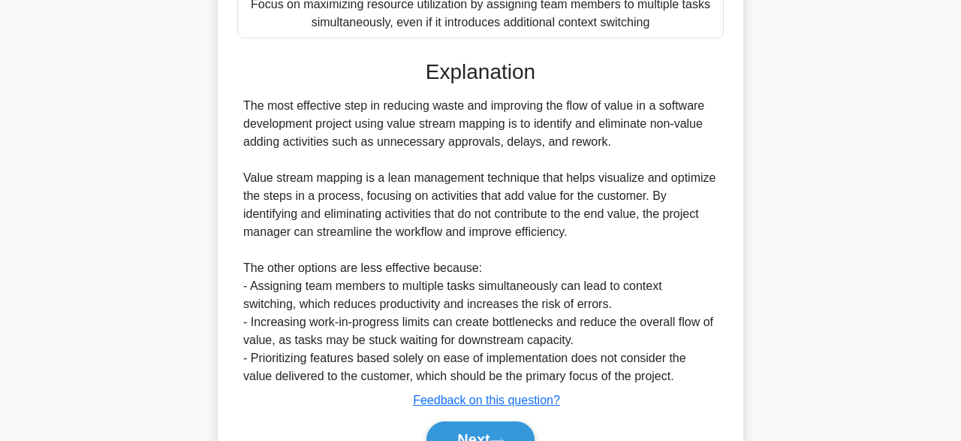
scroll to position [519, 0]
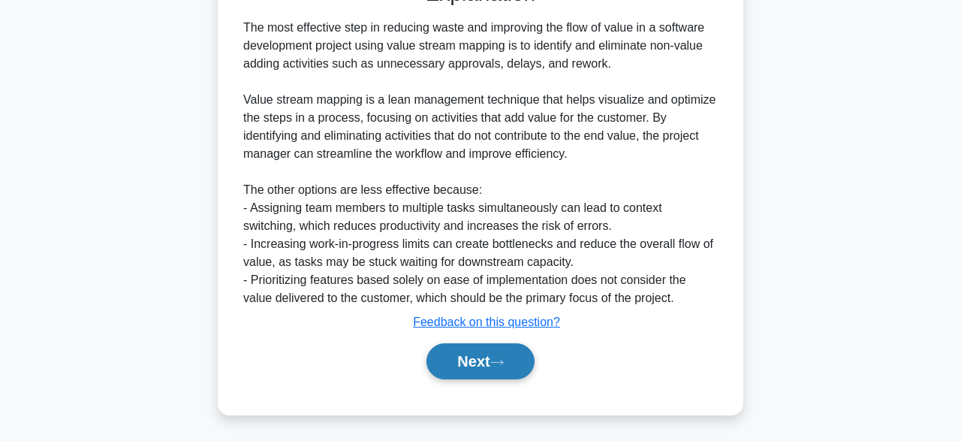
click at [478, 366] on button "Next" at bounding box center [479, 361] width 107 height 36
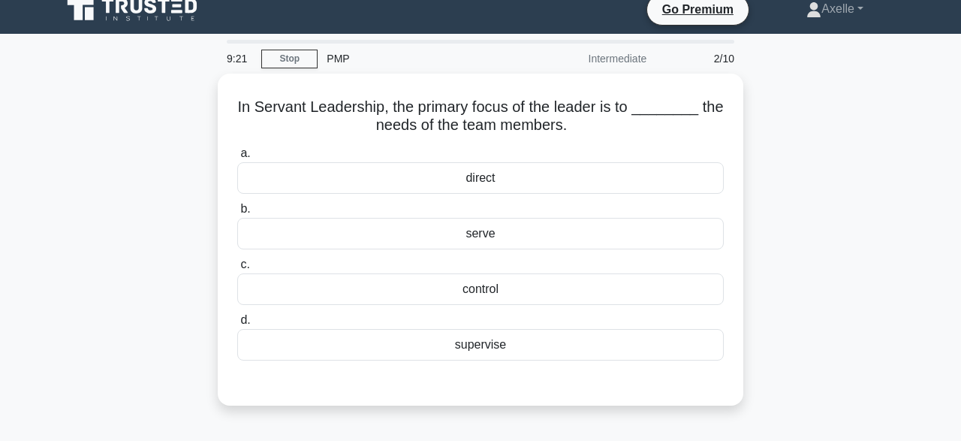
scroll to position [17, 0]
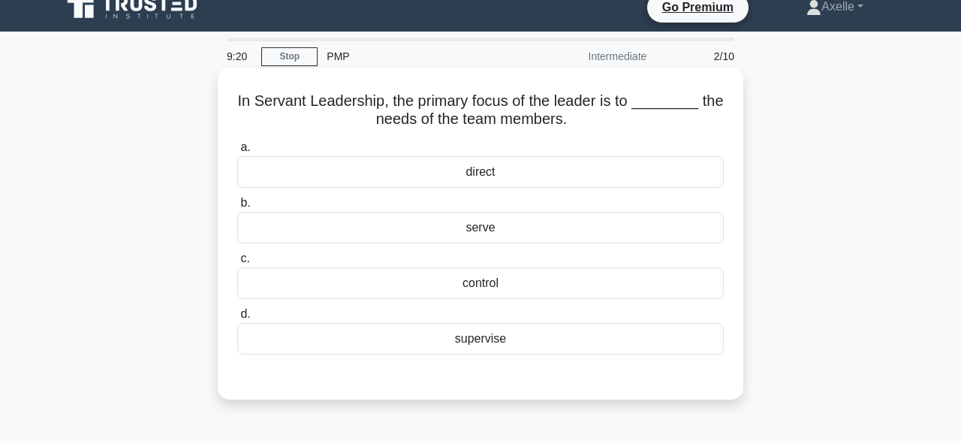
click at [536, 229] on div "serve" at bounding box center [480, 228] width 486 height 32
click at [237, 208] on input "b. serve" at bounding box center [237, 203] width 0 height 10
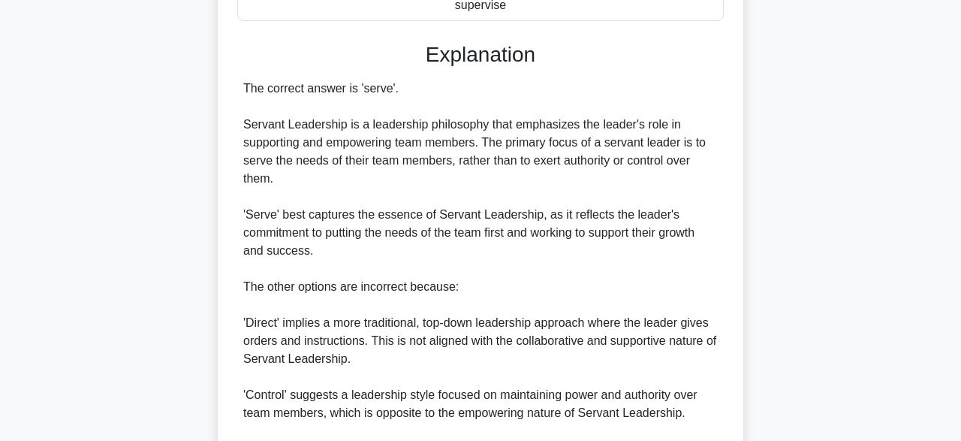
scroll to position [370, 0]
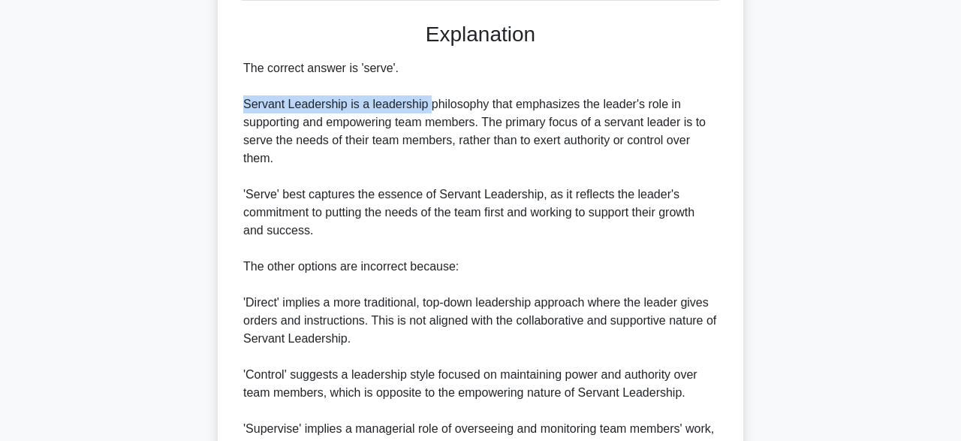
drag, startPoint x: 244, startPoint y: 102, endPoint x: 427, endPoint y: 102, distance: 183.1
click at [427, 102] on div "The correct answer is 'serve'. Servant Leadership is a leadership philosophy th…" at bounding box center [480, 293] width 474 height 468
copy div "Servant Leadership is a leadership"
